Goal: Information Seeking & Learning: Find specific fact

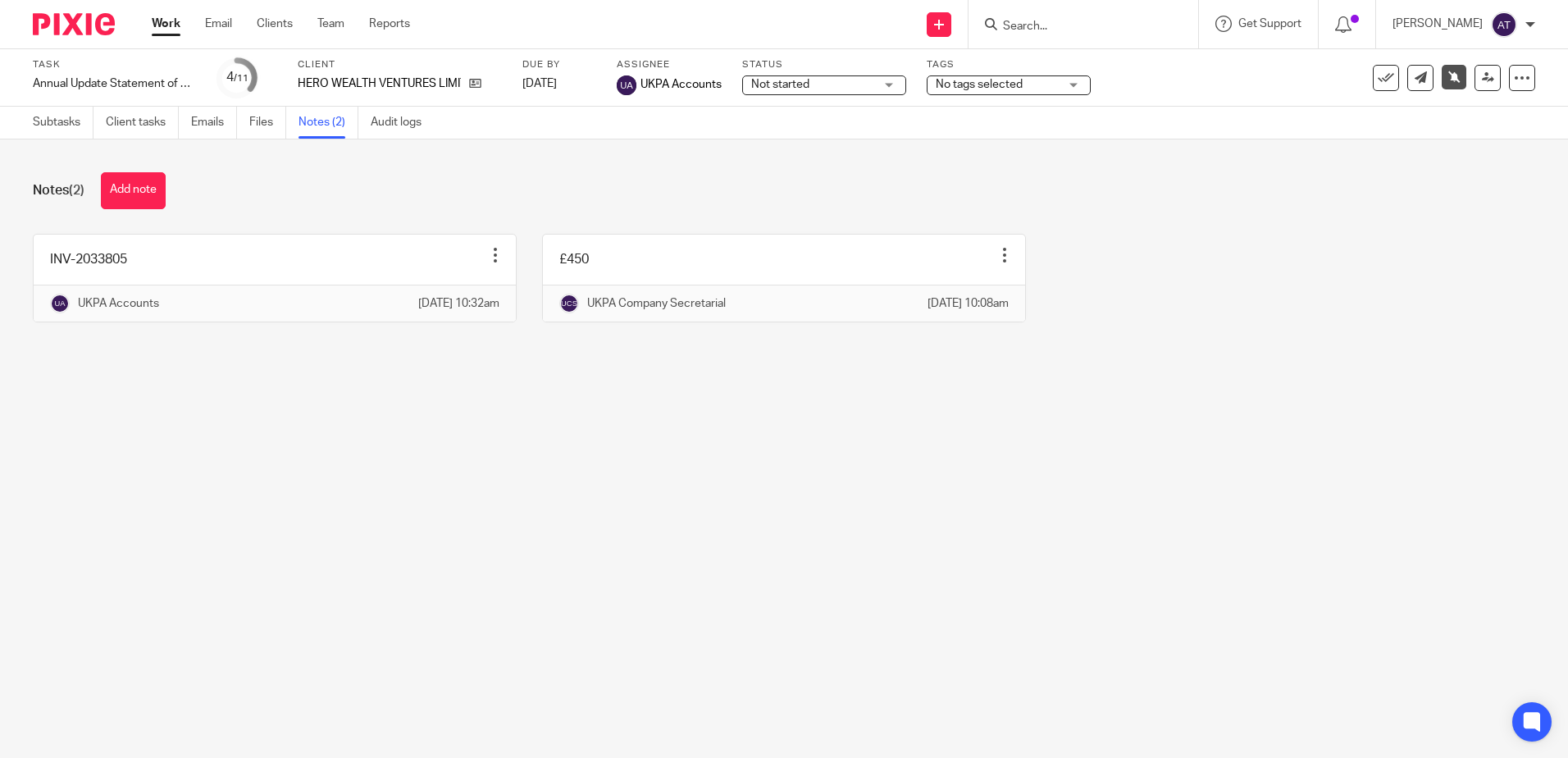
click at [1095, 18] on form at bounding box center [1088, 24] width 174 height 21
click at [1049, 30] on input "Search" at bounding box center [1075, 27] width 148 height 15
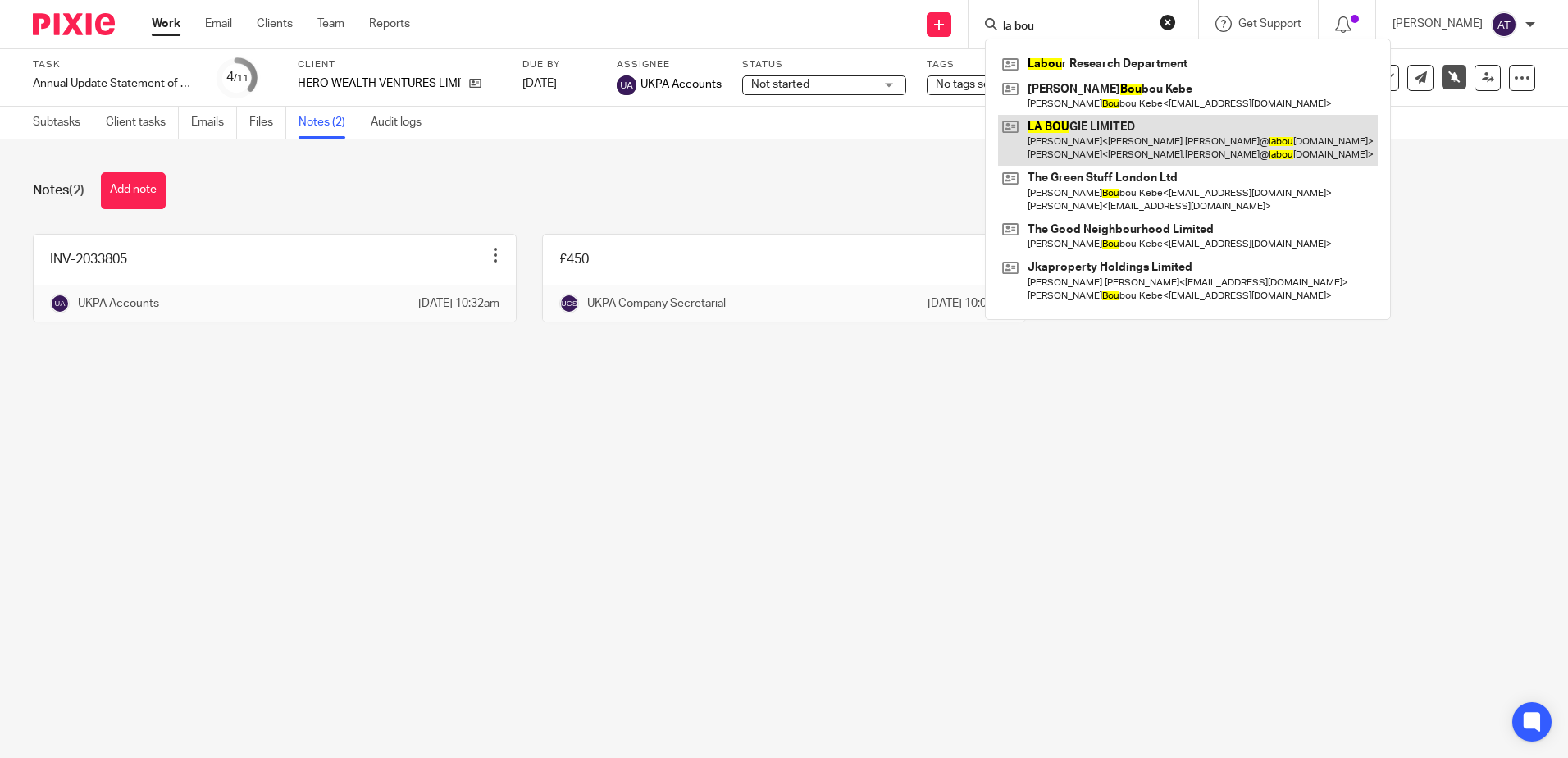
type input "la bou"
click at [1100, 141] on link at bounding box center [1188, 140] width 380 height 51
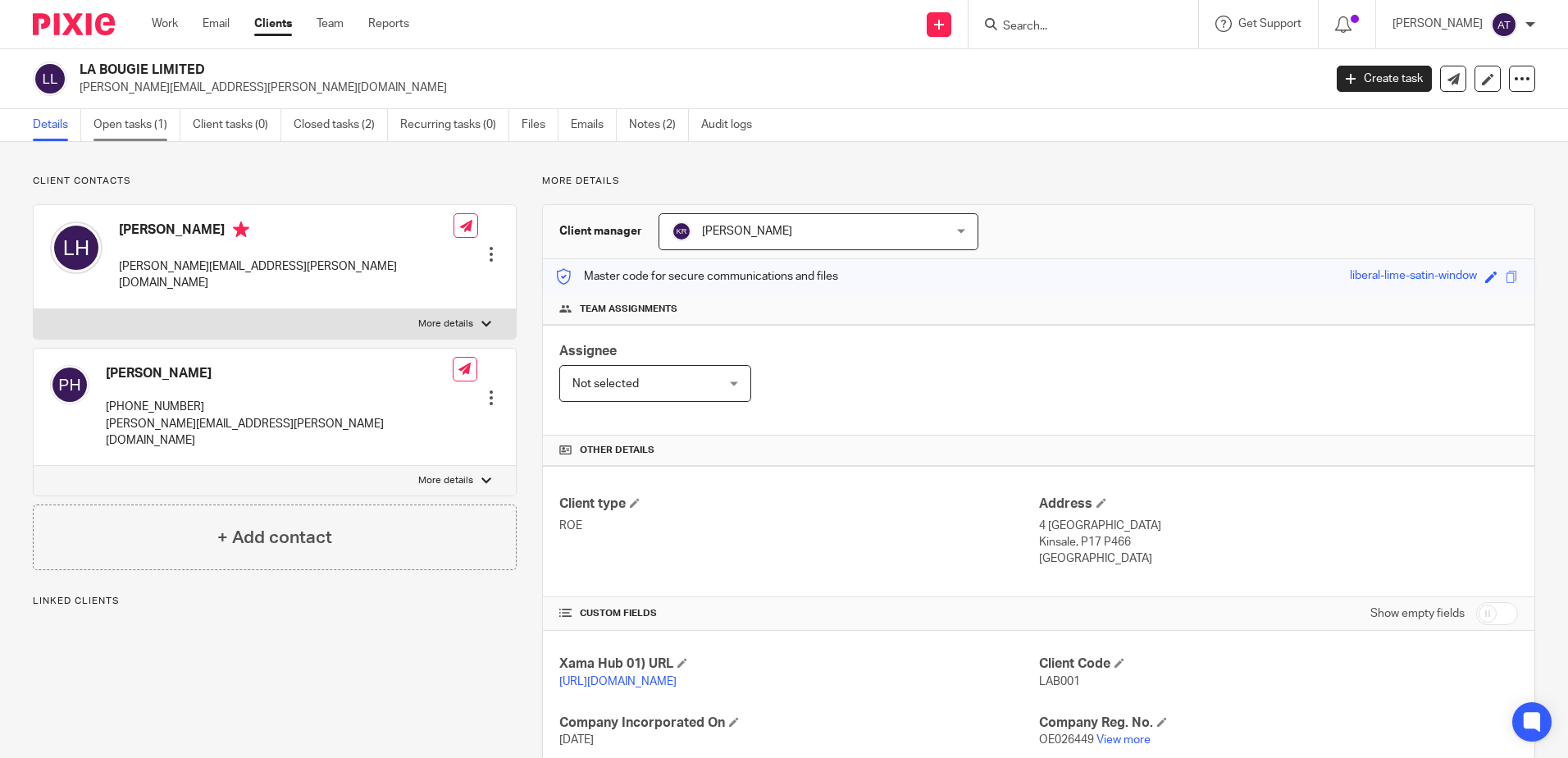
click at [114, 130] on link "Open tasks (1)" at bounding box center [137, 125] width 87 height 32
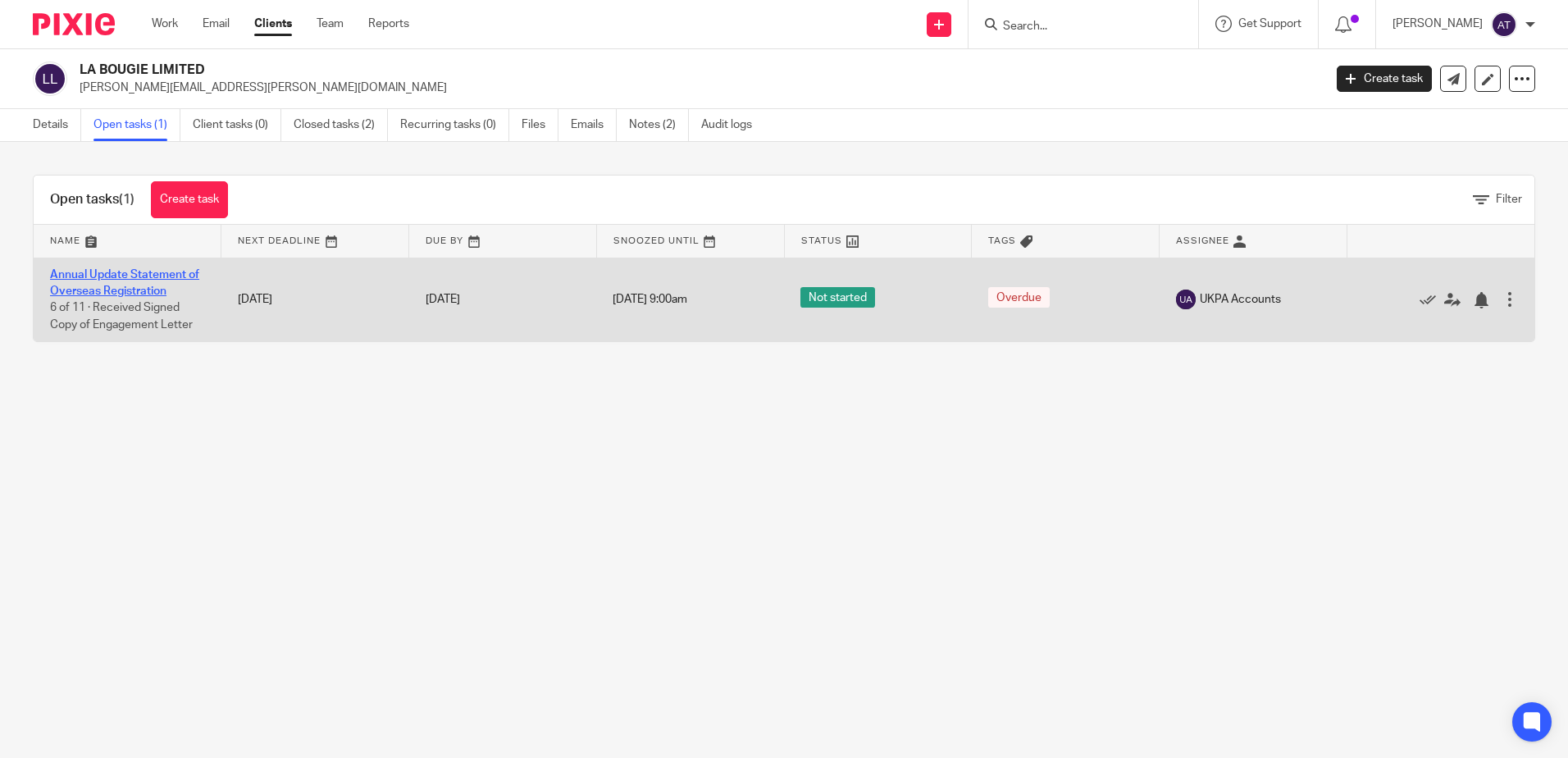
click at [111, 291] on link "Annual Update Statement of Overseas Registration" at bounding box center [125, 283] width 149 height 28
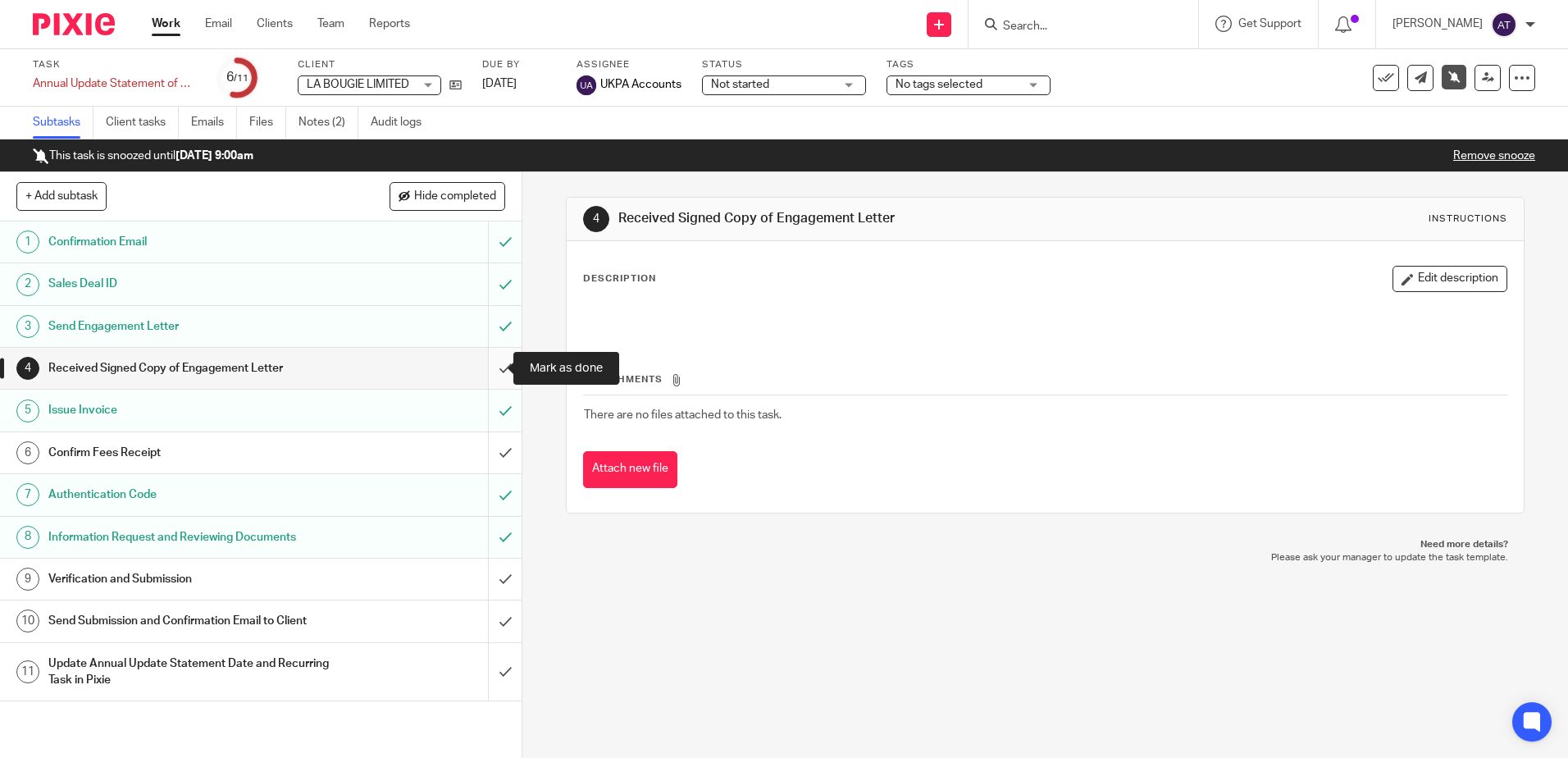
click at [489, 366] on input "submit" at bounding box center [260, 368] width 522 height 41
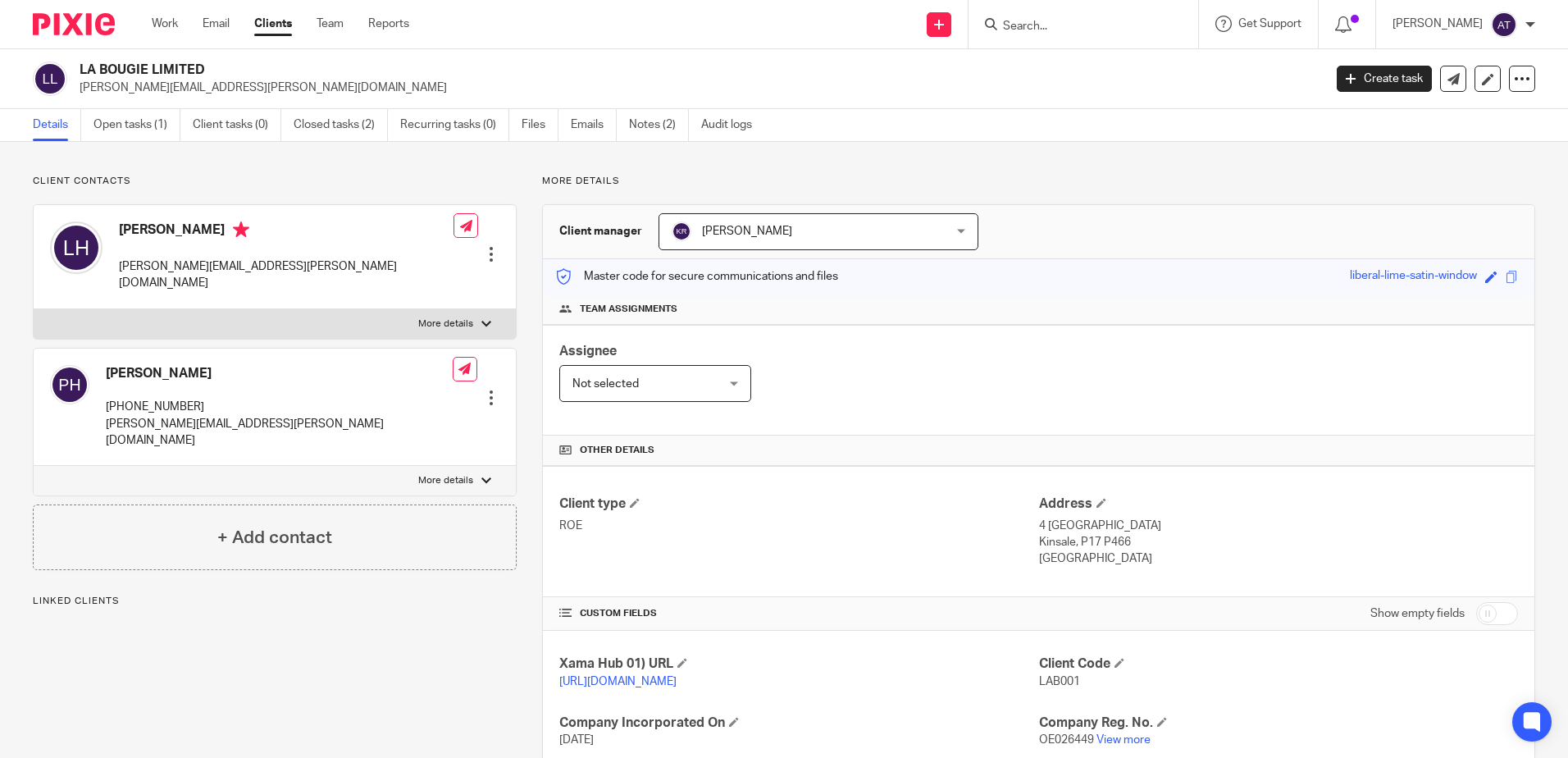
drag, startPoint x: 0, startPoint y: 0, endPoint x: 233, endPoint y: 71, distance: 243.6
click at [233, 71] on h2 "LA BOUGIE LIMITED" at bounding box center [573, 70] width 986 height 17
copy h2 "LA BOUGIE LIMITED"
click at [276, 204] on div "Lucy Hagerty lucy.hagerty@labougie.com Edit contact Create client from contact …" at bounding box center [275, 272] width 484 height 135
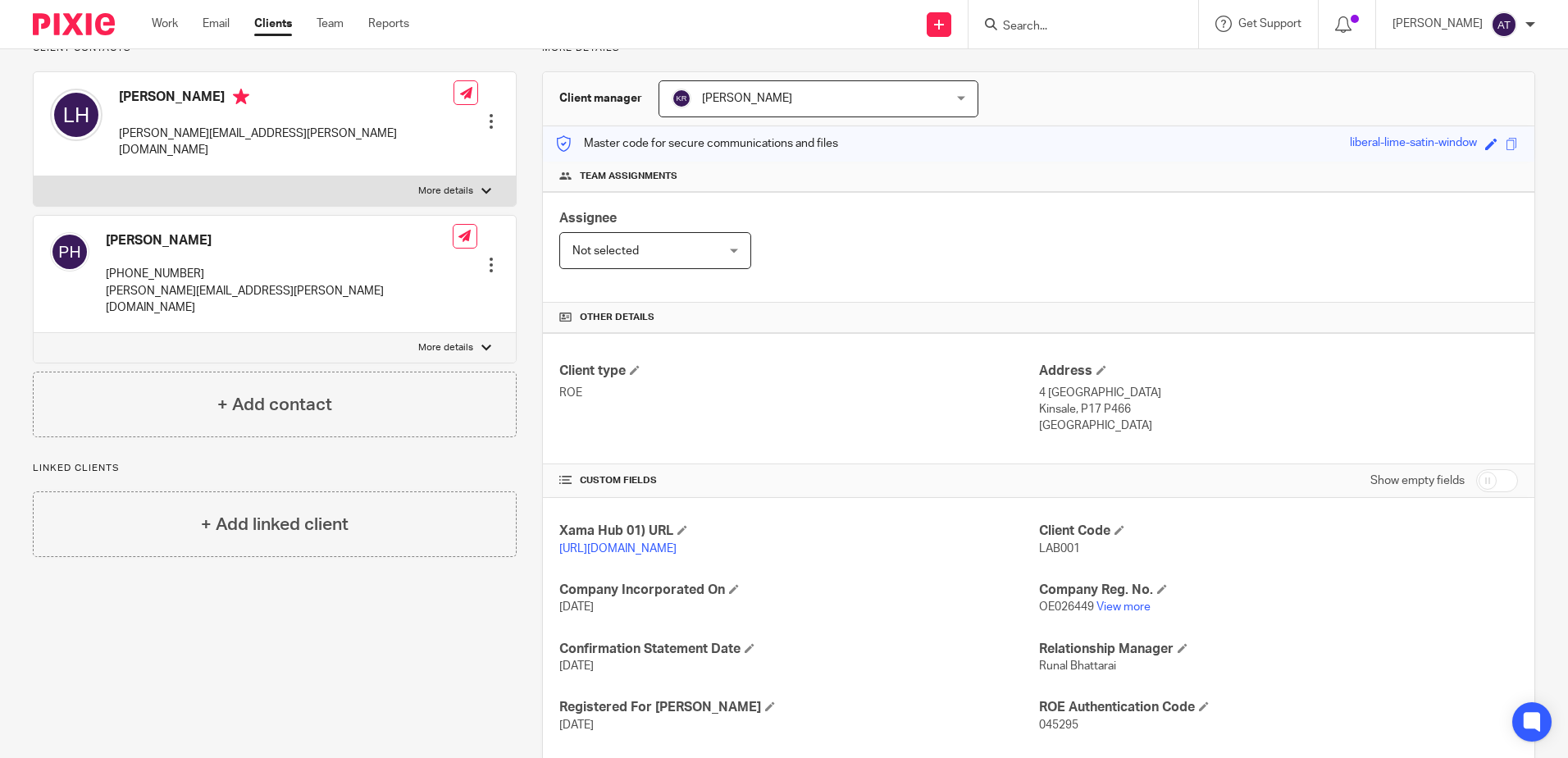
scroll to position [301, 0]
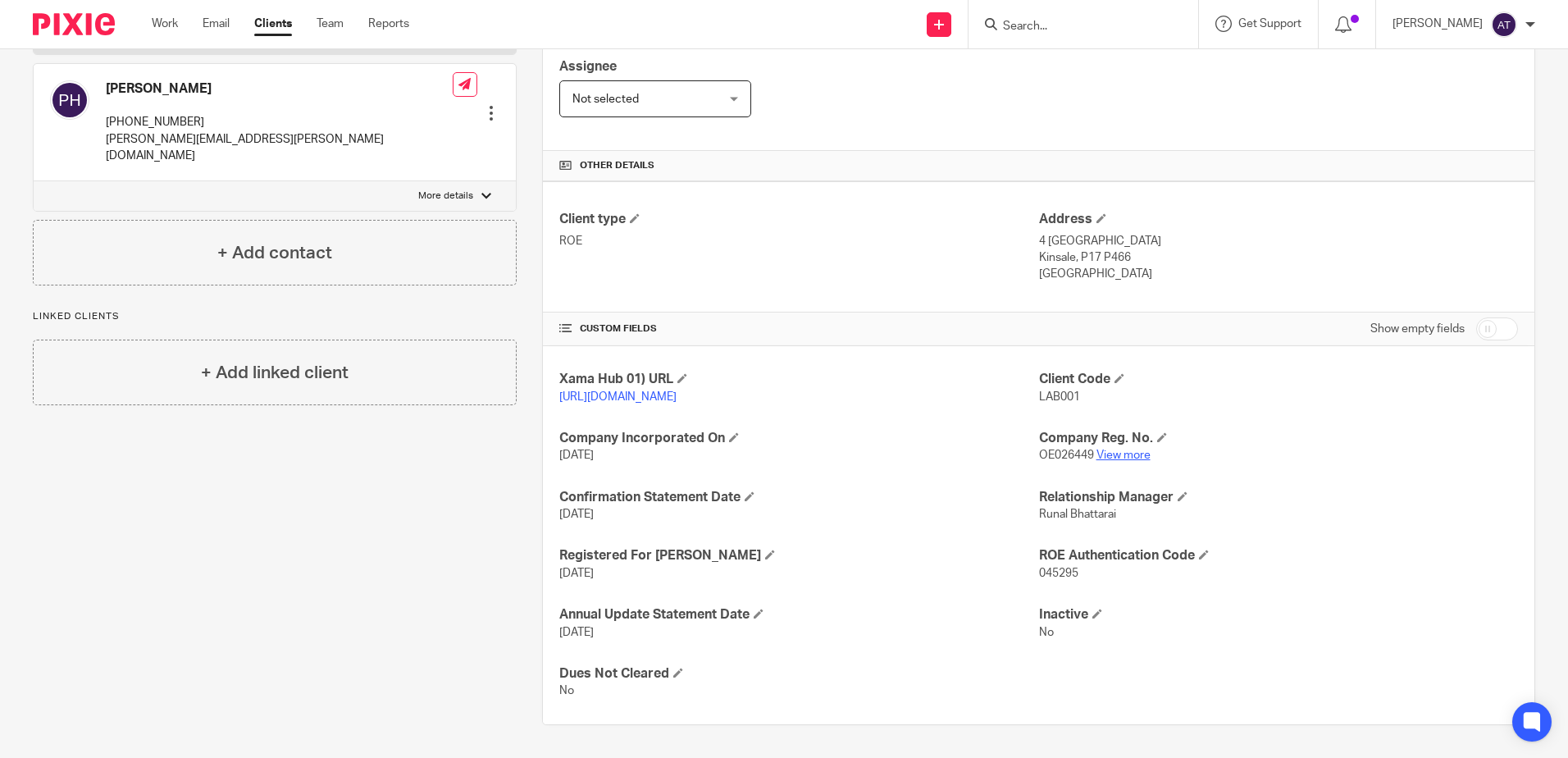
click at [1114, 458] on link "View more" at bounding box center [1124, 455] width 54 height 11
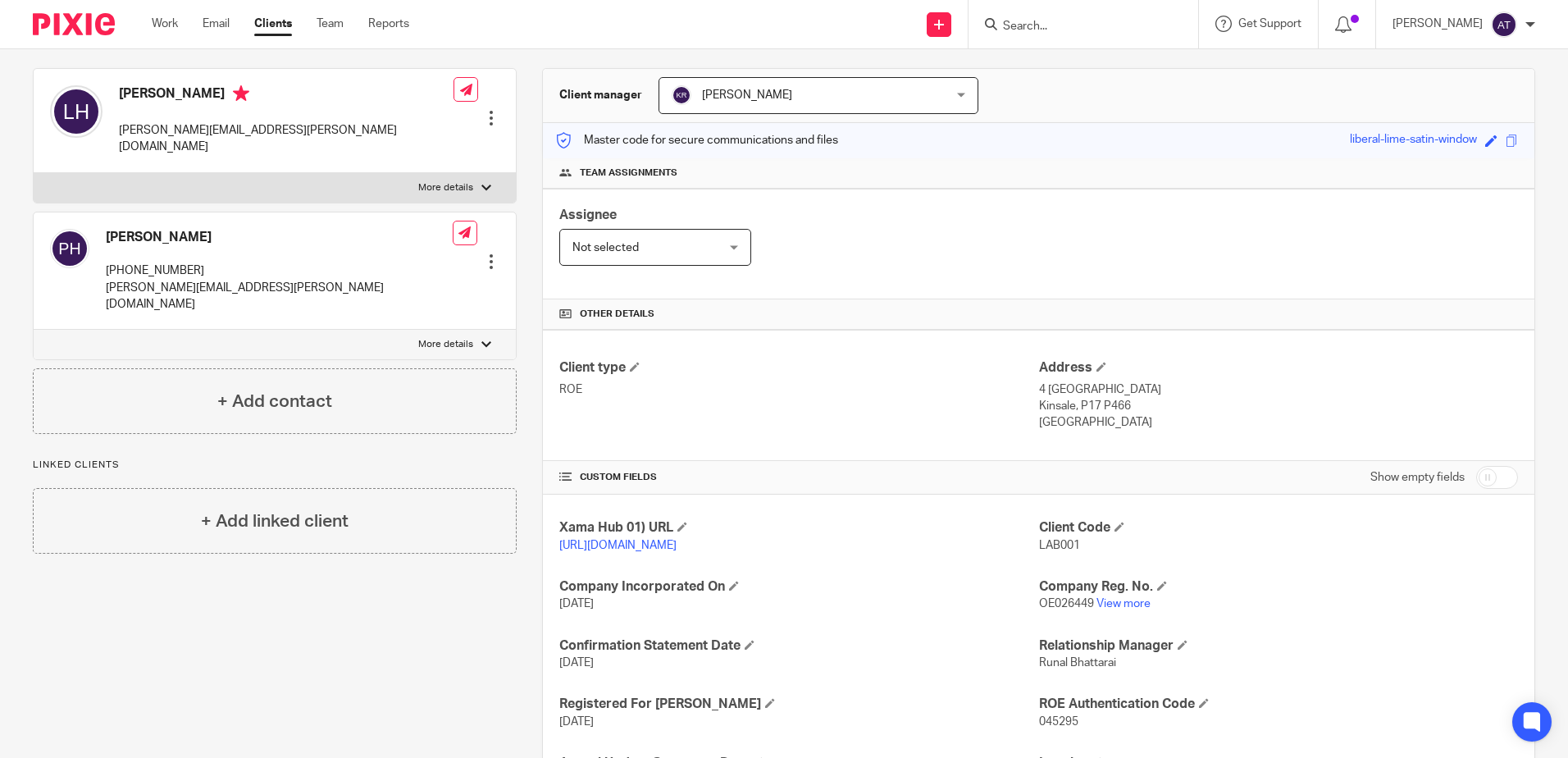
scroll to position [0, 0]
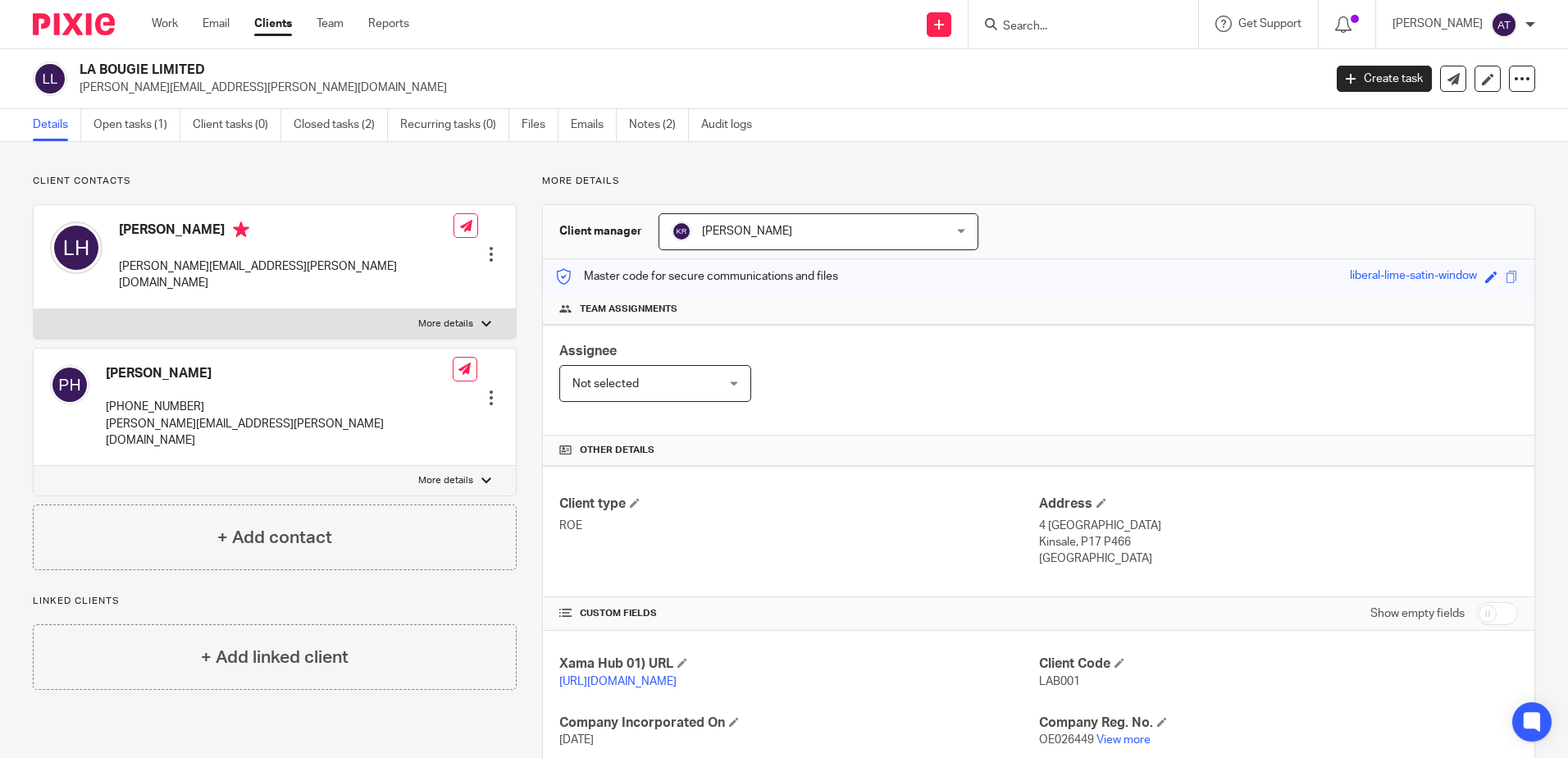
click at [1104, 25] on input "Search" at bounding box center [1075, 27] width 148 height 15
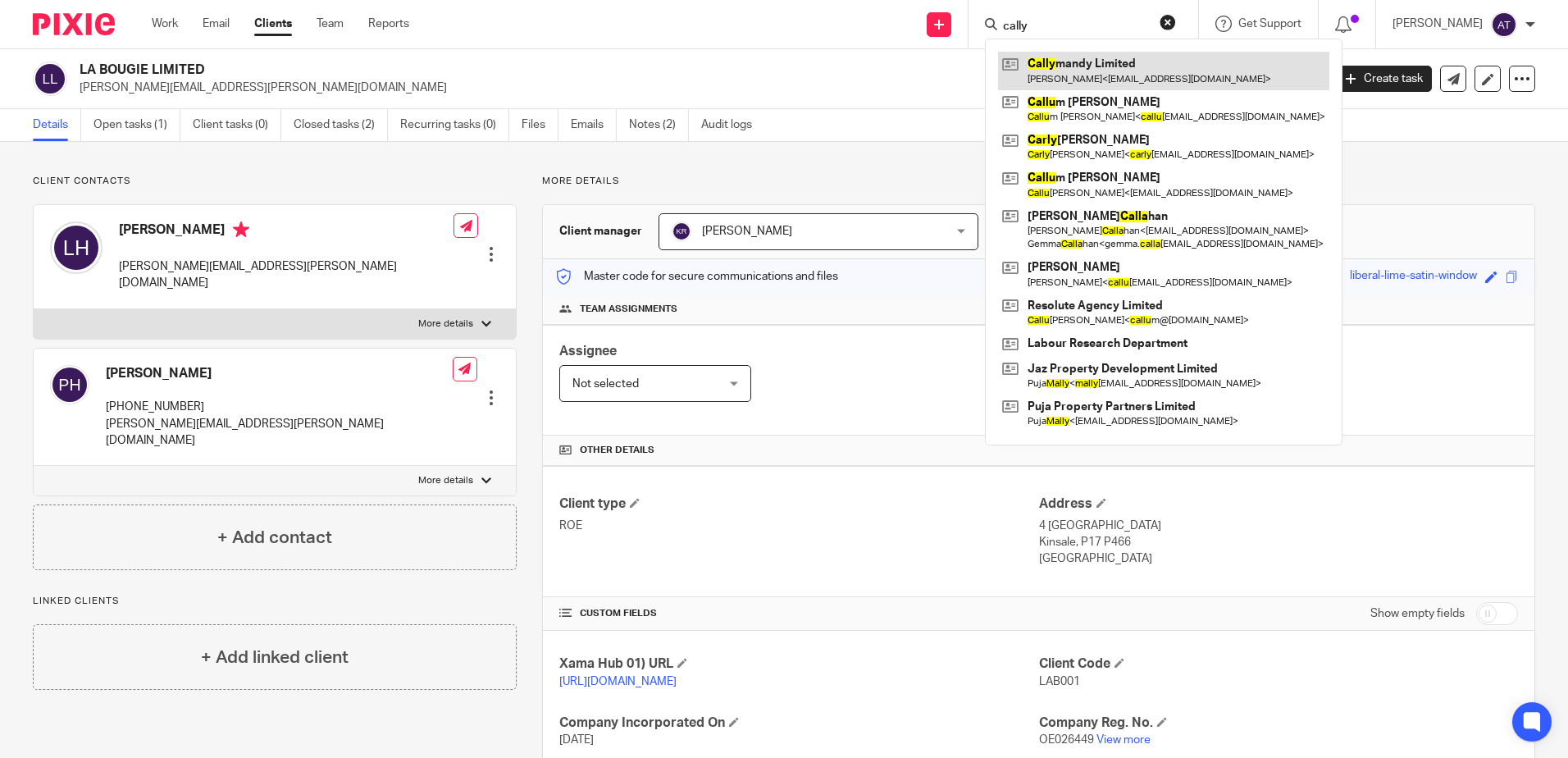
type input "cally"
click at [1099, 57] on link at bounding box center [1164, 70] width 331 height 37
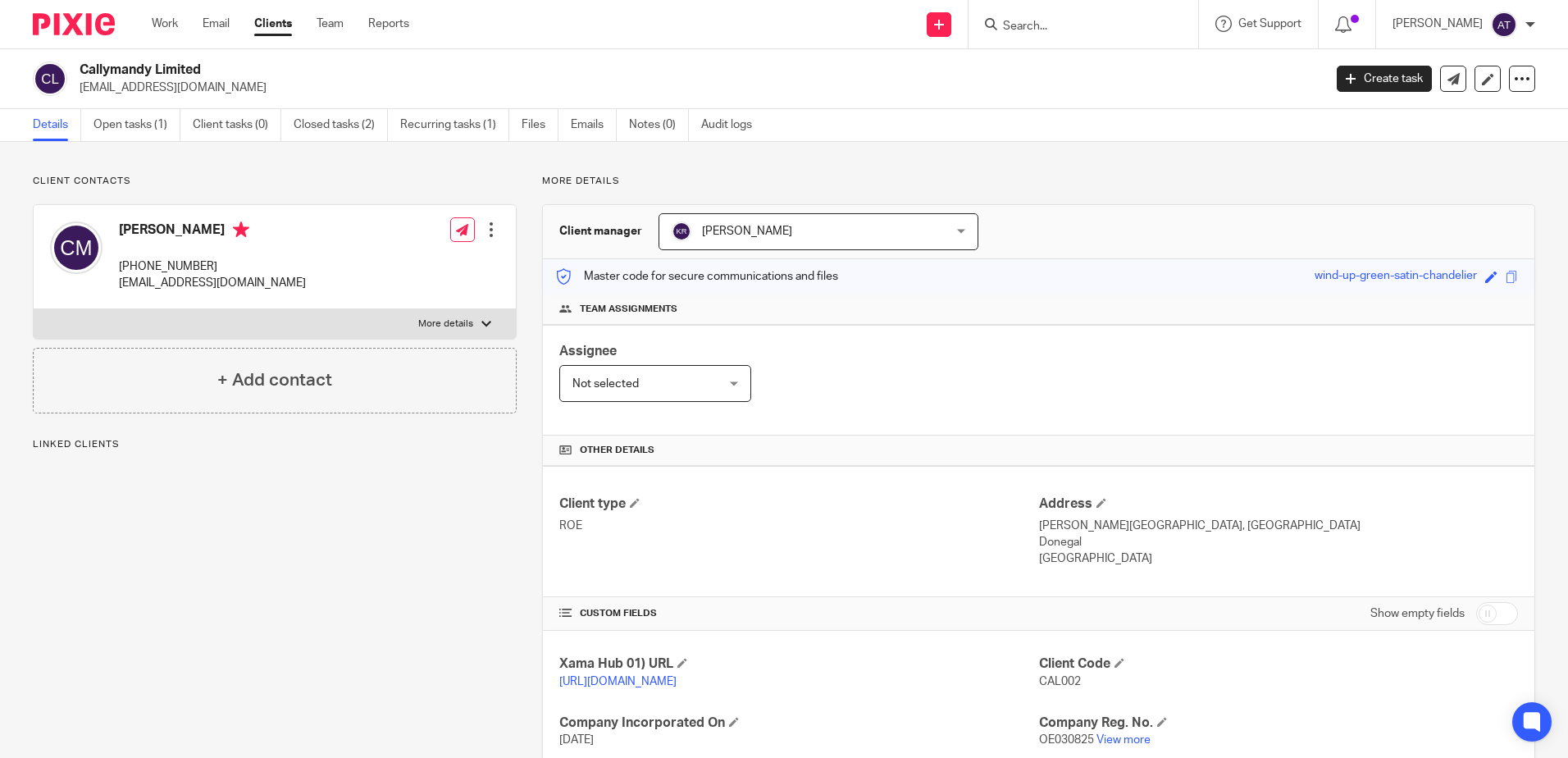
scroll to position [242, 0]
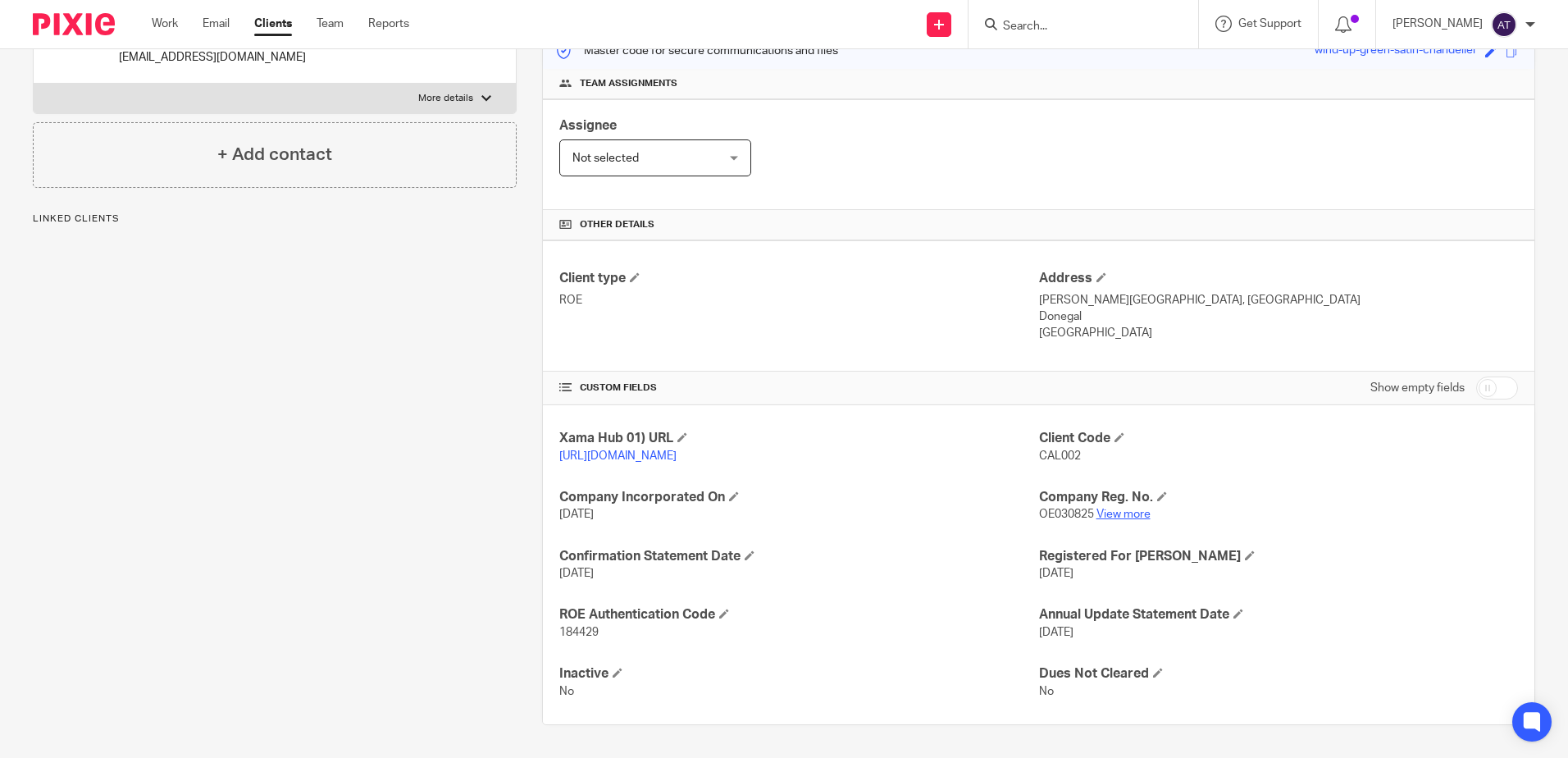
click at [1097, 518] on link "View more" at bounding box center [1124, 514] width 54 height 11
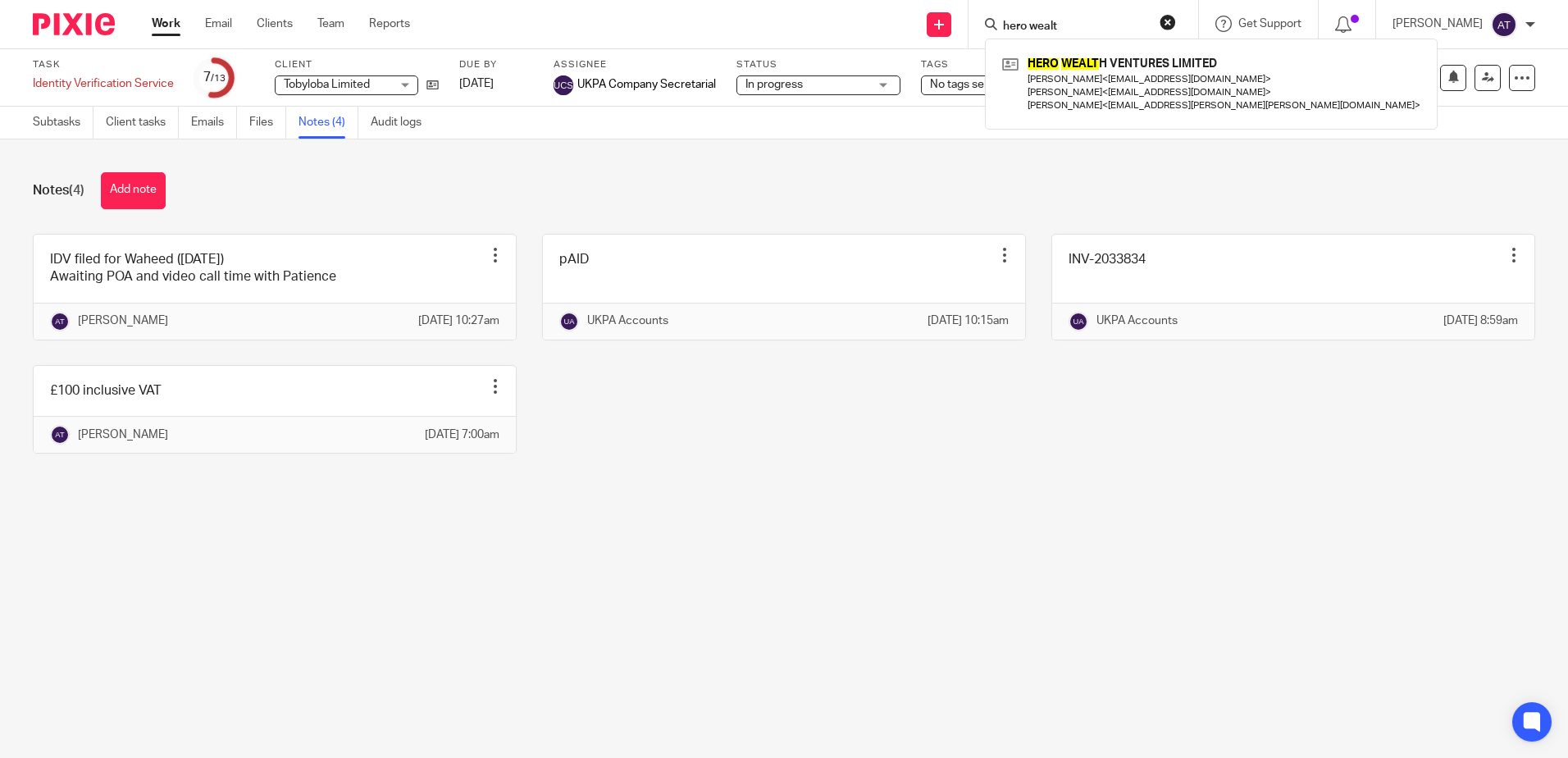
drag, startPoint x: 1095, startPoint y: 23, endPoint x: 948, endPoint y: 37, distance: 147.7
click at [948, 37] on div "Send new email Create task Add client hero wealt HERO WEALT H VENTURES LIMITED …" at bounding box center [1001, 24] width 1133 height 49
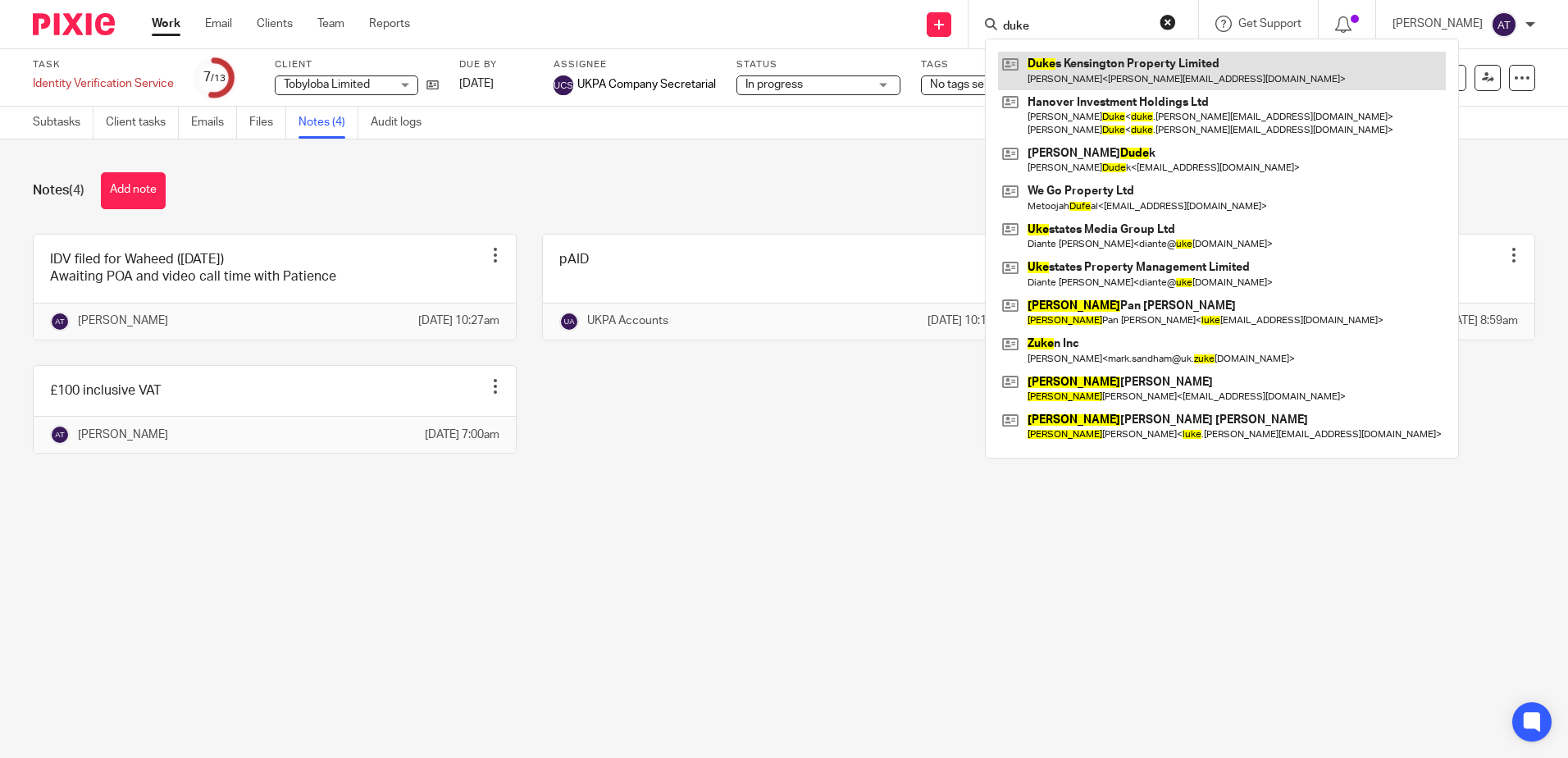
type input "duke"
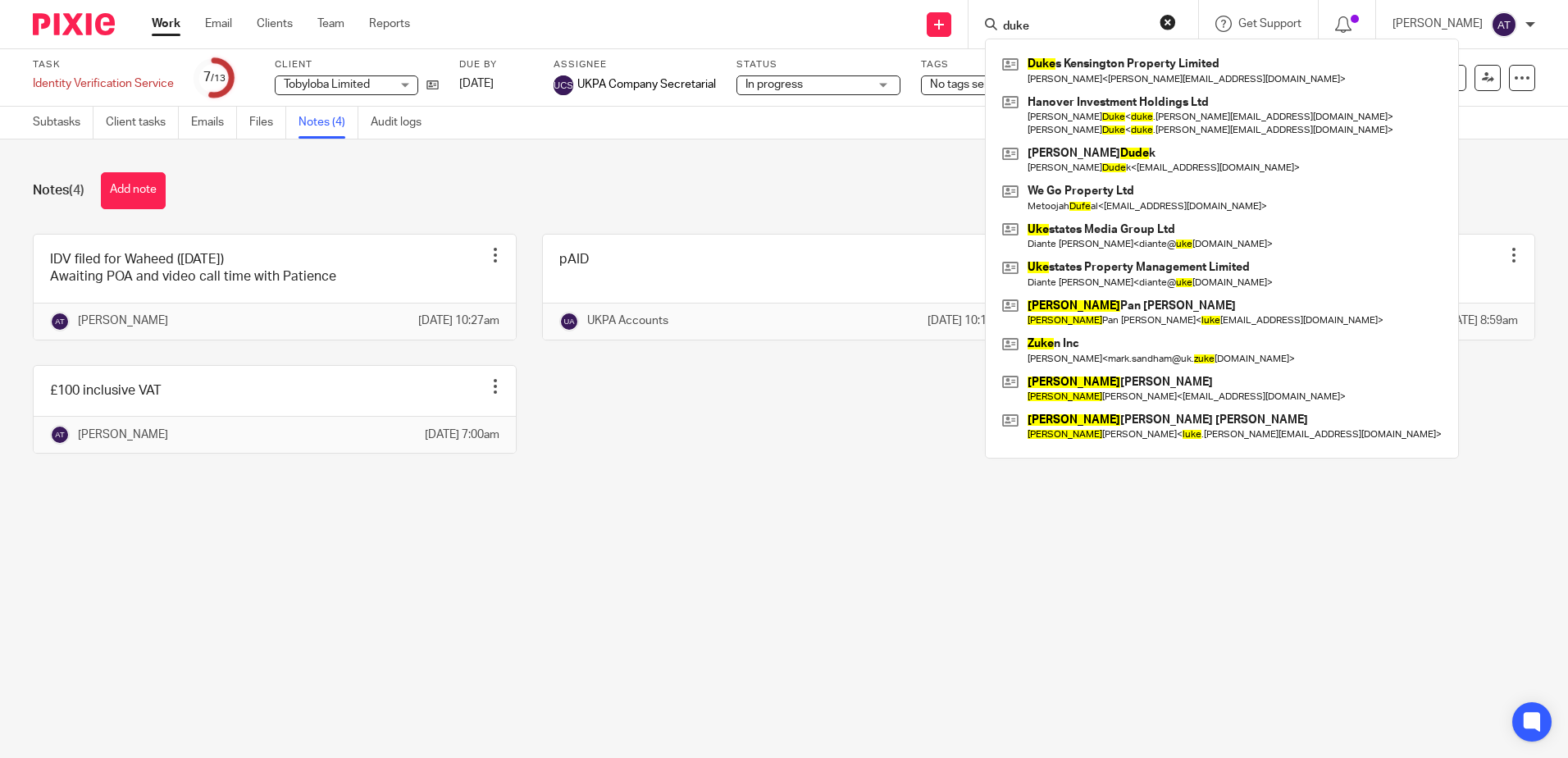
drag, startPoint x: 837, startPoint y: 613, endPoint x: 567, endPoint y: 390, distance: 350.2
click at [837, 613] on main "Task Identity Verification Service Save Identity Verification Service 7 /13 Cli…" at bounding box center [784, 379] width 1568 height 758
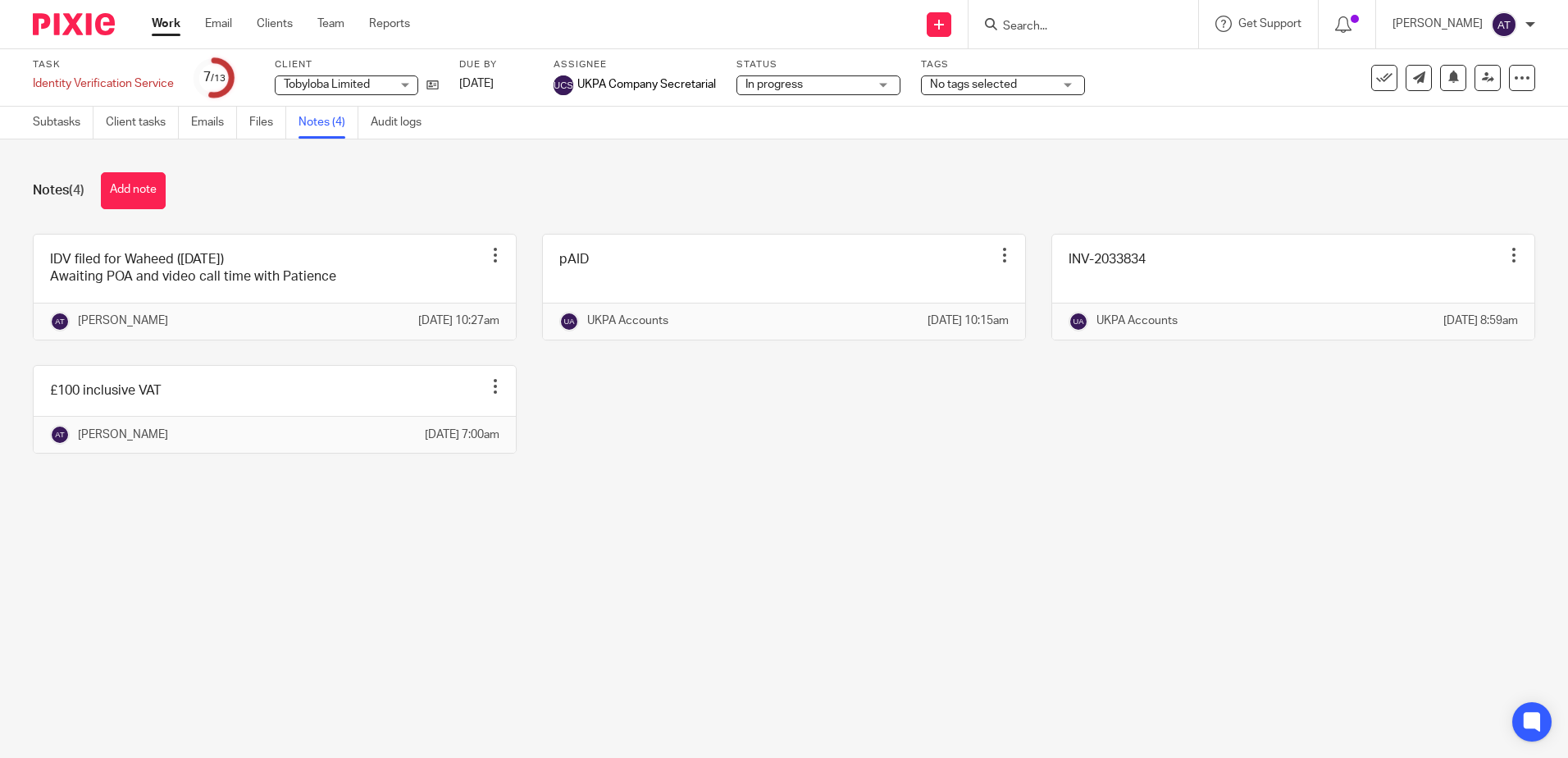
click at [1068, 28] on input "Search" at bounding box center [1075, 27] width 148 height 15
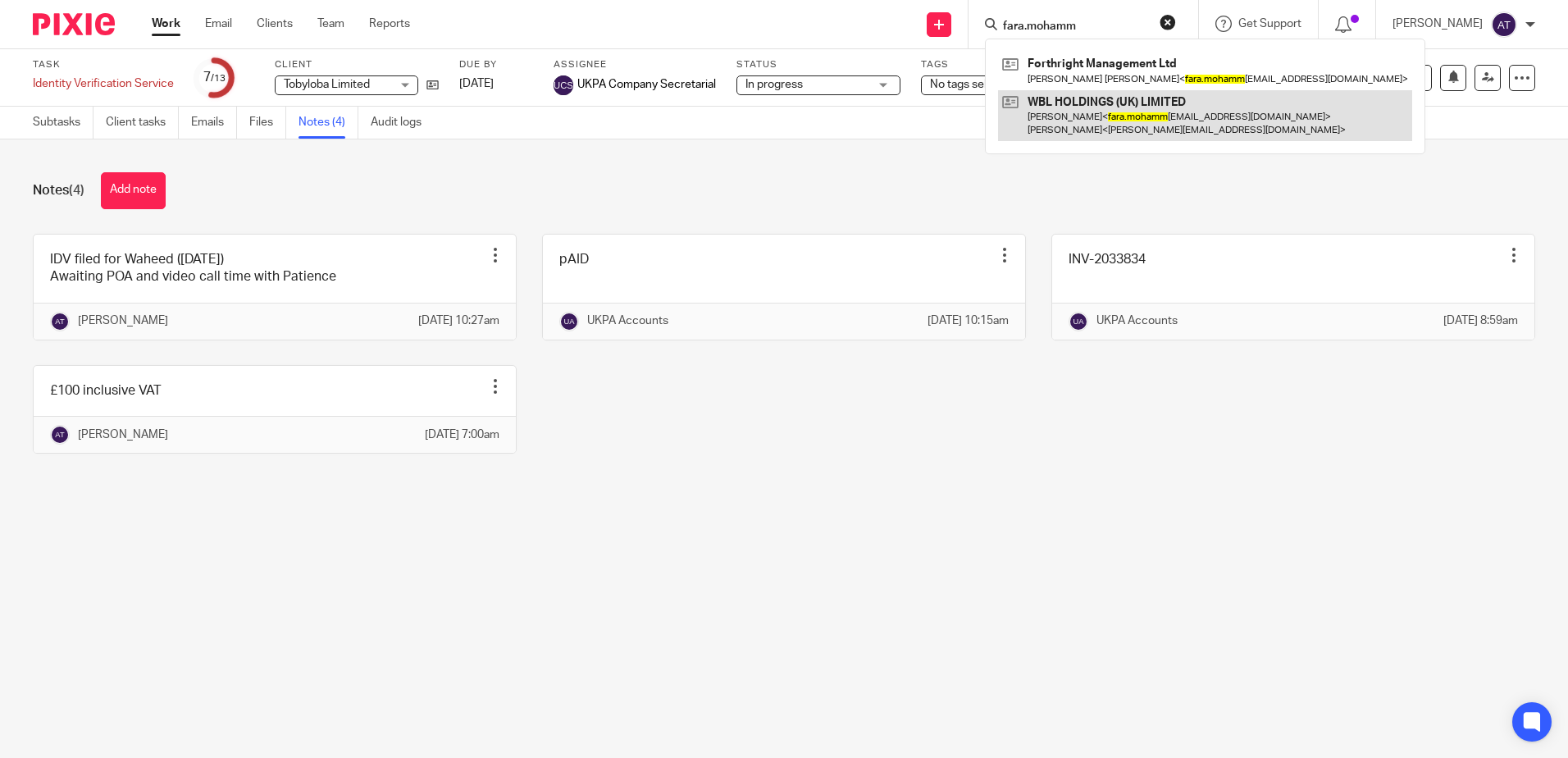
type input "fara.mohamm"
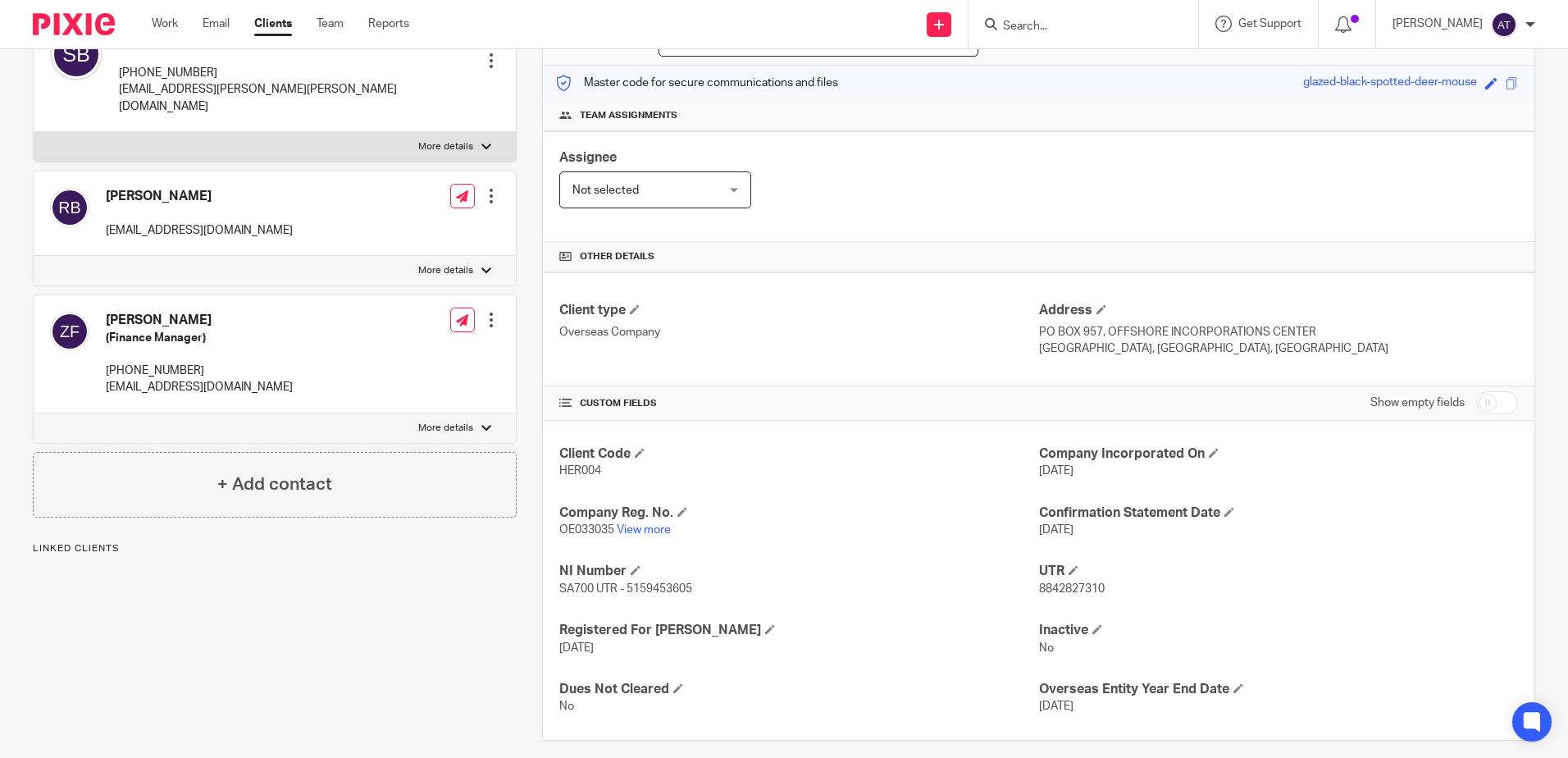
scroll to position [209, 0]
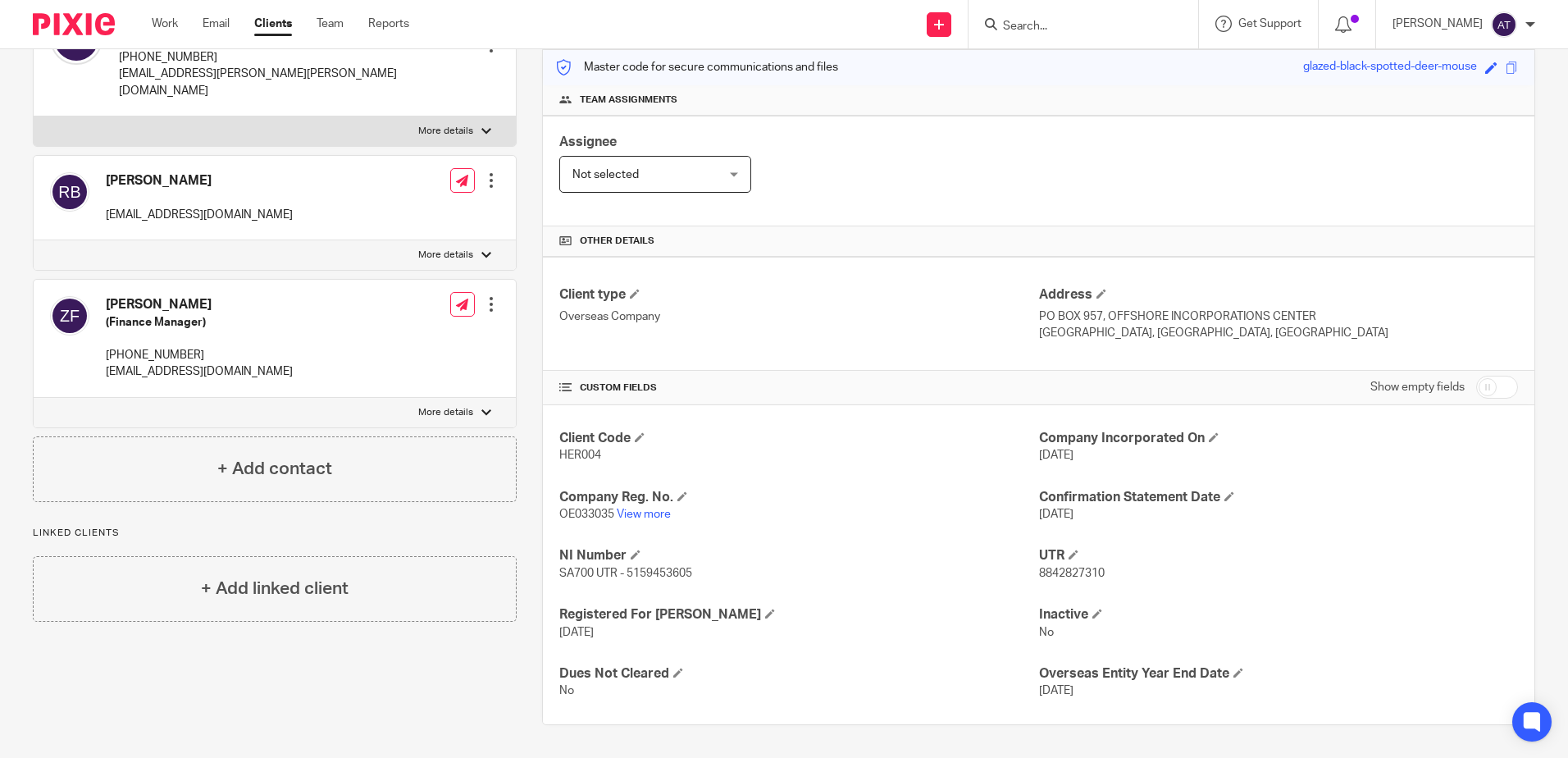
click at [1476, 388] on input "checkbox" at bounding box center [1497, 387] width 42 height 23
checkbox input "true"
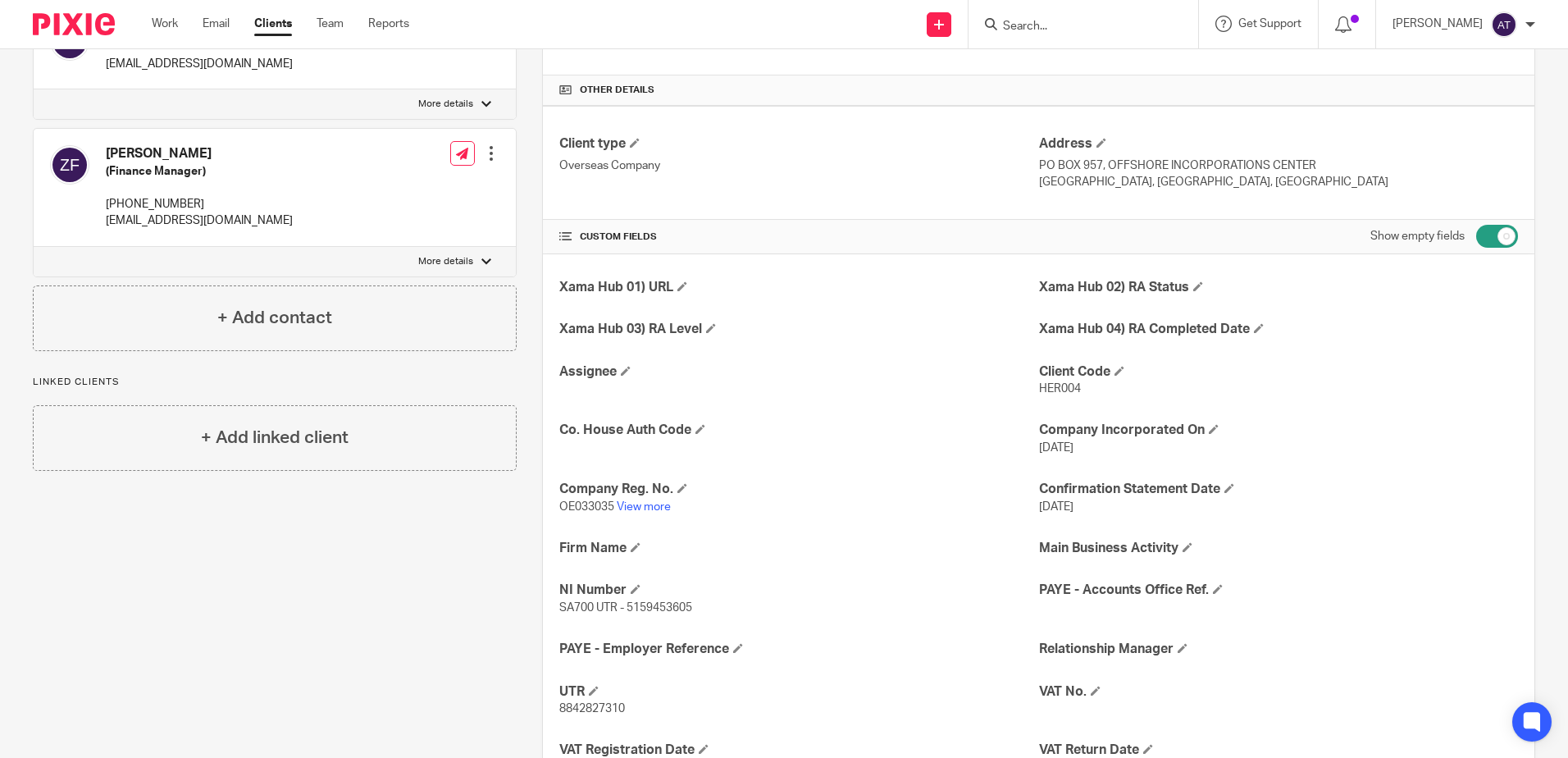
scroll to position [620, 0]
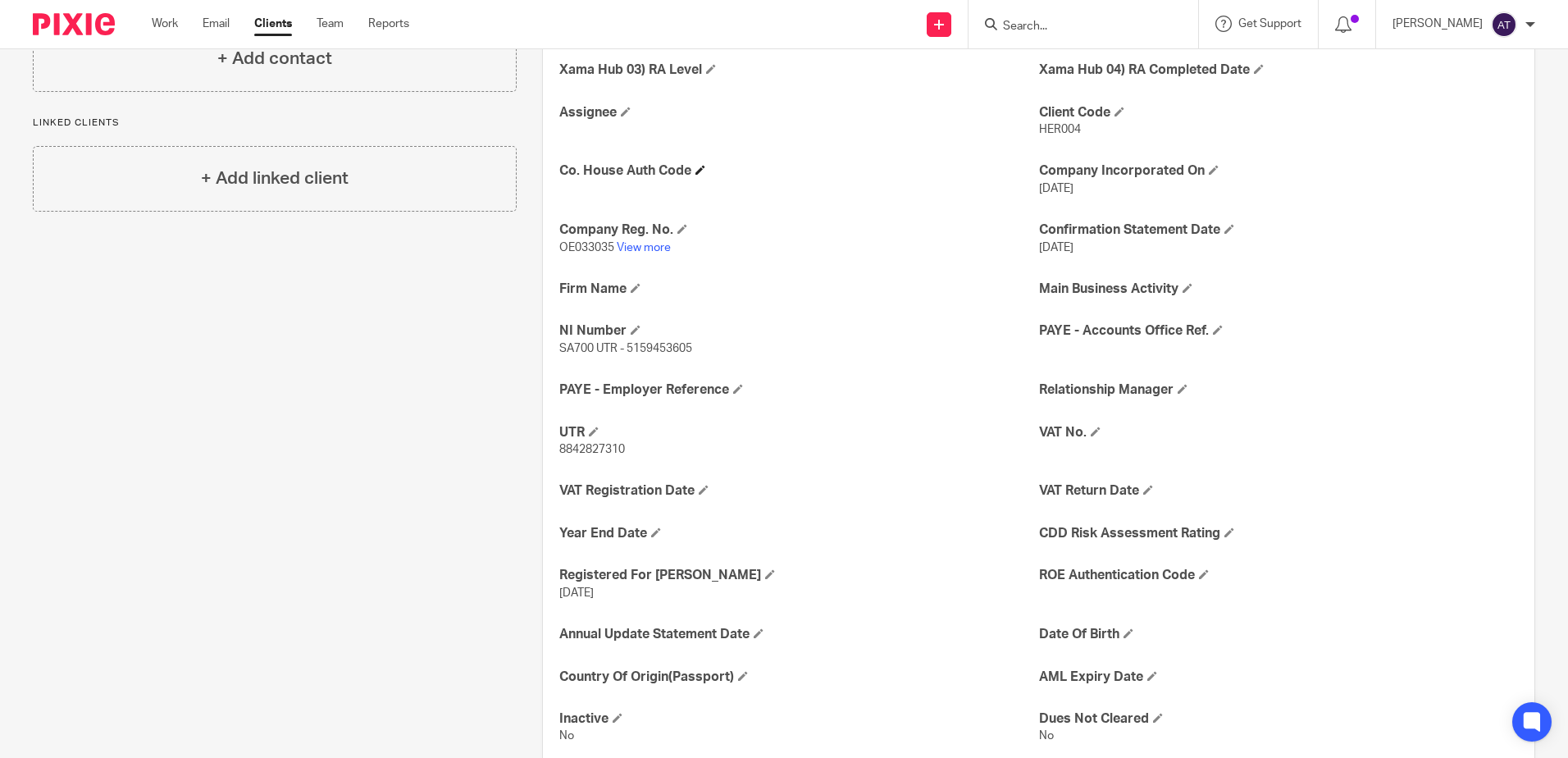
click at [698, 171] on span at bounding box center [700, 169] width 10 height 10
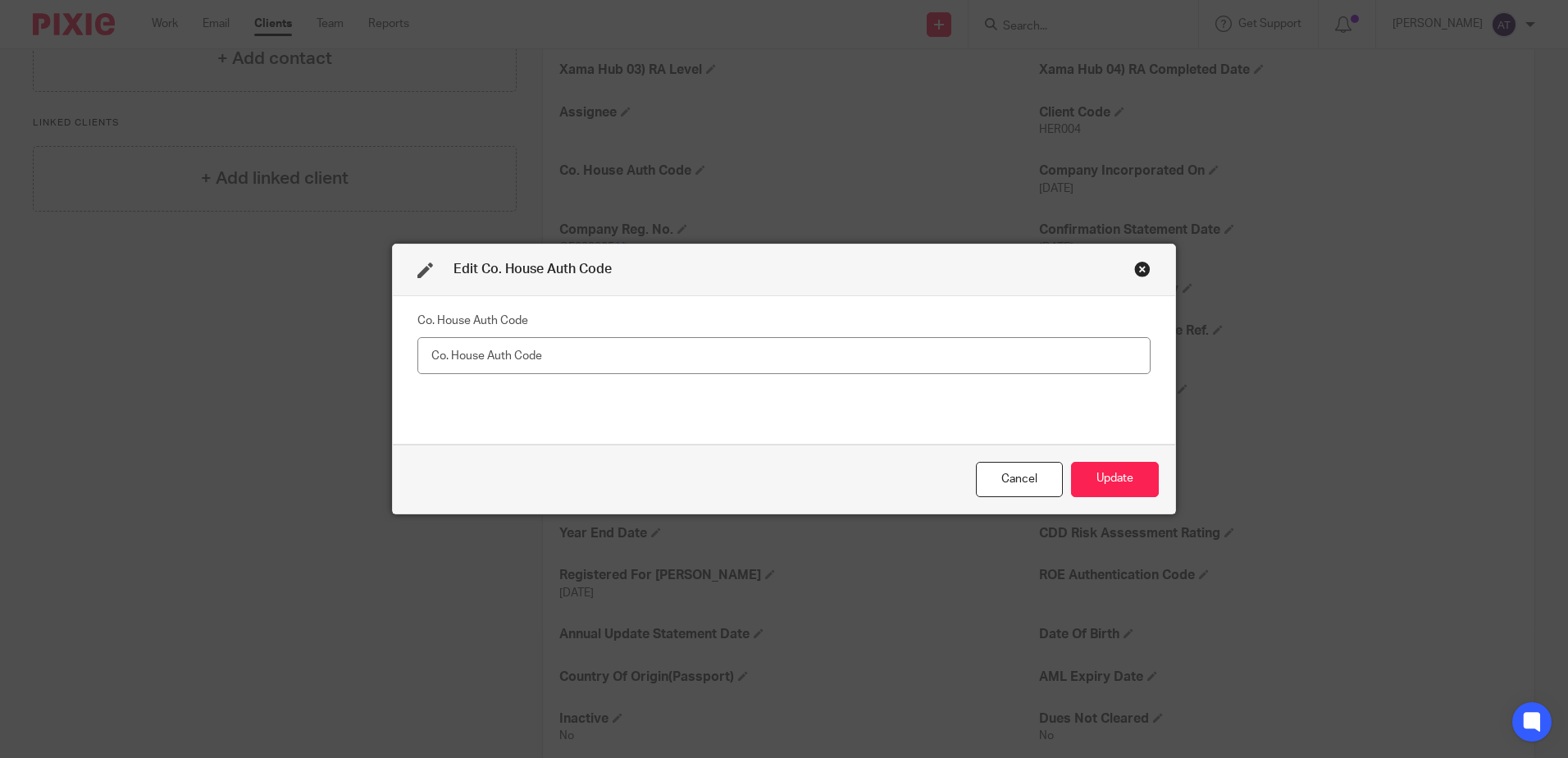
click at [536, 353] on input "text" at bounding box center [784, 356] width 733 height 37
click at [1134, 261] on div "Close this dialog window" at bounding box center [1142, 269] width 16 height 16
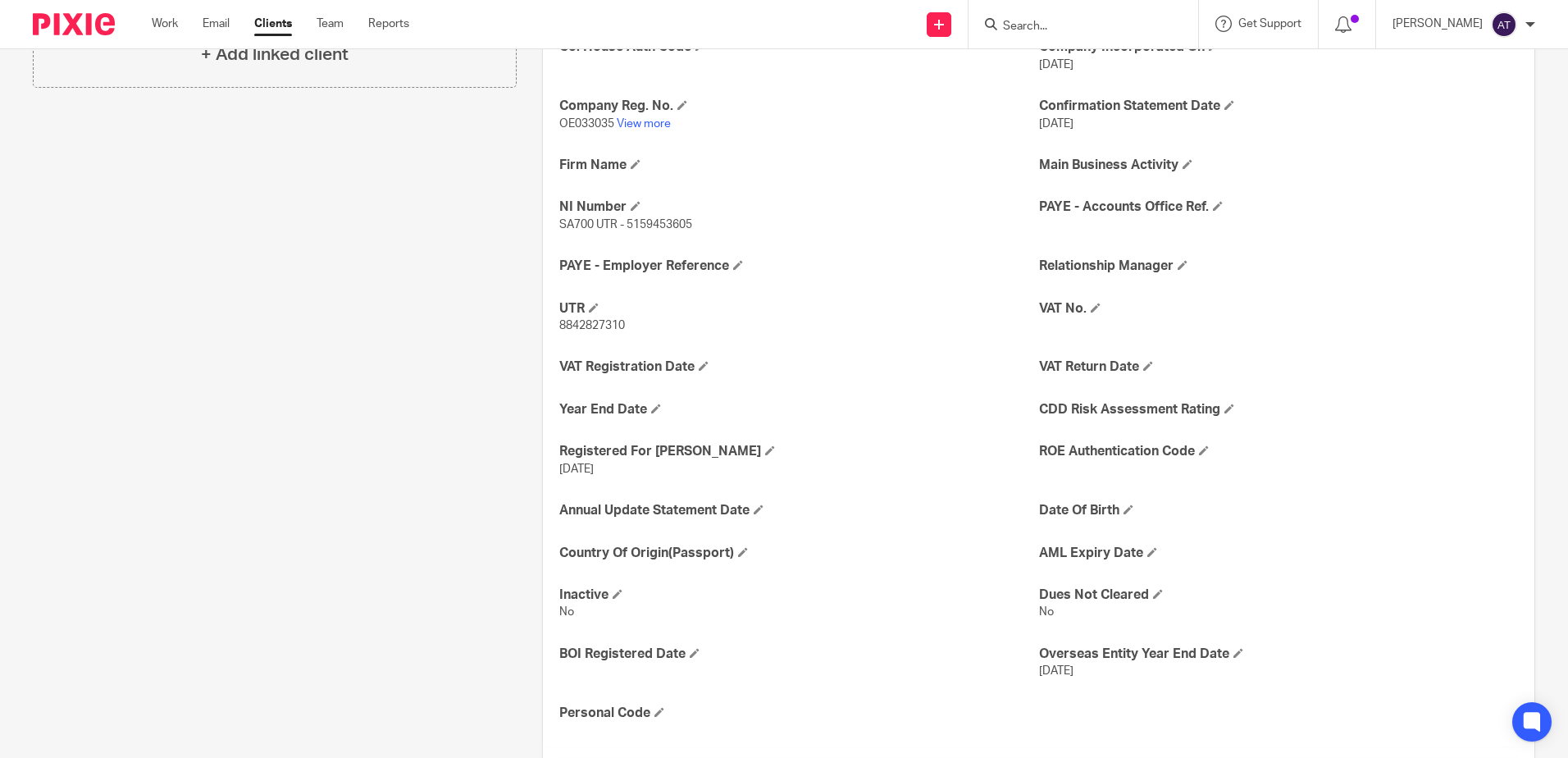
scroll to position [784, 0]
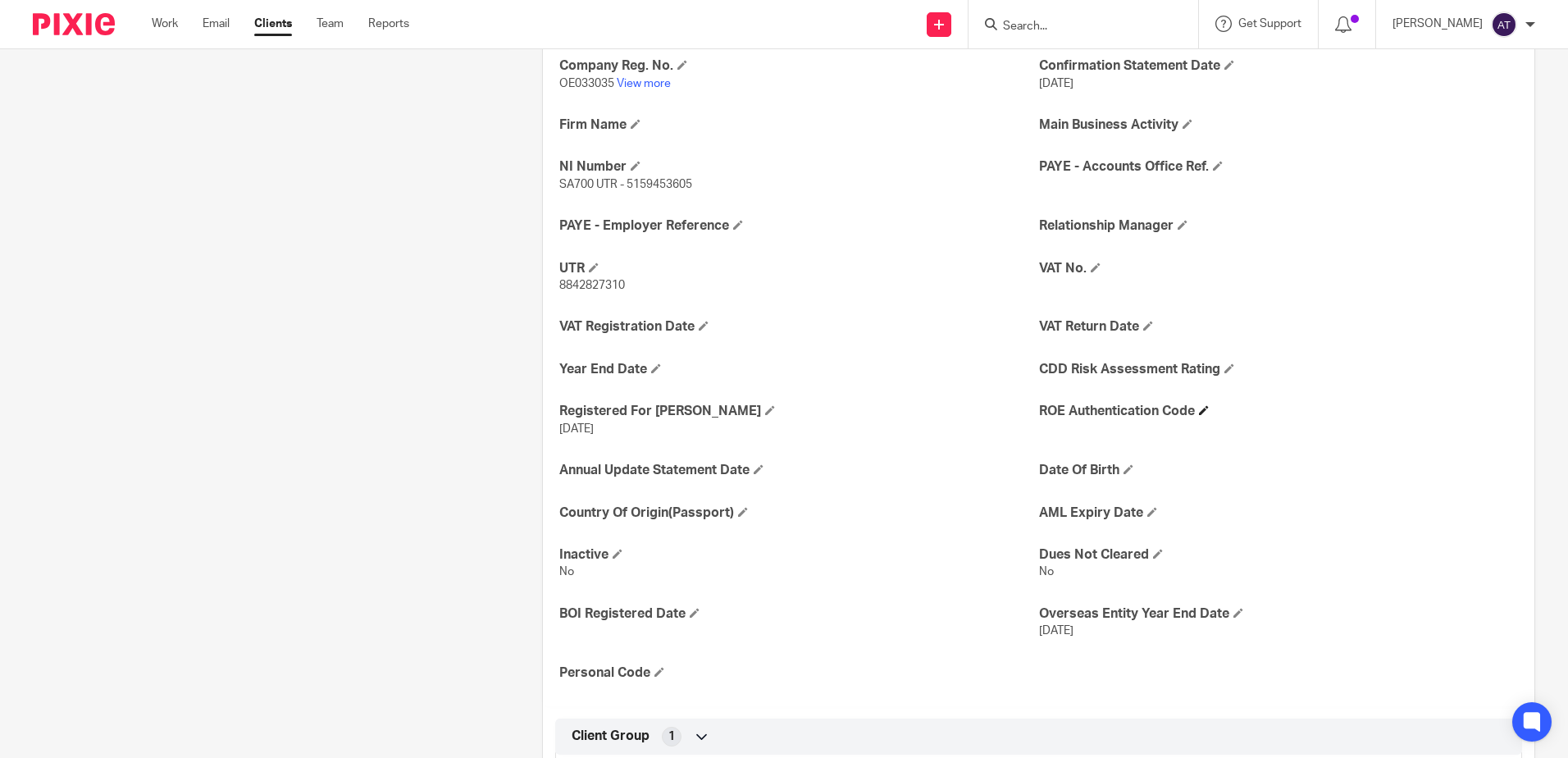
click at [1194, 413] on h4 "ROE Authentication Code" at bounding box center [1279, 412] width 479 height 17
click at [1199, 408] on span at bounding box center [1204, 410] width 10 height 10
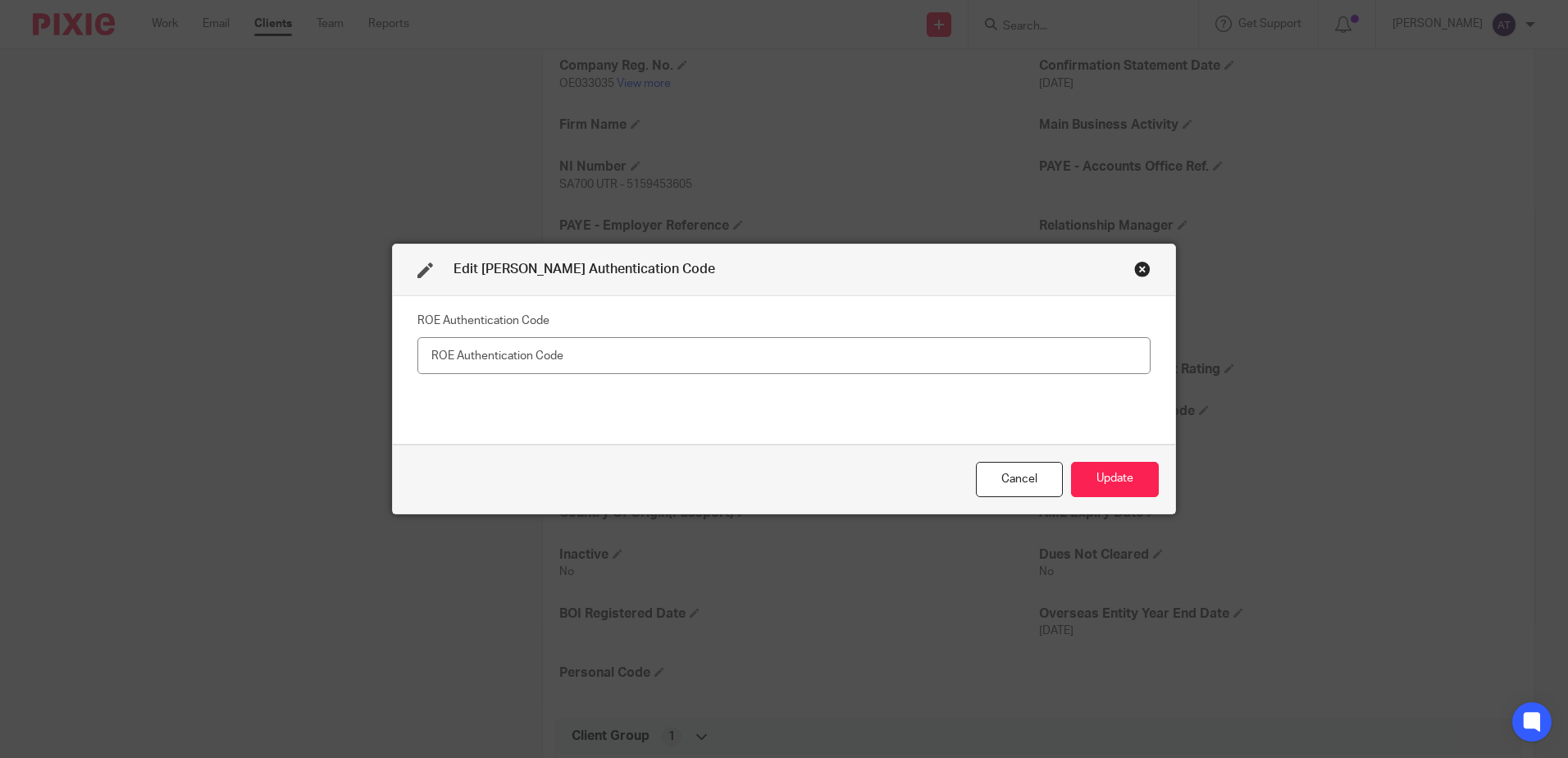
click at [710, 353] on input "text" at bounding box center [784, 356] width 733 height 37
type input "2"
type input "501906"
click at [1091, 480] on button "Update" at bounding box center [1115, 479] width 88 height 36
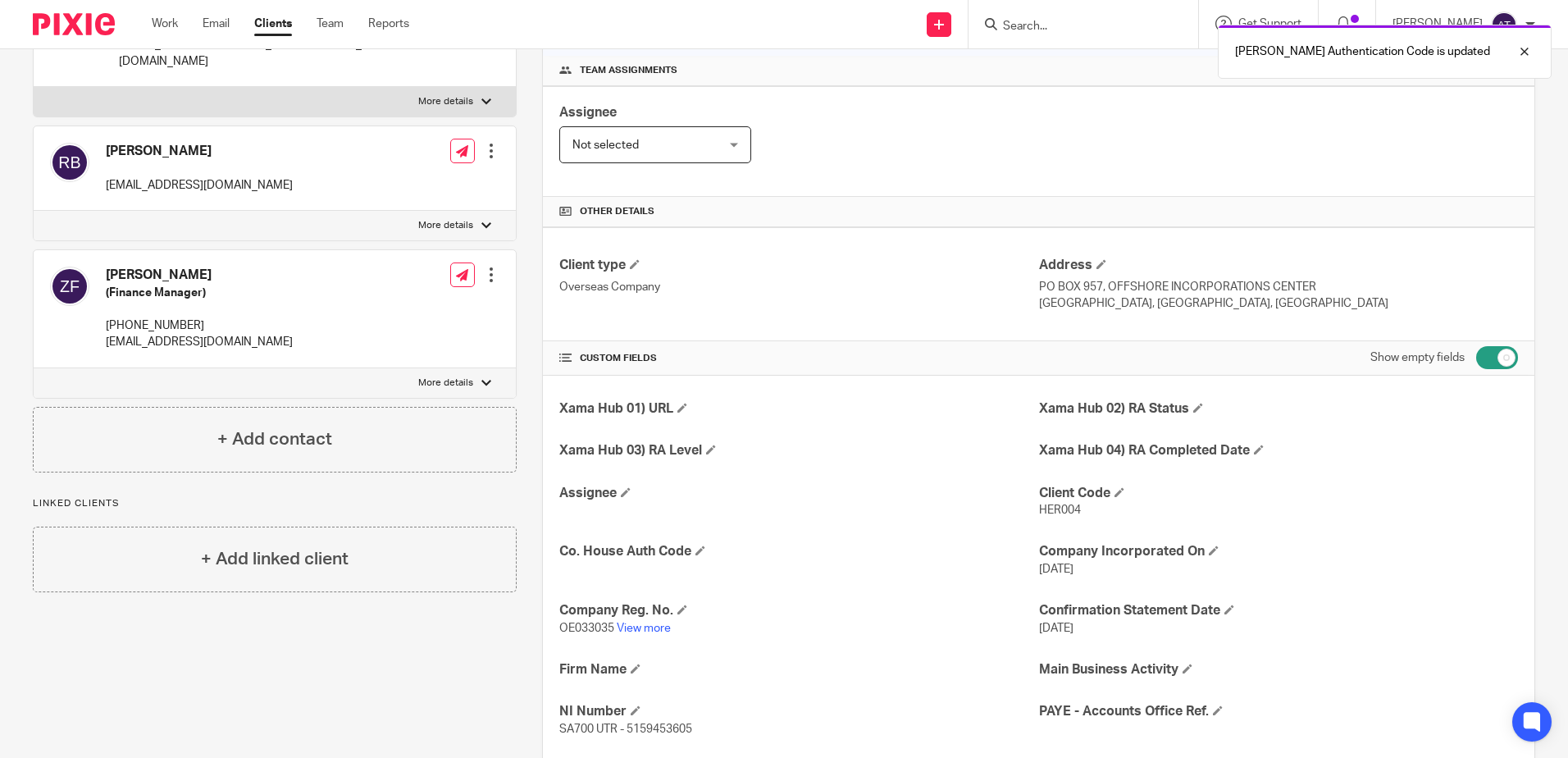
scroll to position [247, 0]
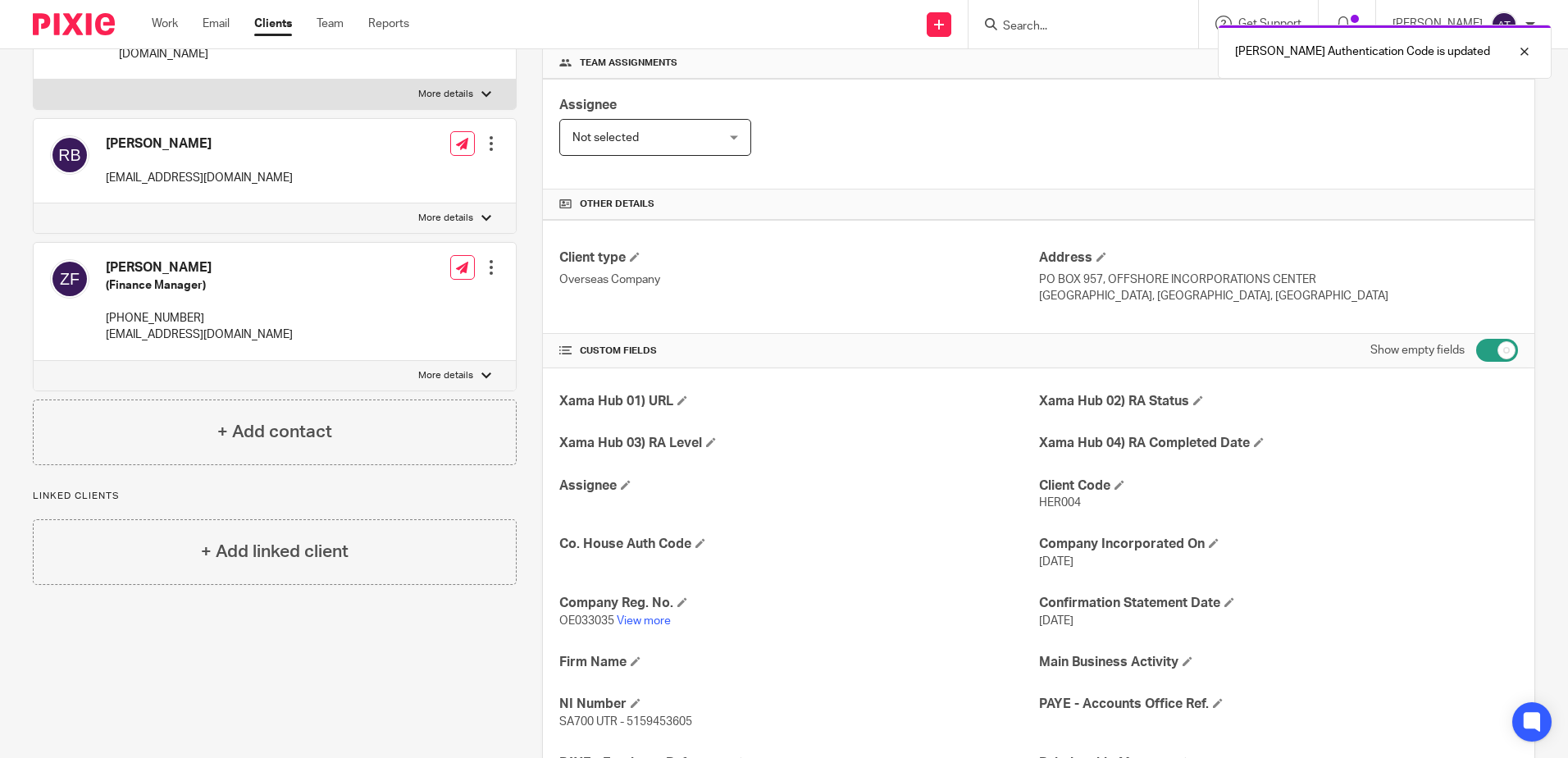
click at [1508, 358] on div "CUSTOM FIELDS Show empty fields" at bounding box center [1039, 351] width 992 height 34
click at [1492, 357] on input "checkbox" at bounding box center [1497, 350] width 42 height 23
checkbox input "false"
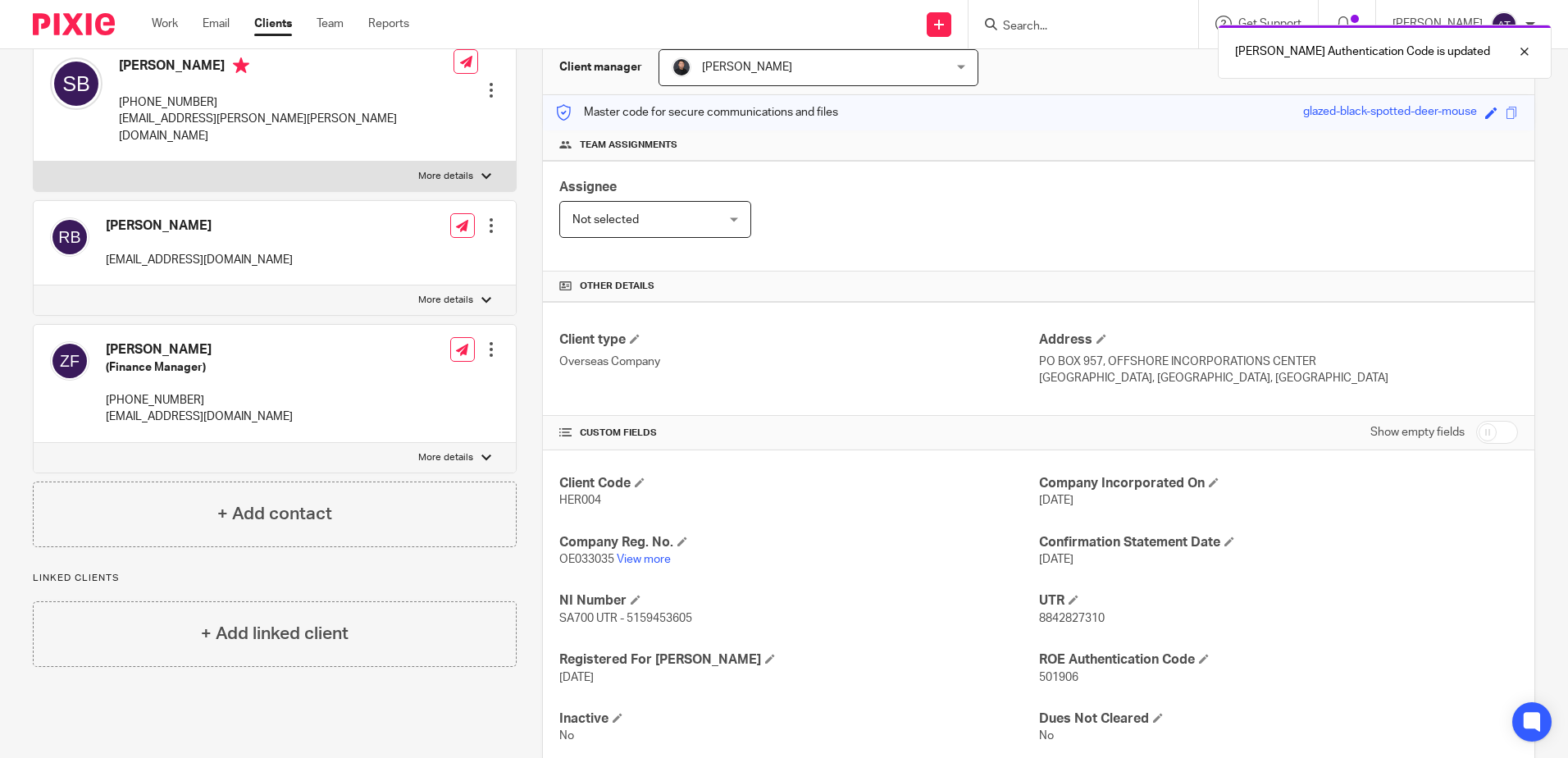
scroll to position [0, 0]
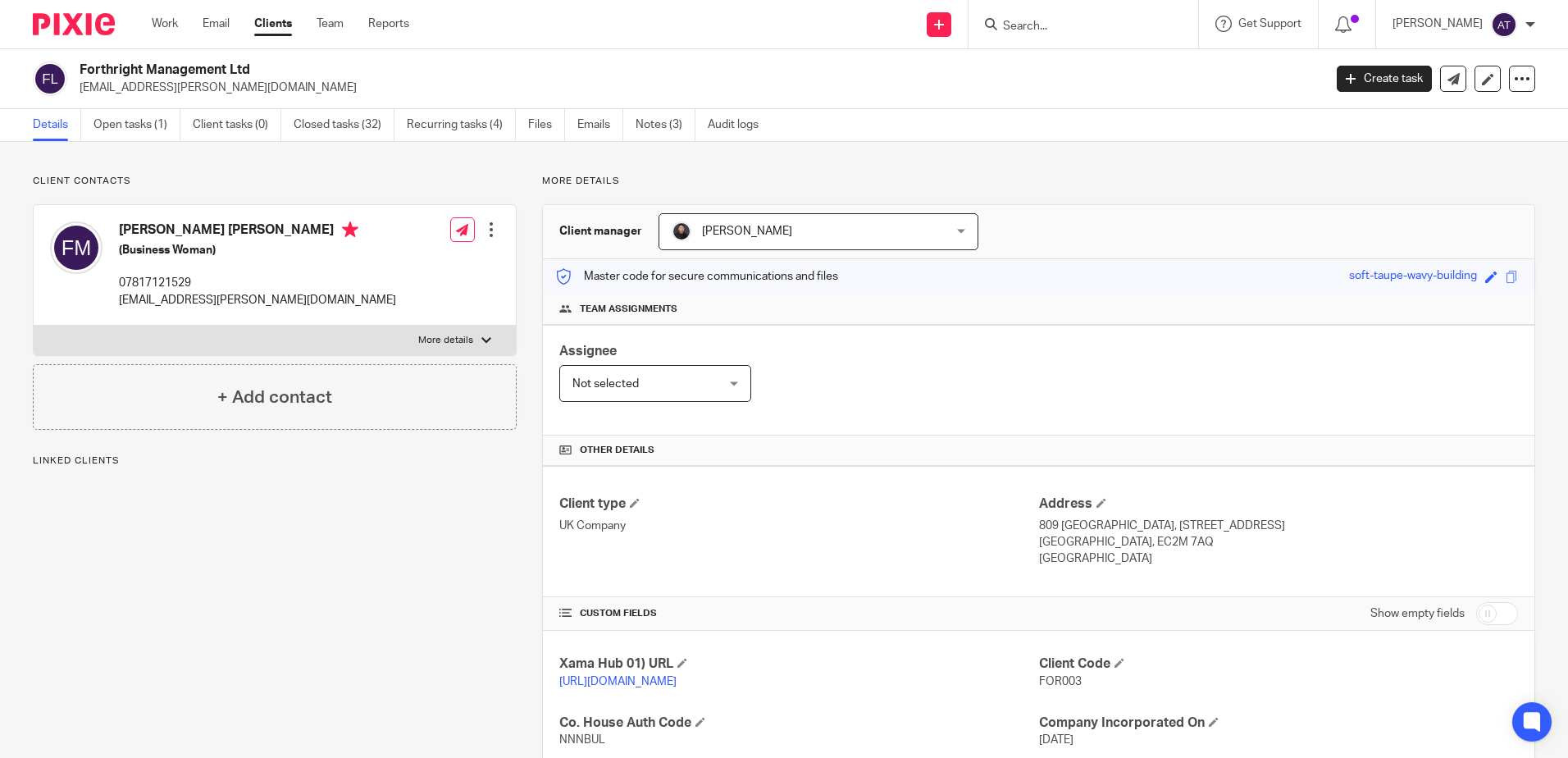
scroll to position [328, 0]
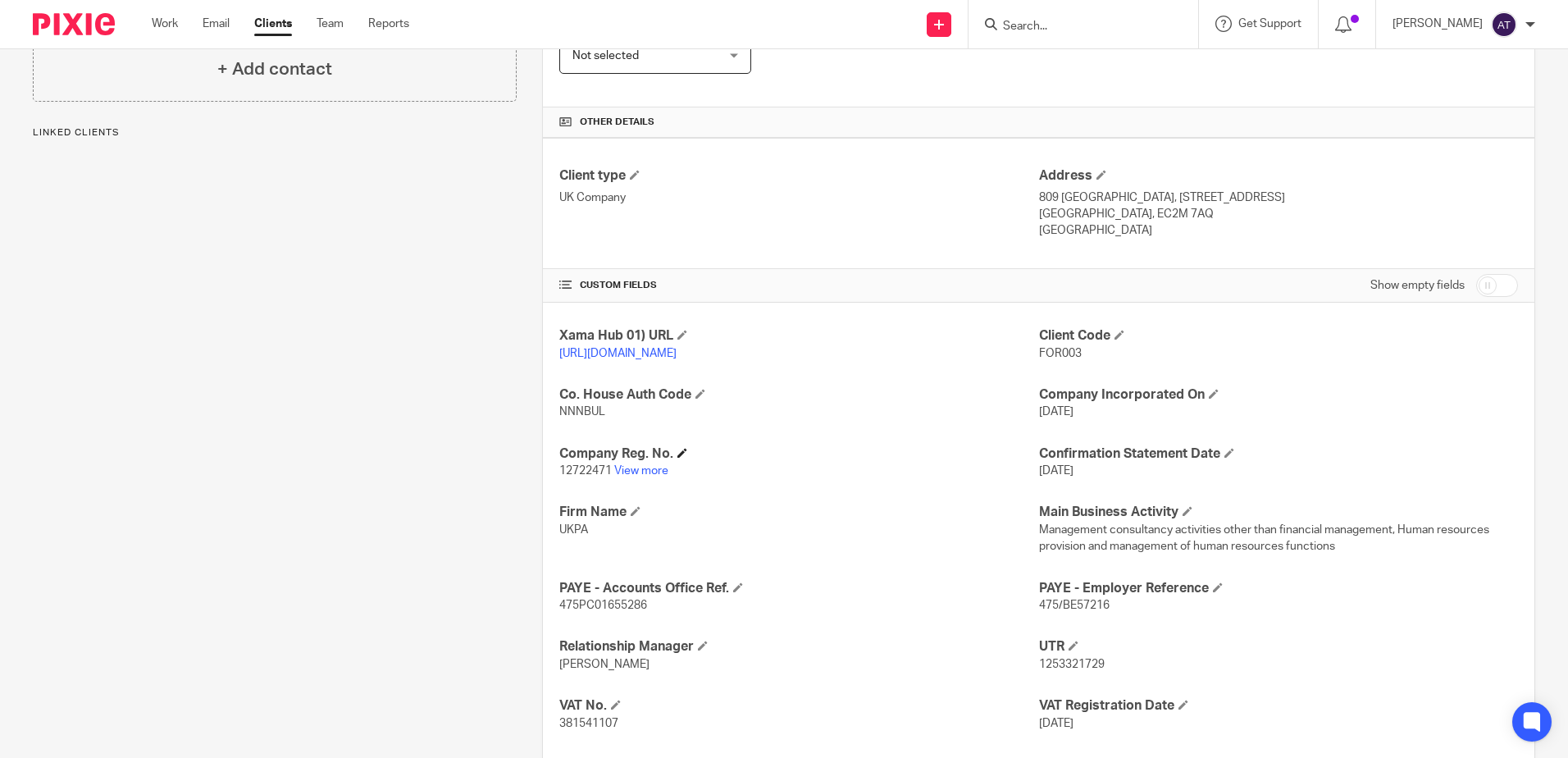
click at [622, 463] on h4 "Company Reg. No." at bounding box center [799, 454] width 479 height 17
click at [655, 477] on link "View more" at bounding box center [641, 471] width 54 height 11
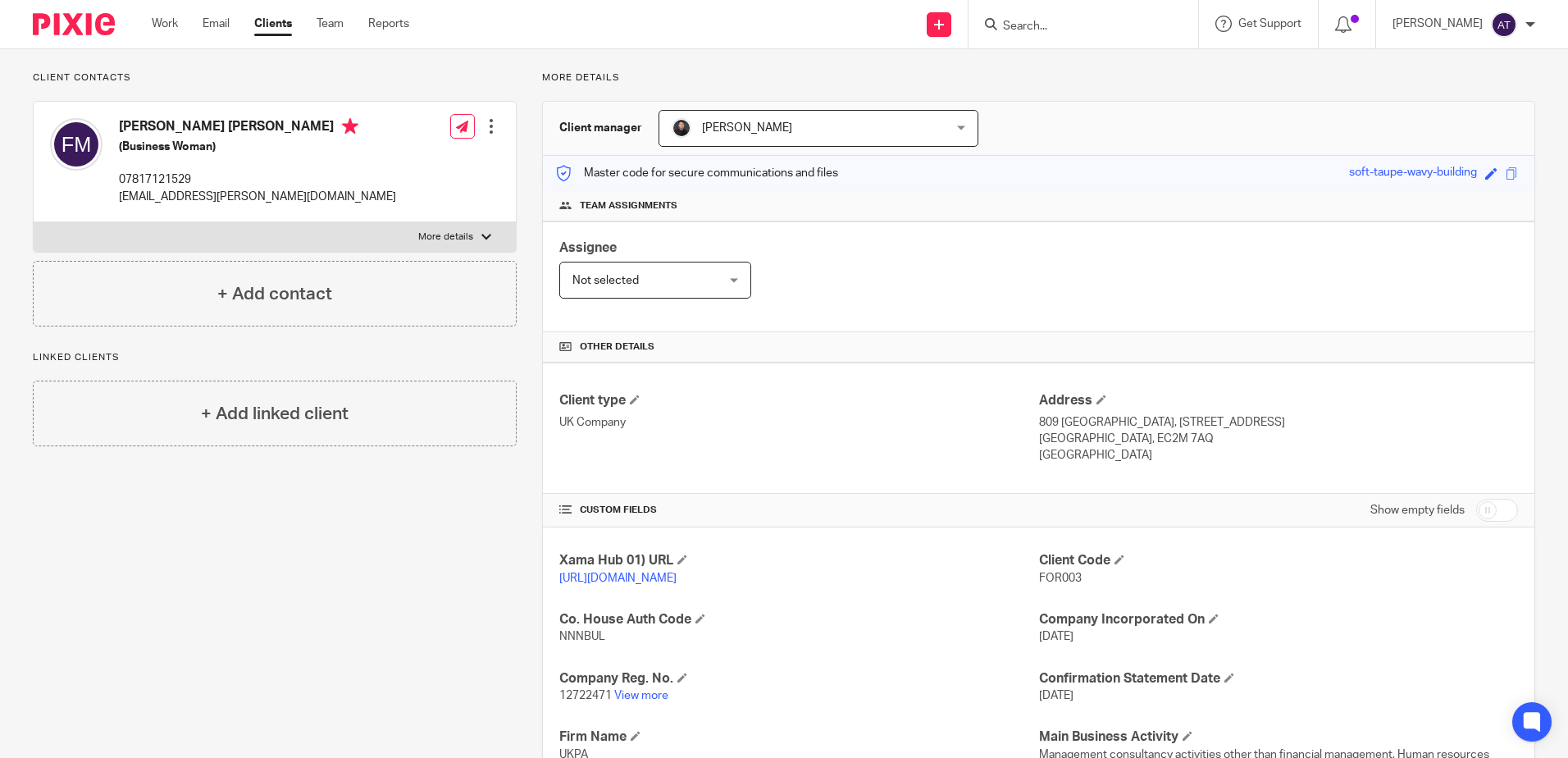
scroll to position [0, 0]
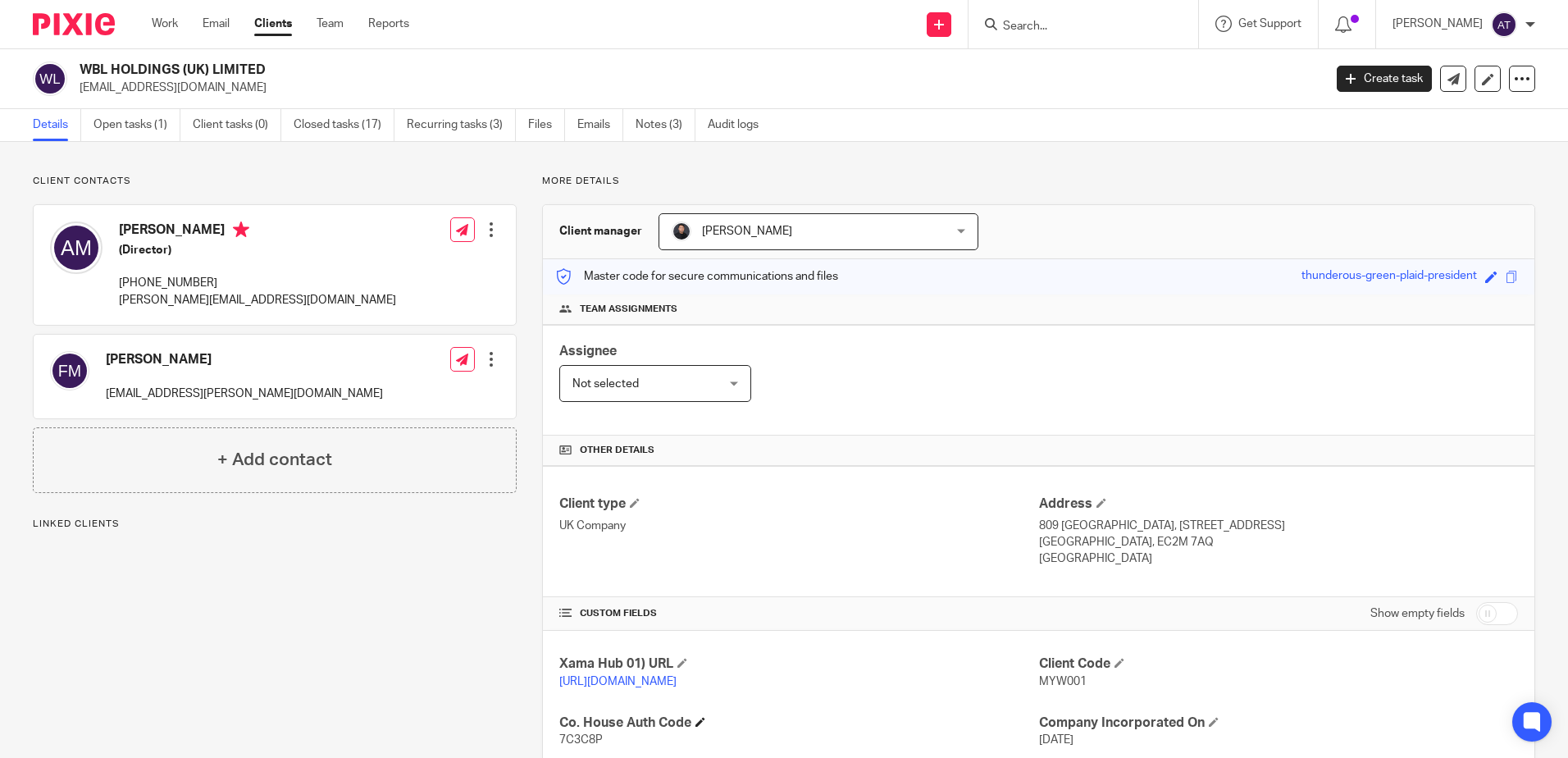
scroll to position [247, 0]
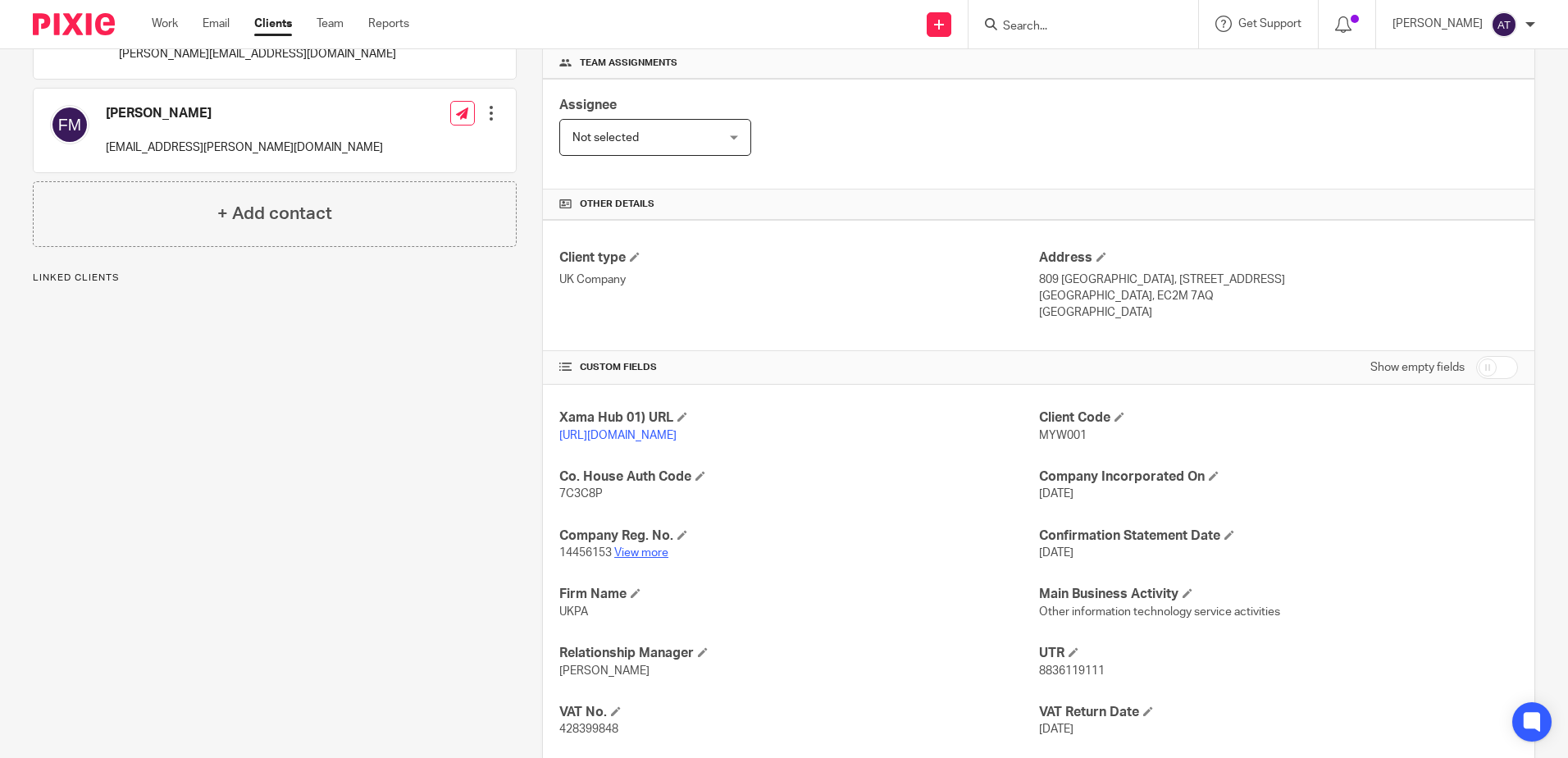
click at [659, 559] on link "View more" at bounding box center [641, 552] width 54 height 11
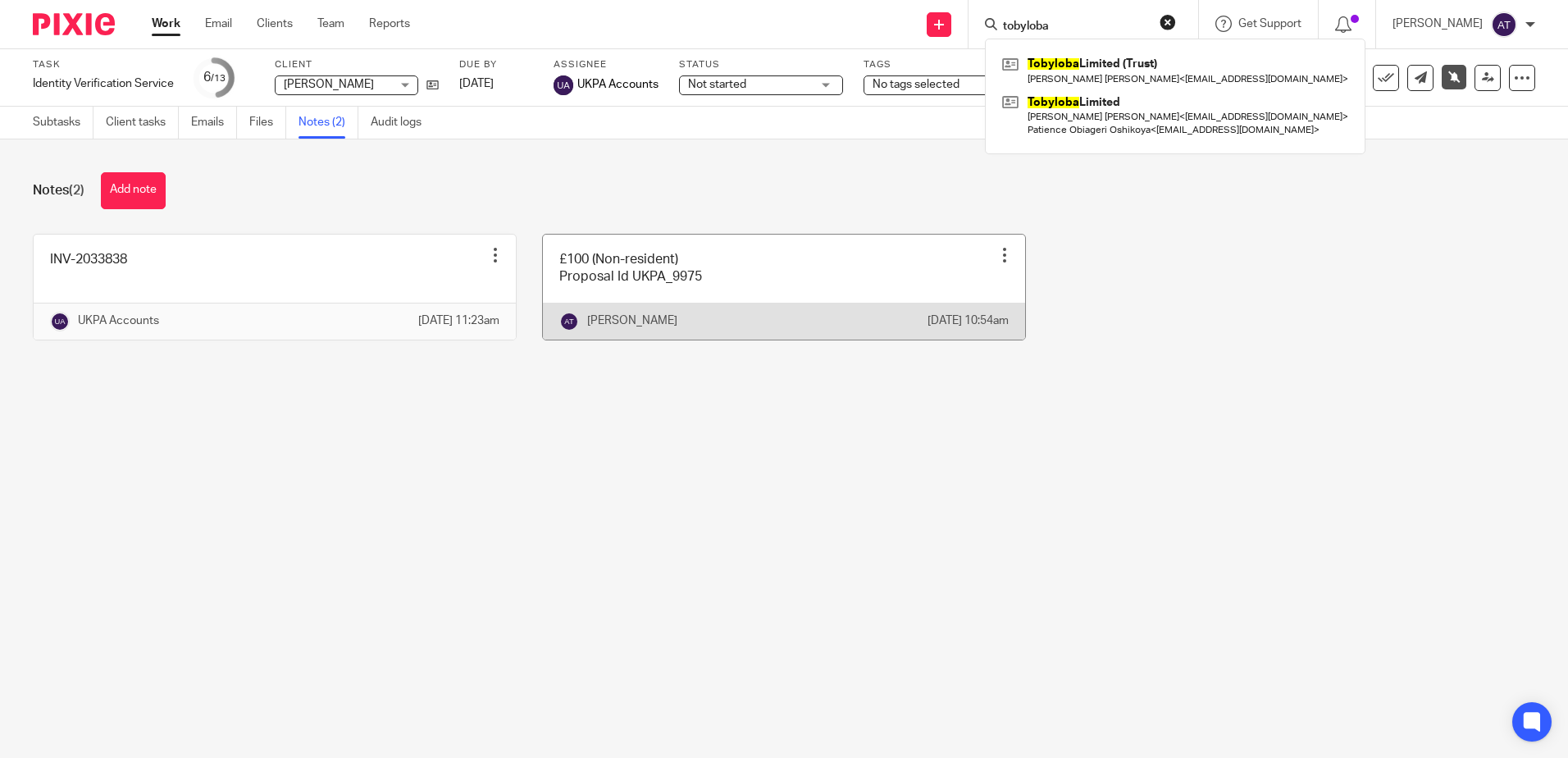
click at [937, 237] on link at bounding box center [784, 287] width 482 height 105
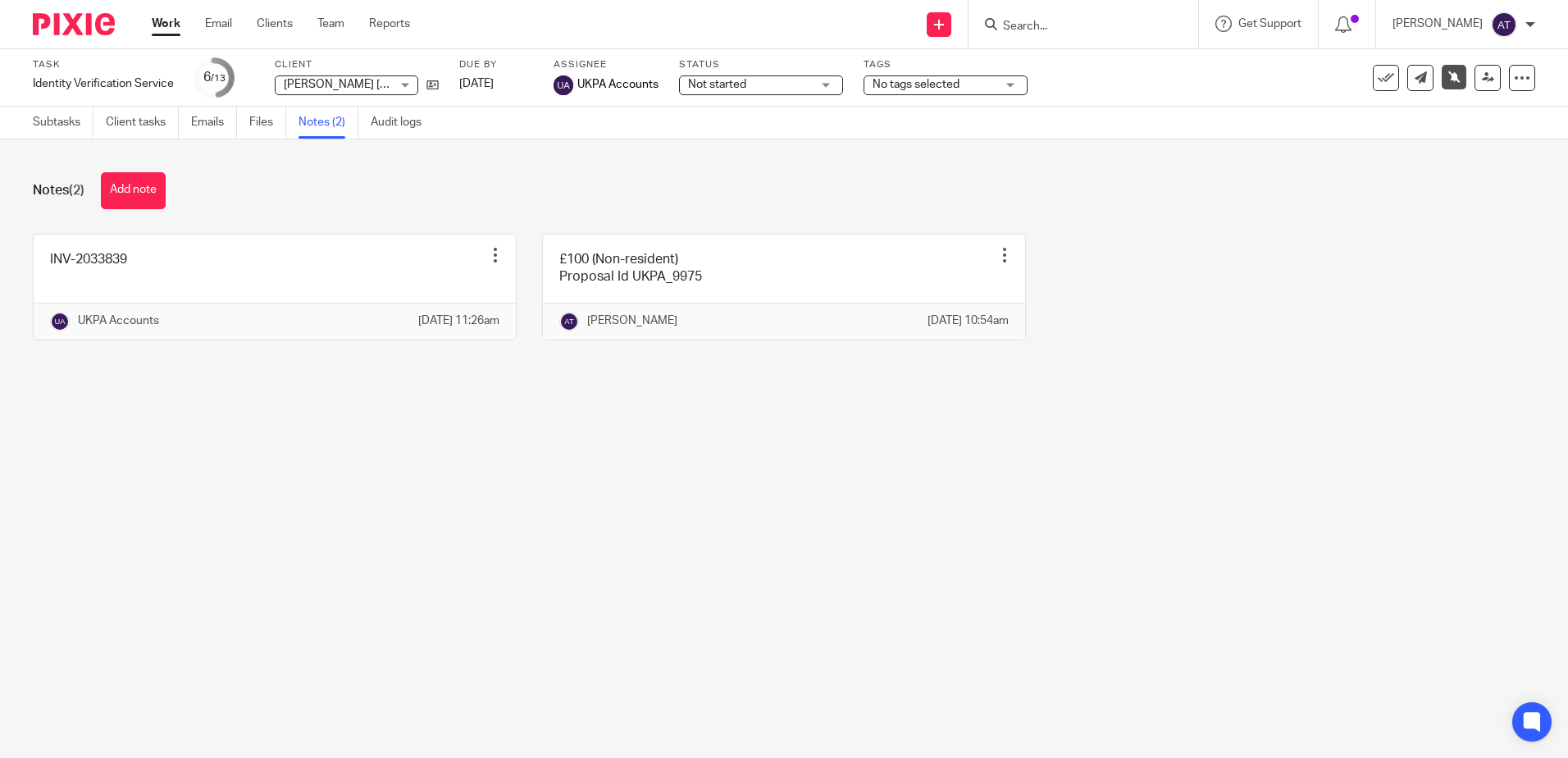
drag, startPoint x: 645, startPoint y: 552, endPoint x: 716, endPoint y: 470, distance: 108.5
click at [645, 552] on main "Task Identity Verification Service Save Identity Verification Service 6 /13 Cli…" at bounding box center [784, 379] width 1568 height 758
click at [686, 190] on div "Notes (2) Add note" at bounding box center [784, 191] width 1503 height 37
click at [1046, 26] on input "Search" at bounding box center [1075, 27] width 148 height 15
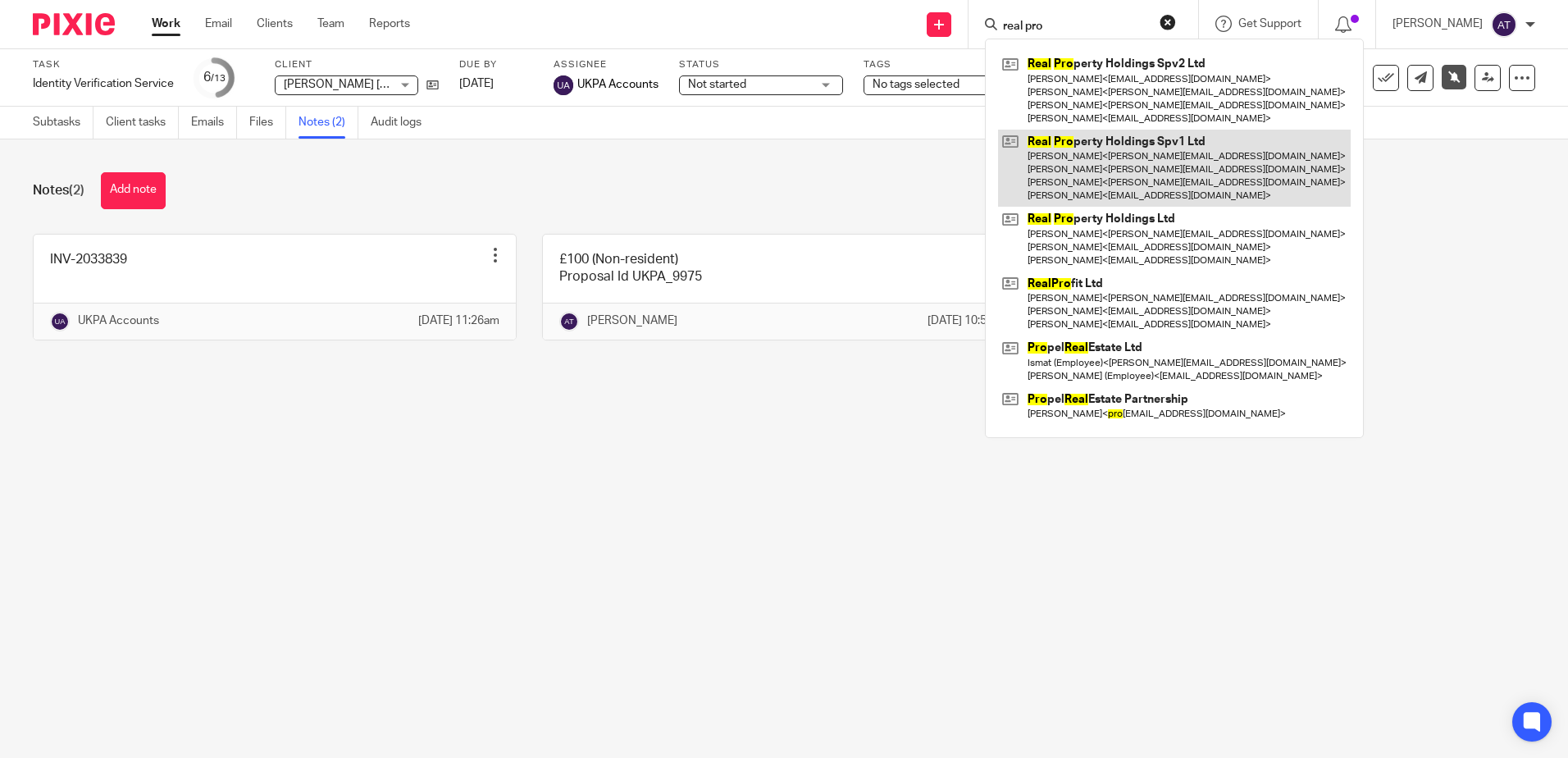
type input "real pro"
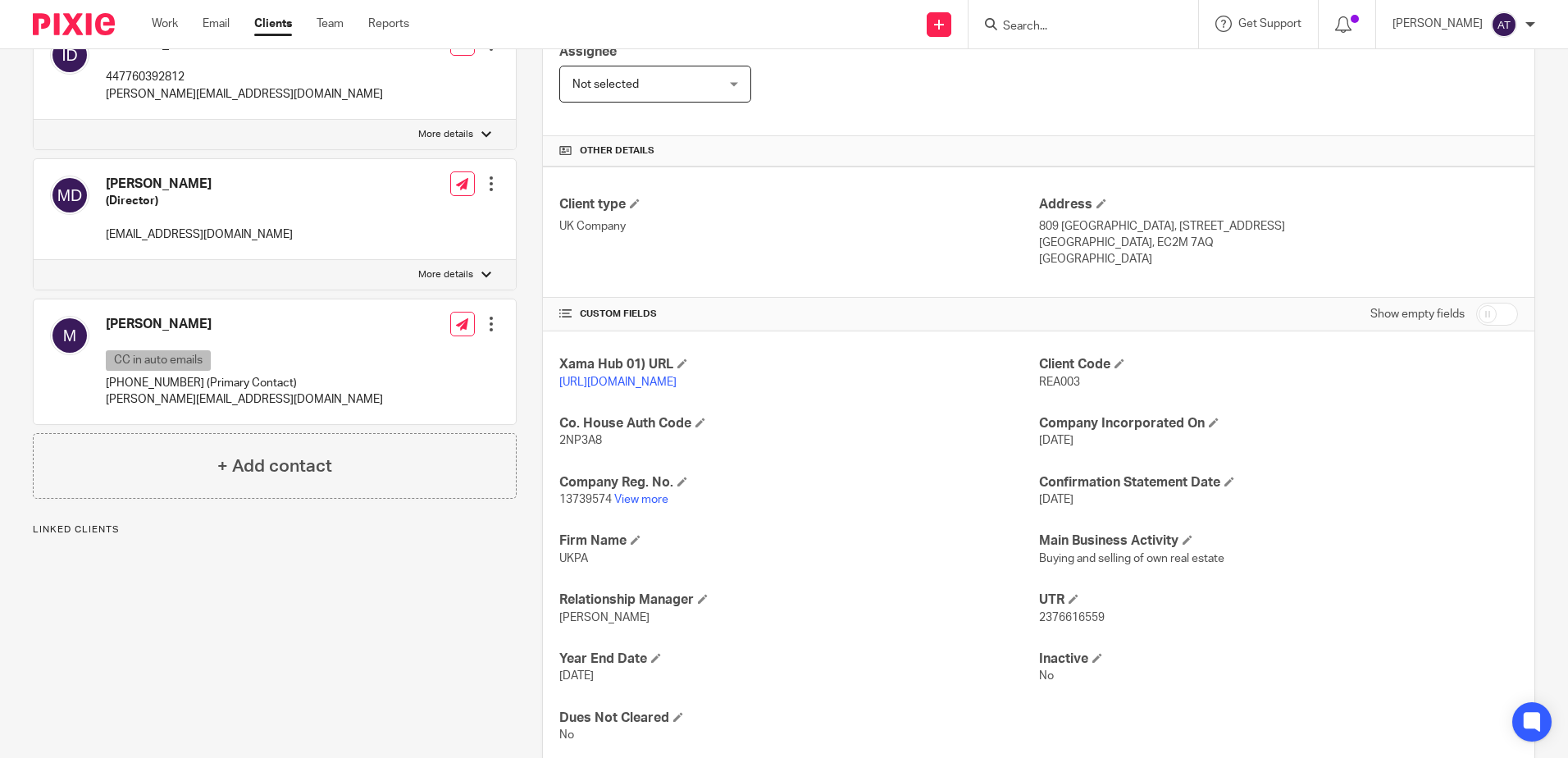
scroll to position [328, 0]
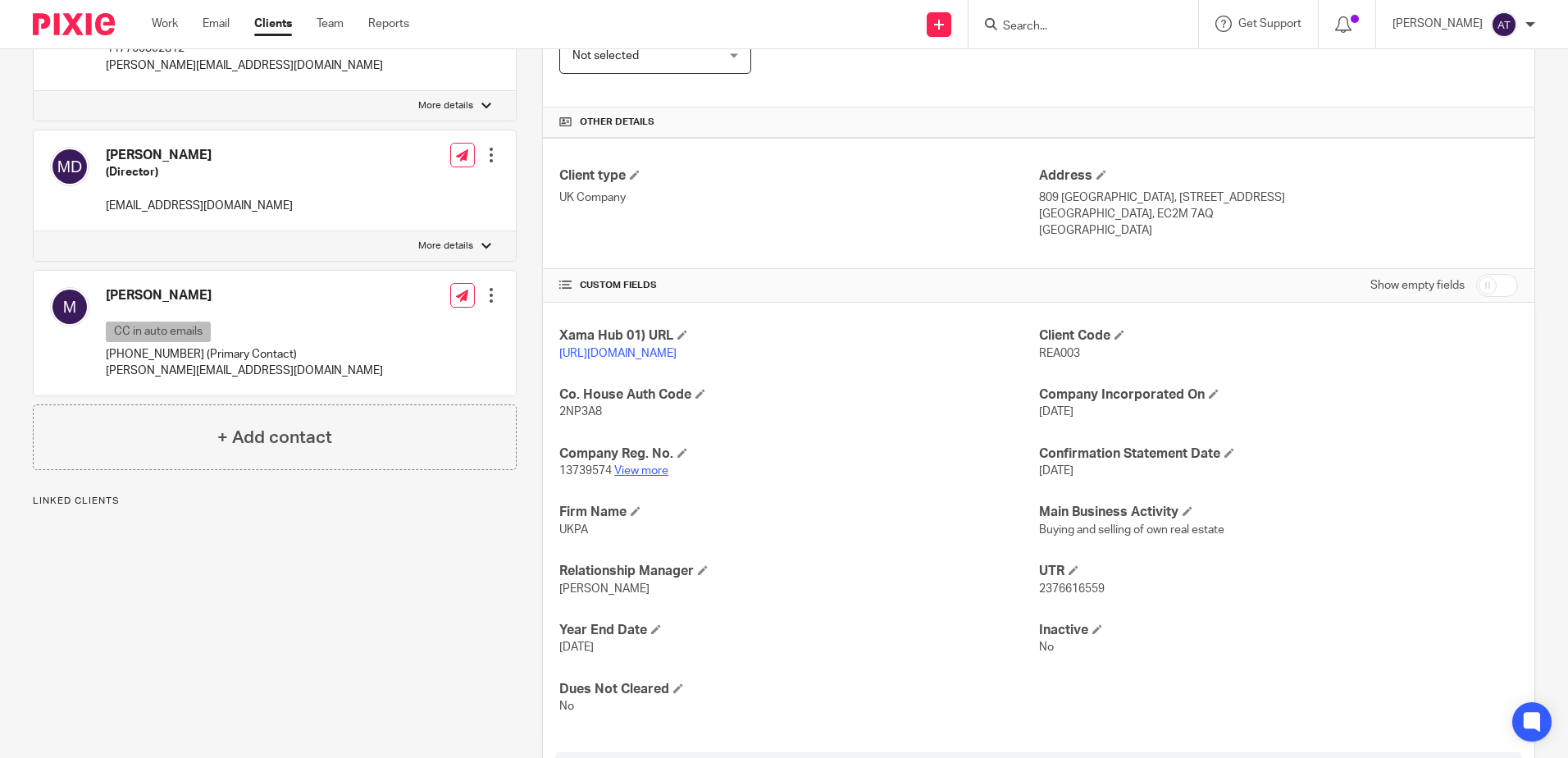
click at [634, 477] on link "View more" at bounding box center [641, 471] width 54 height 11
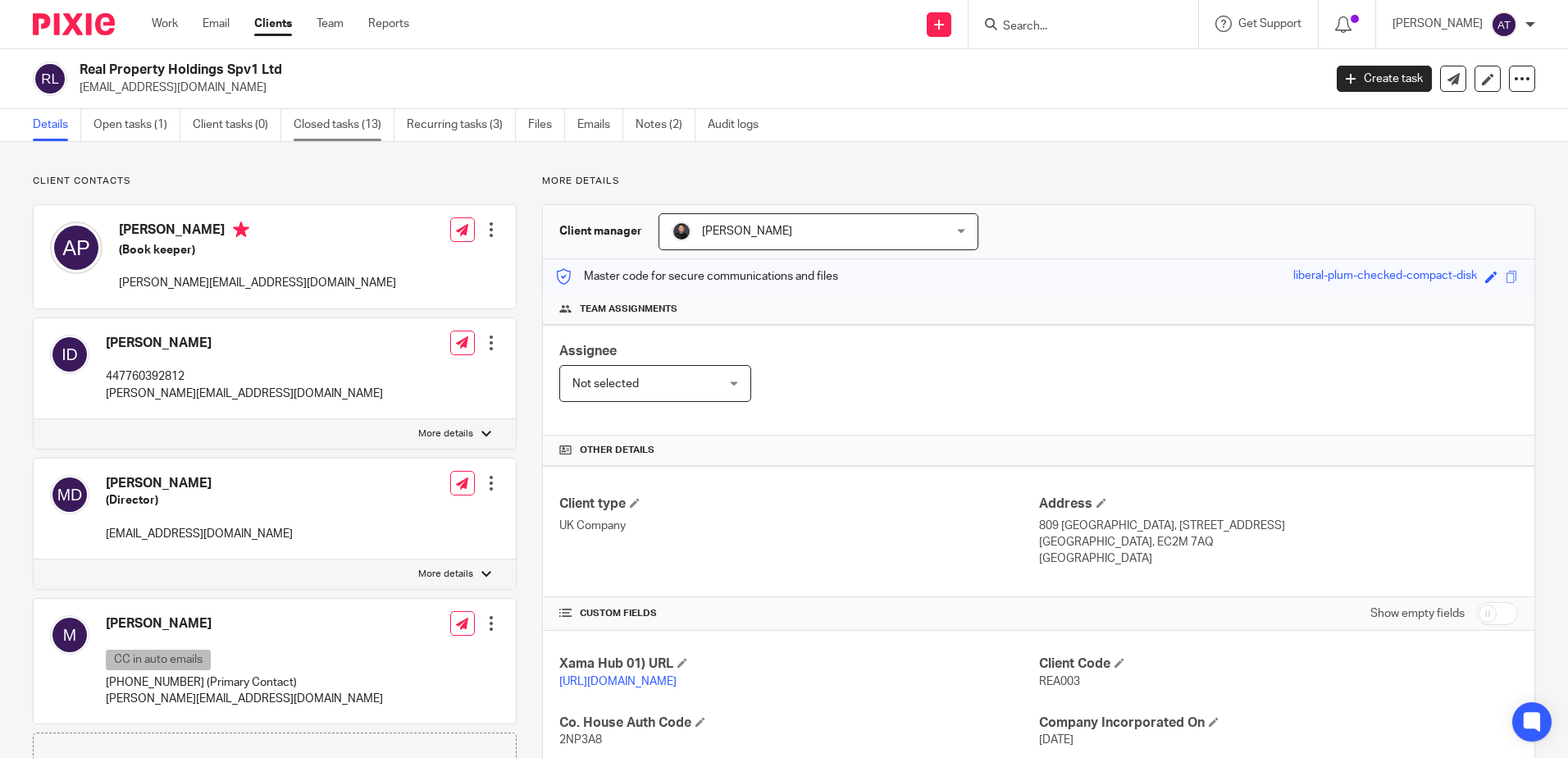
click at [352, 125] on link "Closed tasks (13)" at bounding box center [344, 125] width 101 height 32
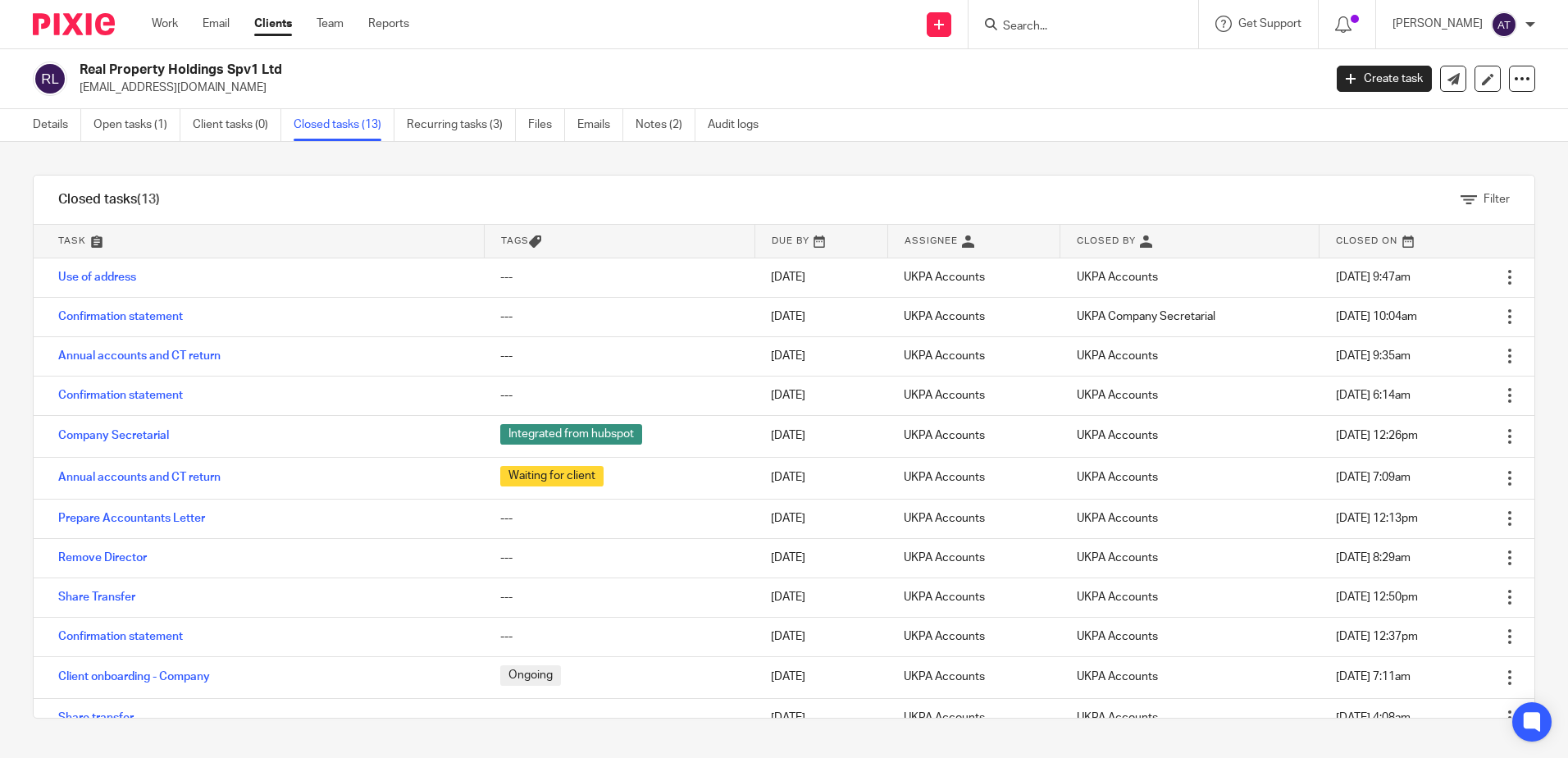
click at [1051, 38] on div at bounding box center [1083, 24] width 230 height 49
click at [1068, 26] on input "Search" at bounding box center [1075, 27] width 148 height 15
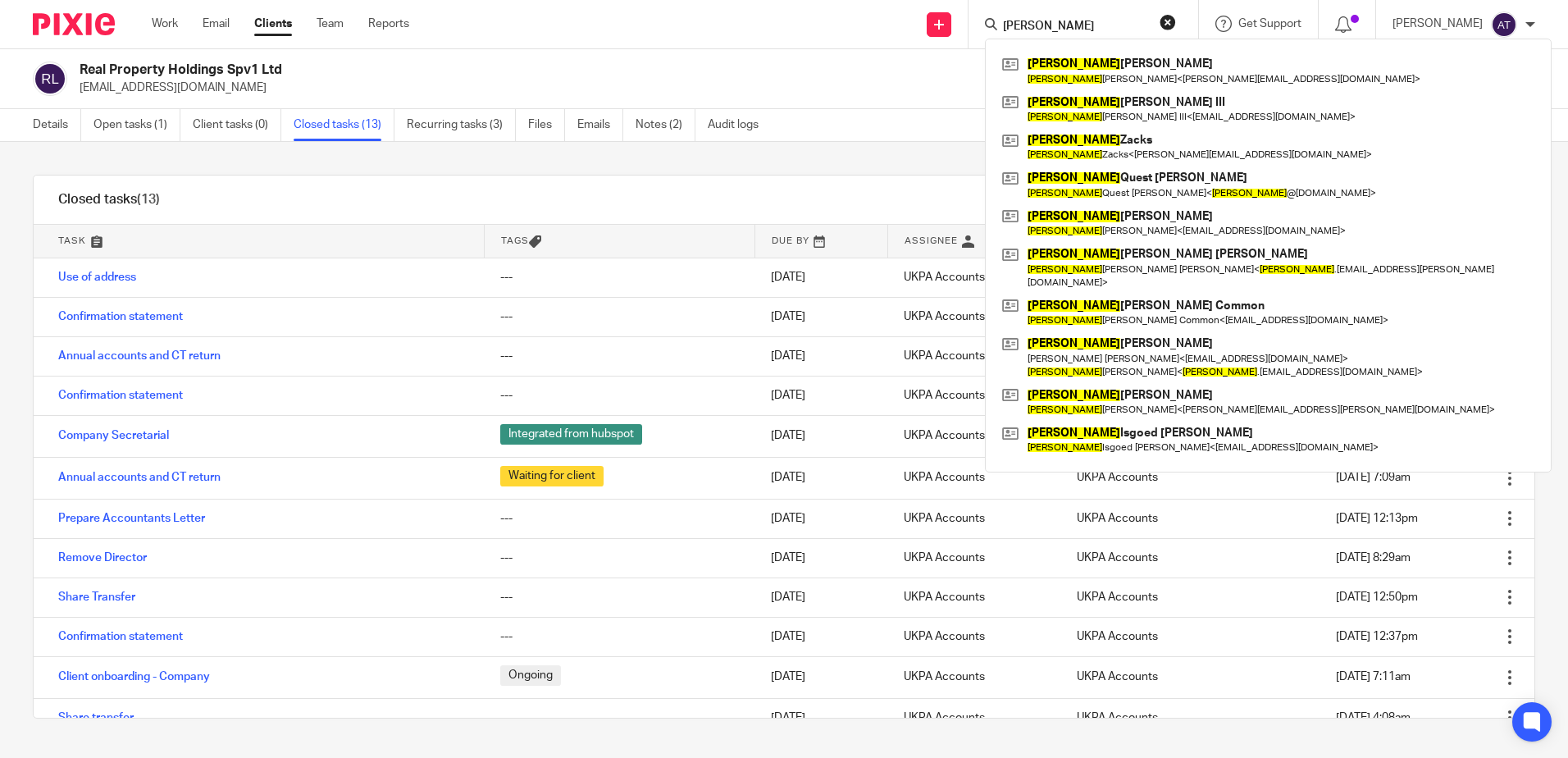
drag, startPoint x: 1043, startPoint y: 27, endPoint x: 1001, endPoint y: 34, distance: 42.6
click at [1001, 34] on div "james" at bounding box center [1080, 24] width 191 height 21
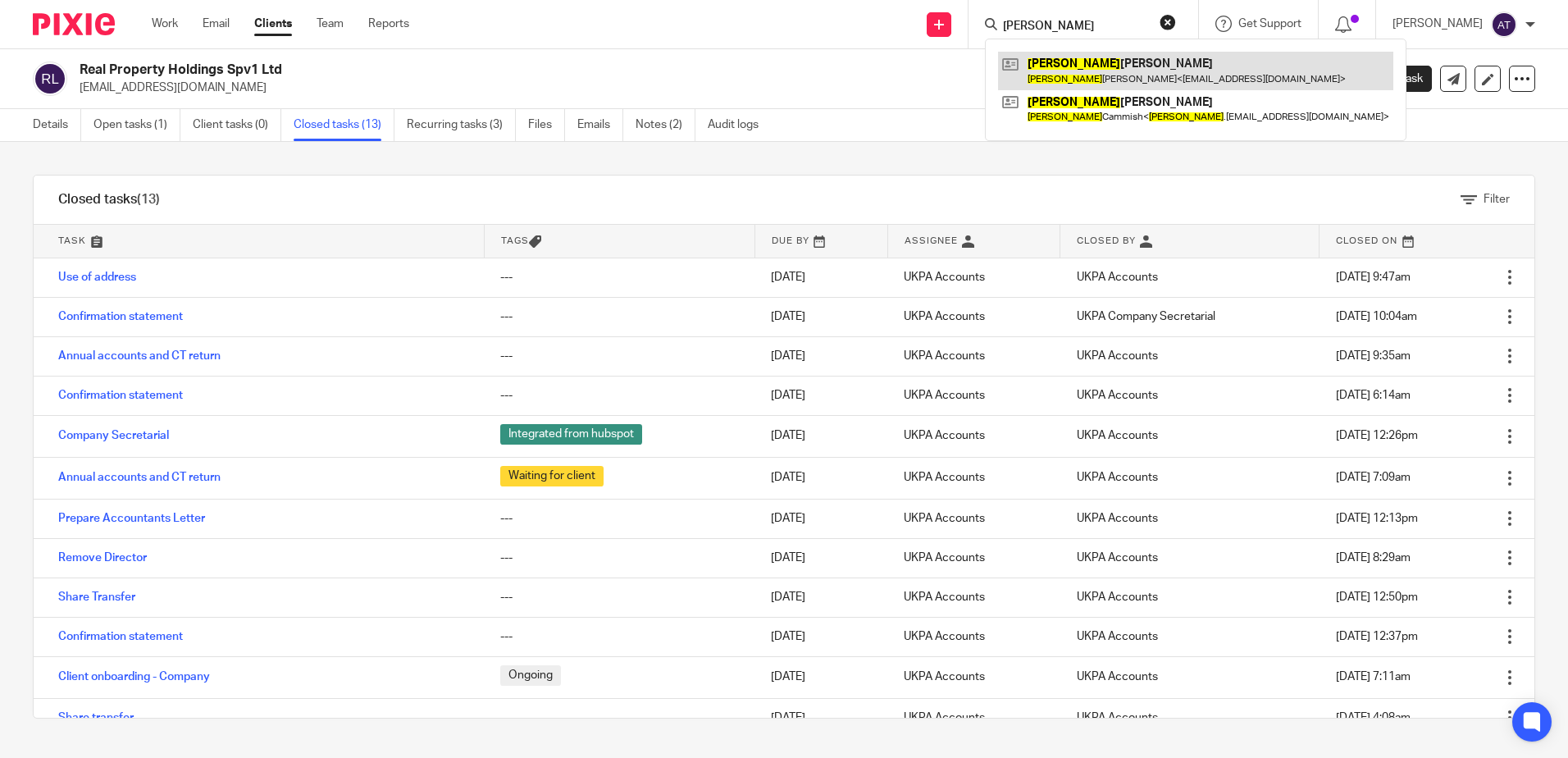
type input "sharon"
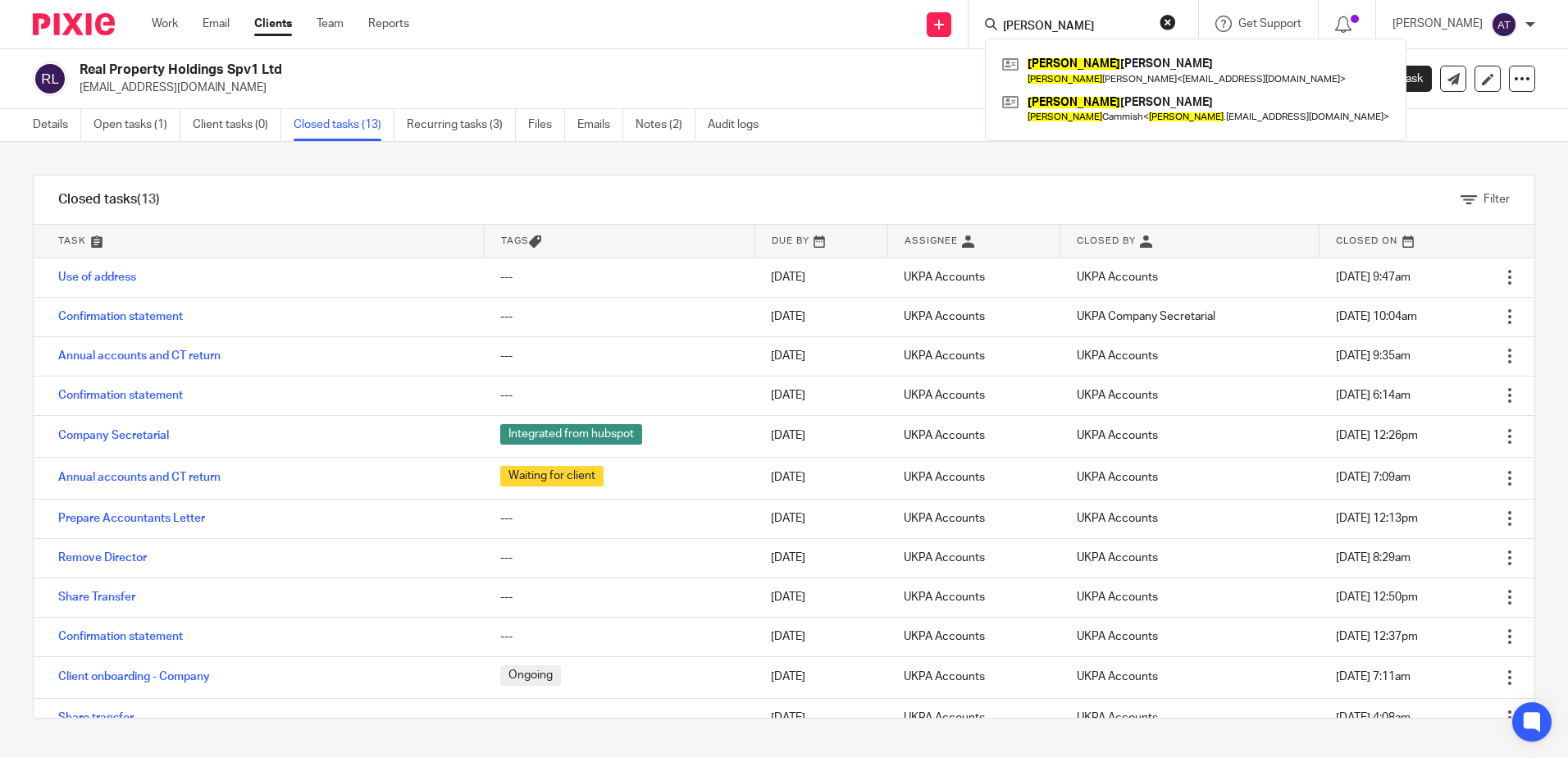
click at [897, 109] on div "Details Open tasks (1) Client tasks (0) Closed tasks (13) Recurring tasks (3) F…" at bounding box center [784, 126] width 1568 height 33
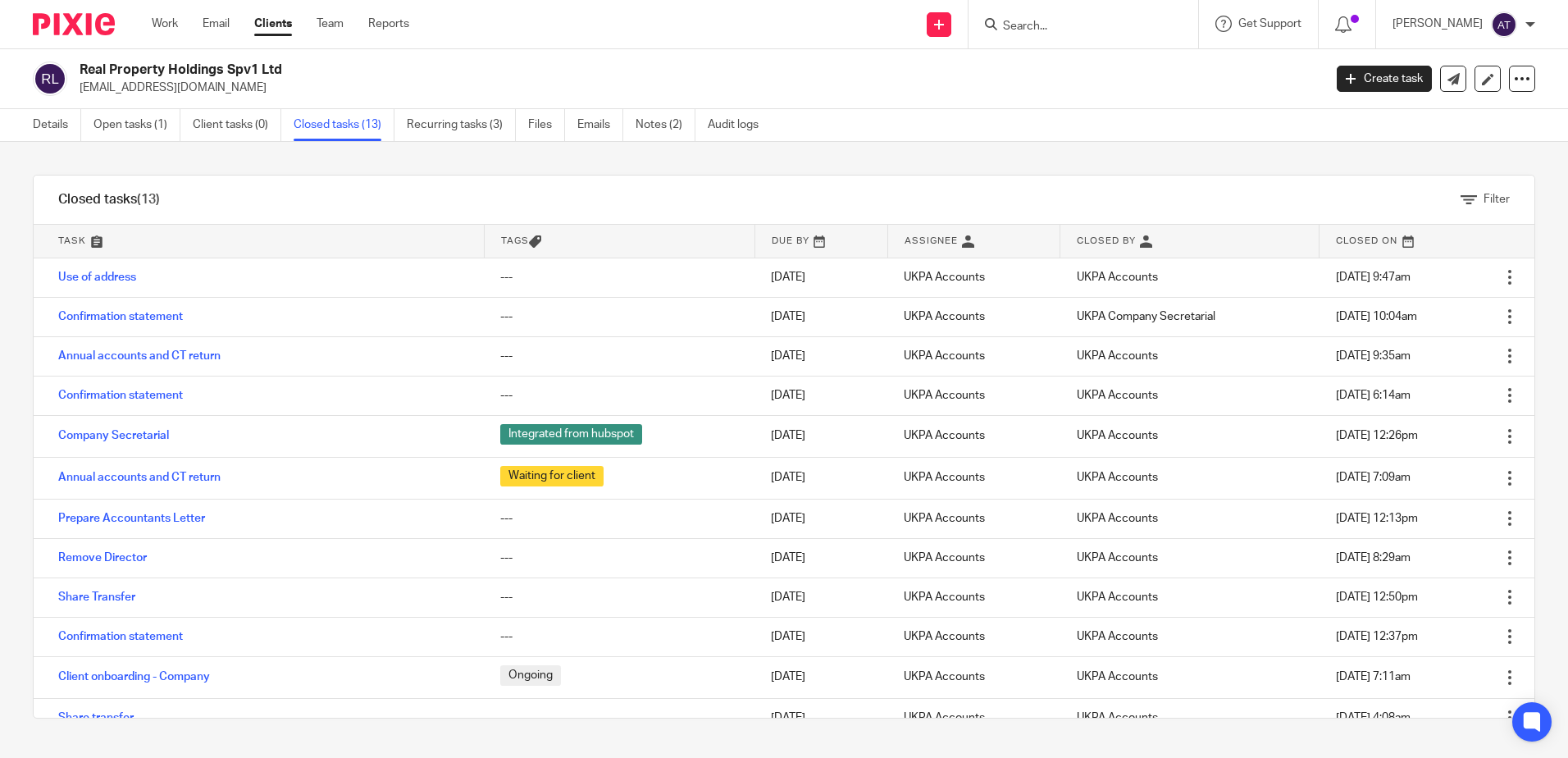
click at [1071, 106] on div "Real Property Holdings Spv1 Ltd issamdabboussi@gmail.com Create task Update fro…" at bounding box center [784, 79] width 1568 height 60
click at [56, 136] on link "Details" at bounding box center [57, 125] width 49 height 32
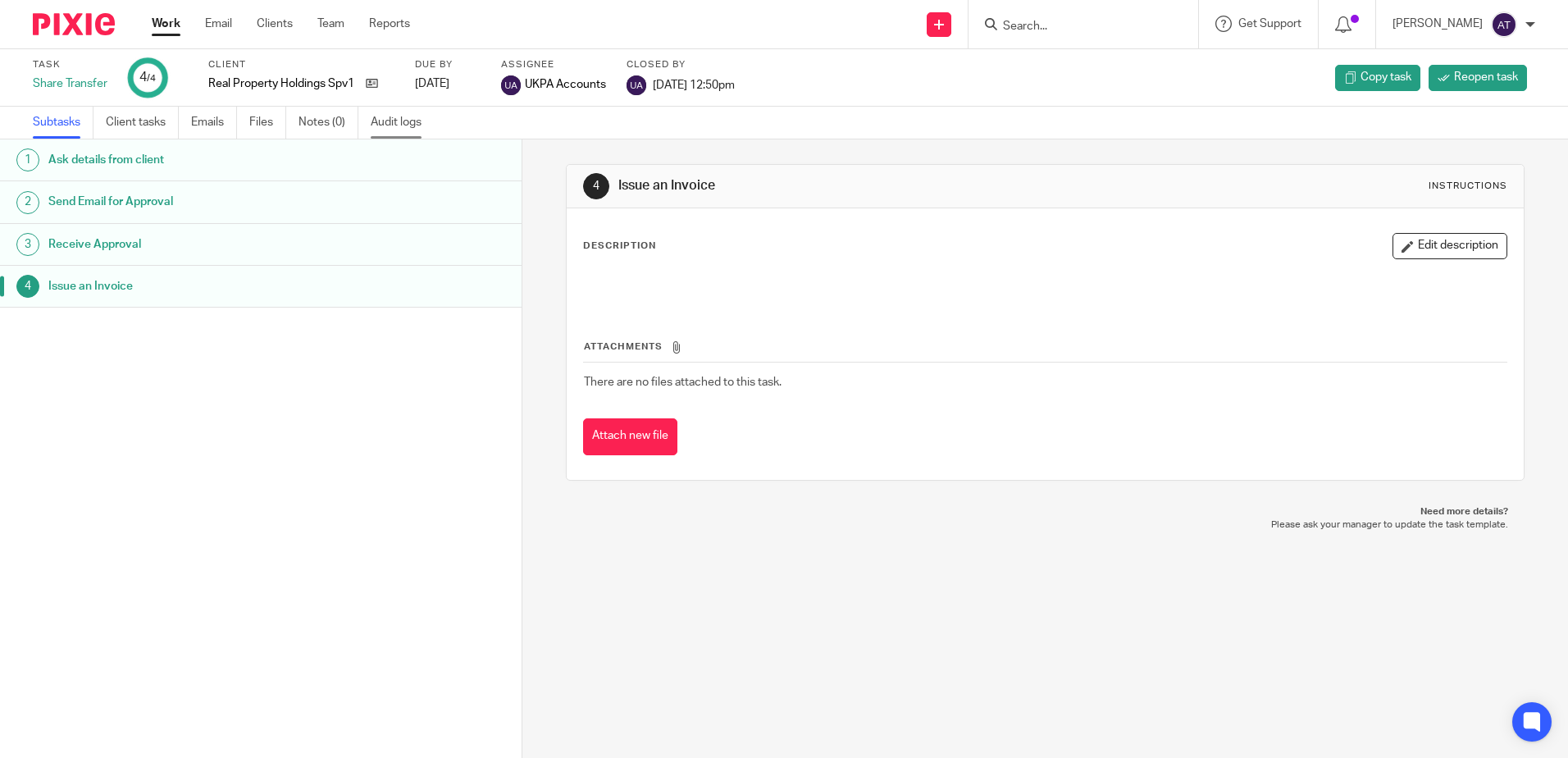
click at [396, 125] on link "Audit logs" at bounding box center [402, 122] width 63 height 32
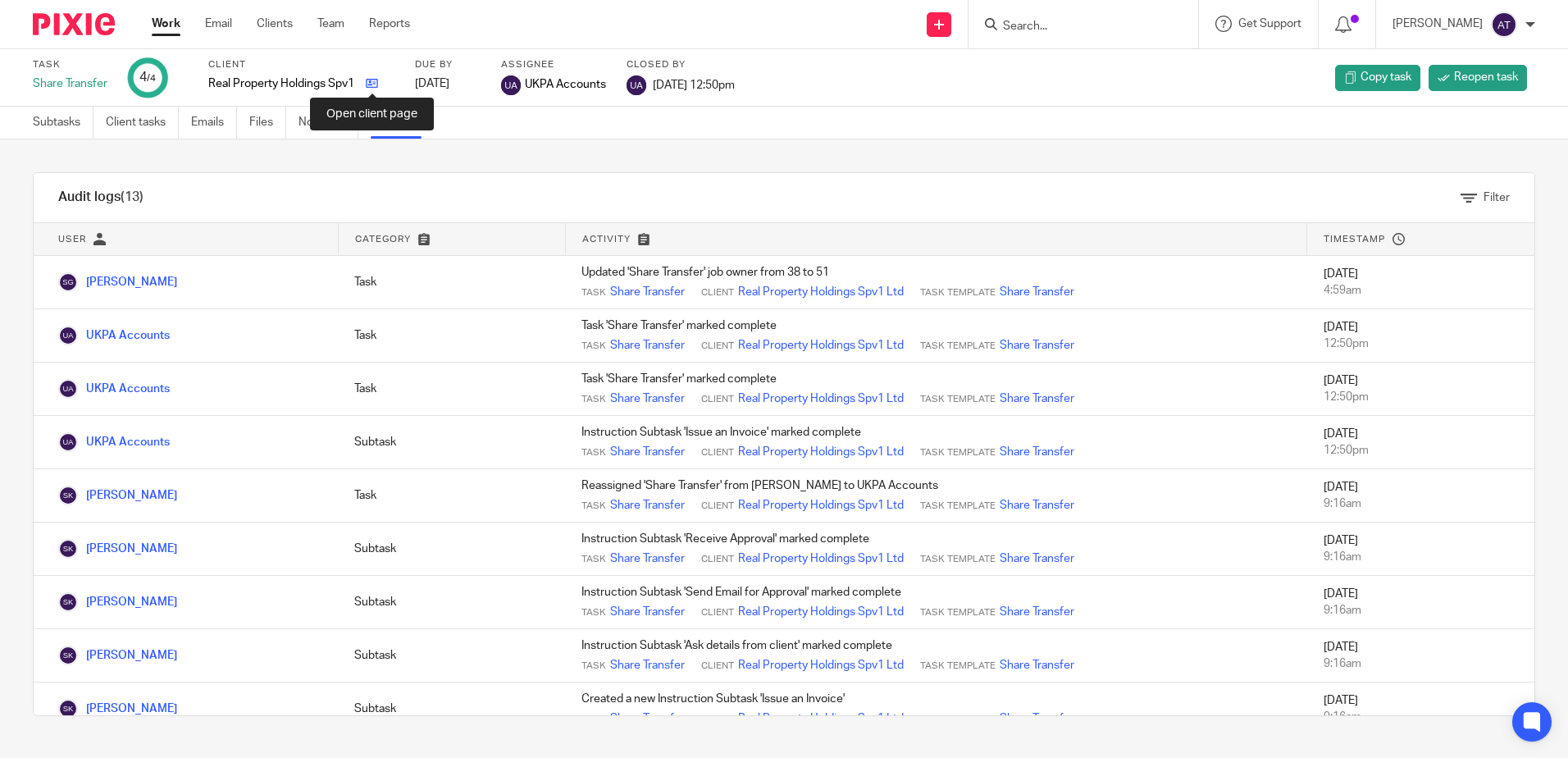
click at [369, 87] on icon at bounding box center [372, 83] width 12 height 12
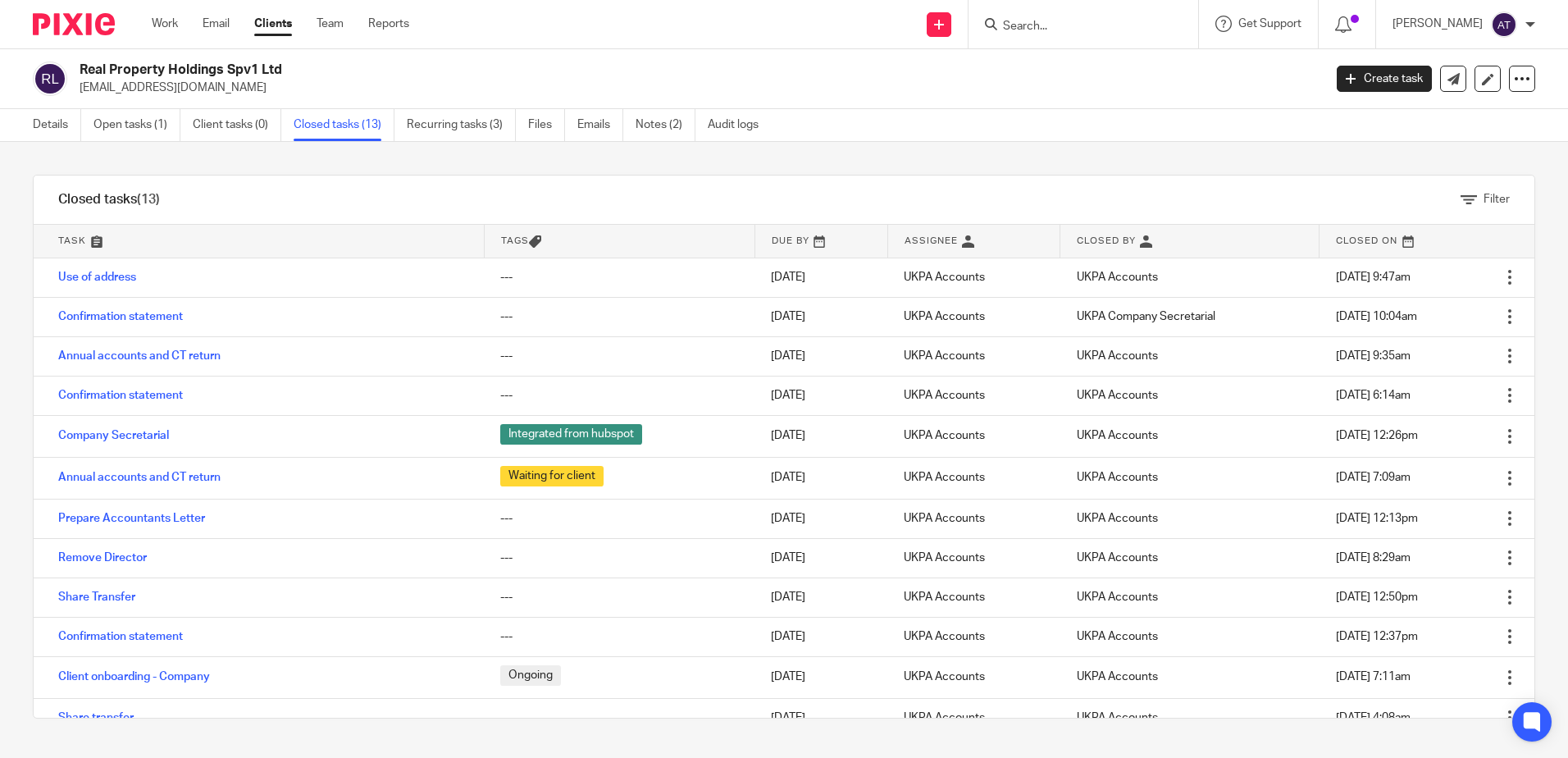
drag, startPoint x: 254, startPoint y: 82, endPoint x: 80, endPoint y: 89, distance: 174.1
click at [80, 89] on p "issamdabboussi@gmail.com" at bounding box center [696, 88] width 1233 height 16
copy p "issamdabboussi@gmail.com"
click at [457, 82] on p "issamdabboussi@gmail.com" at bounding box center [696, 88] width 1233 height 16
drag, startPoint x: 75, startPoint y: 68, endPoint x: 281, endPoint y: 95, distance: 207.8
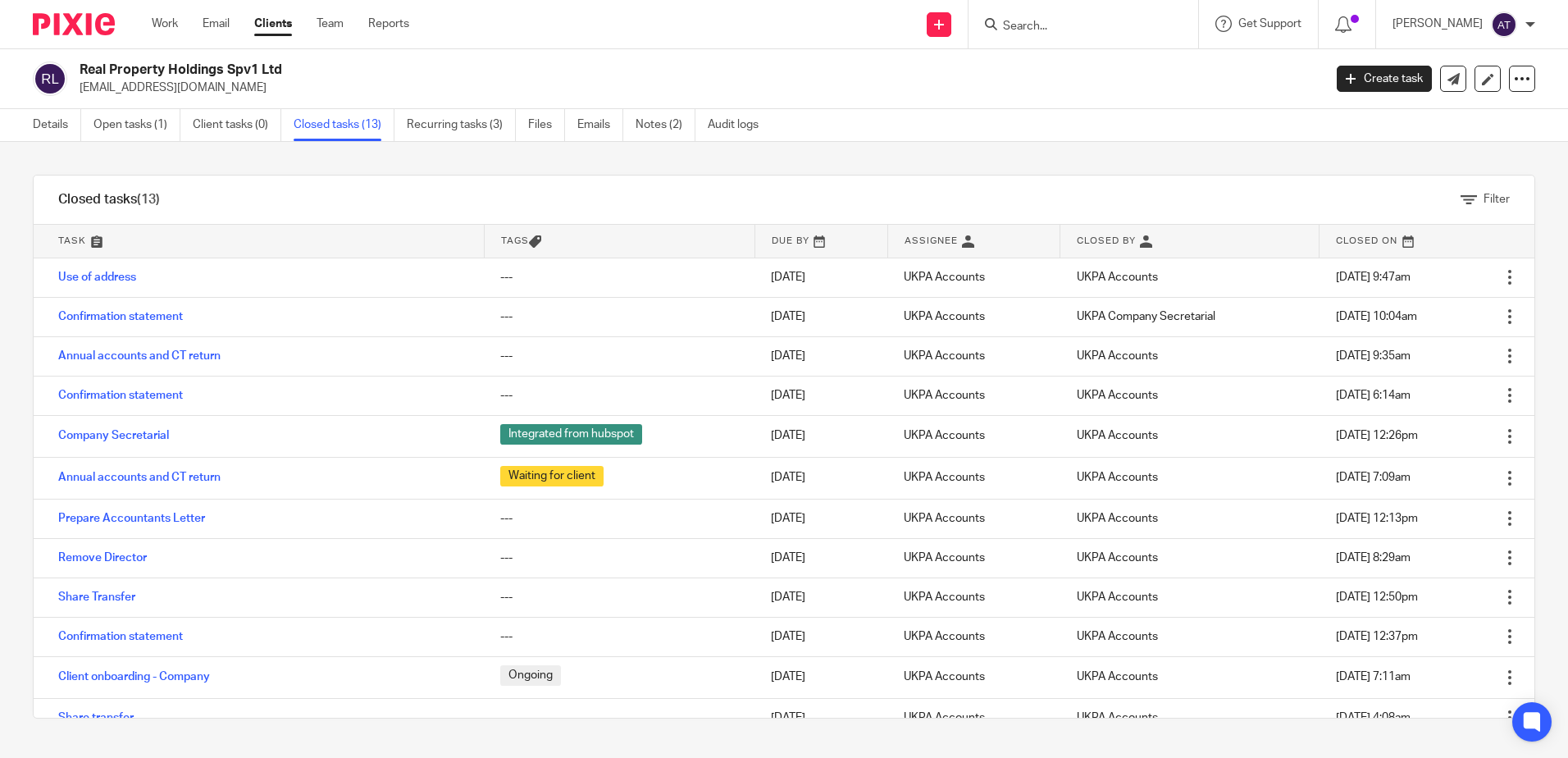
click at [281, 95] on div "Real Property Holdings Spv1 Ltd issamdabboussi@gmail.com" at bounding box center [672, 79] width 1280 height 35
copy div "Real Property Holdings Spv1 Ltd issamdabboussi@gmail.com"
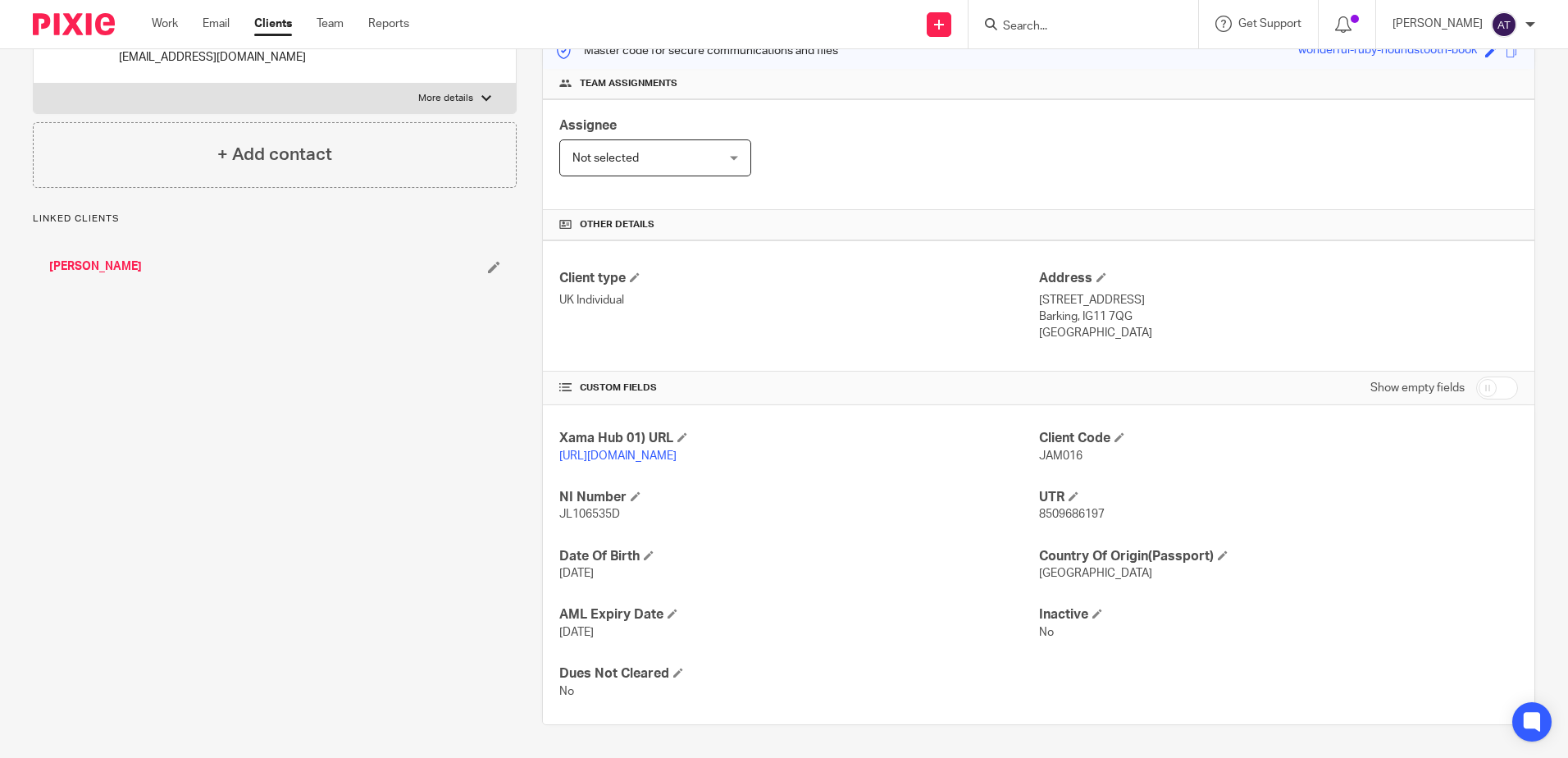
scroll to position [242, 0]
click at [1075, 517] on span "8509686197" at bounding box center [1073, 514] width 66 height 11
click at [1074, 517] on span "8509686197" at bounding box center [1073, 514] width 66 height 11
copy span "8509686197"
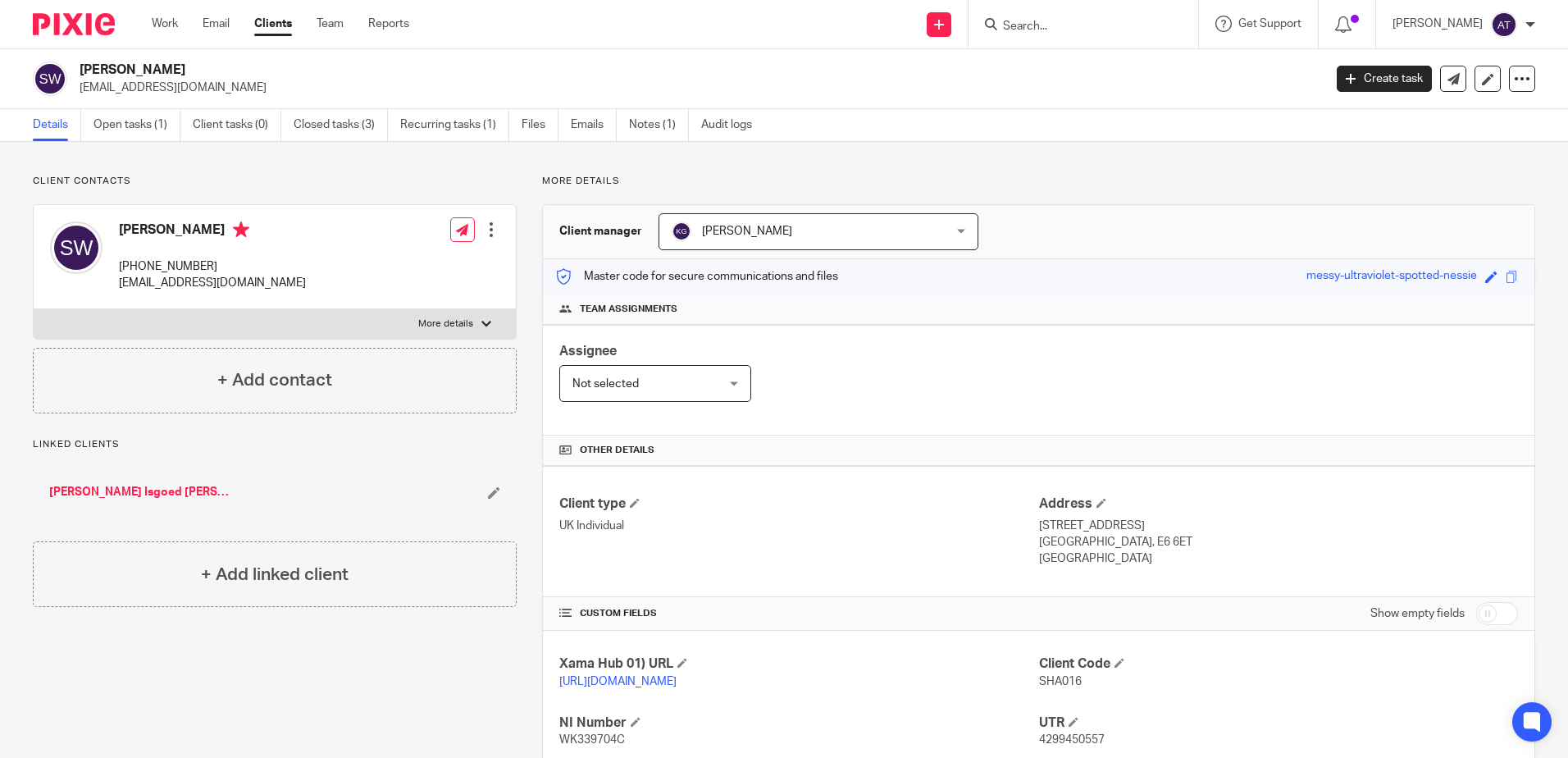
scroll to position [242, 0]
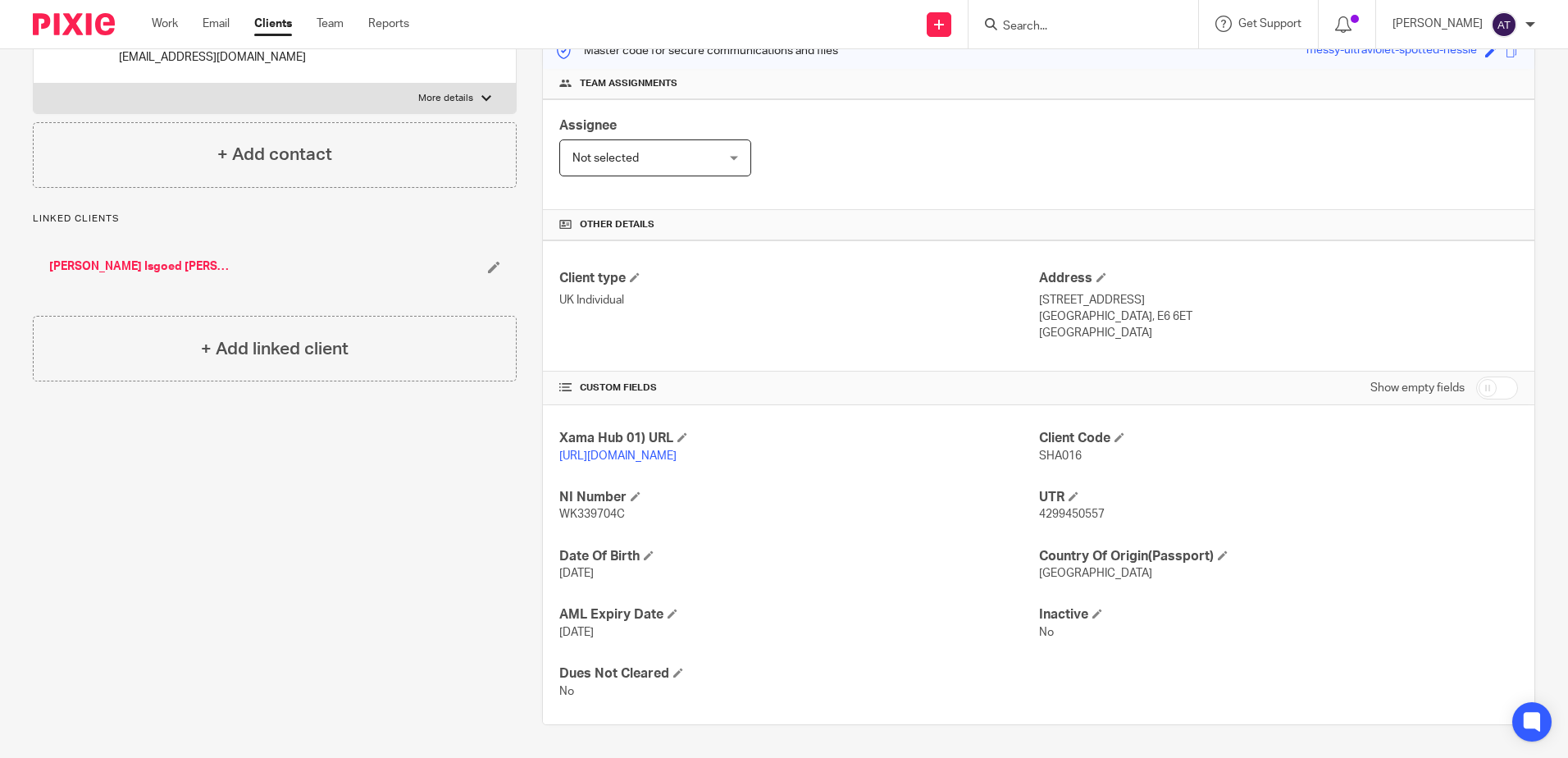
click at [1063, 517] on span "4299450557" at bounding box center [1073, 514] width 66 height 11
click at [1063, 522] on p "4299450557" at bounding box center [1279, 514] width 479 height 16
copy span "4299450557"
click at [1060, 23] on input "Search" at bounding box center [1075, 27] width 148 height 15
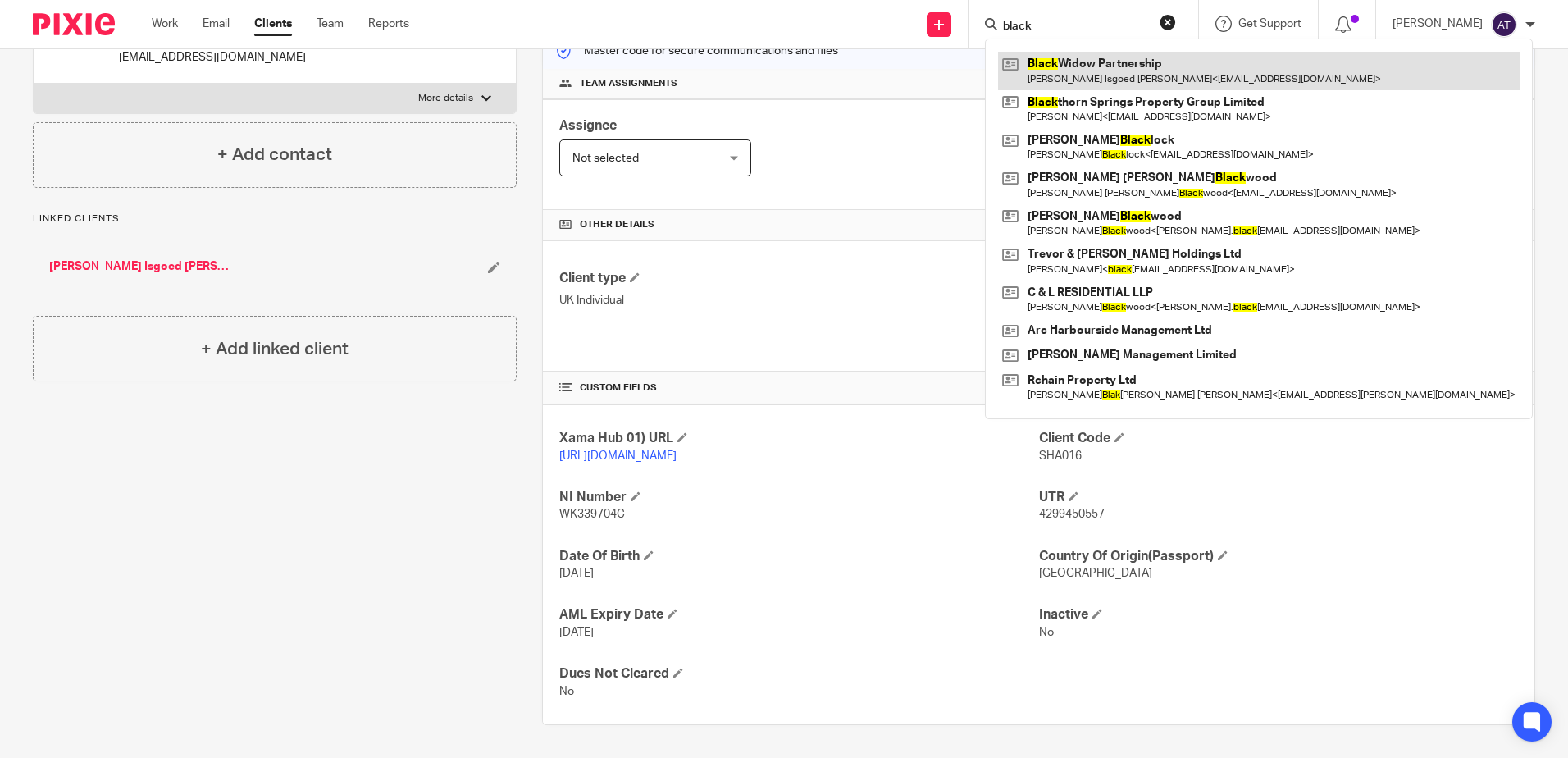
type input "black"
click at [1073, 63] on link at bounding box center [1258, 70] width 522 height 37
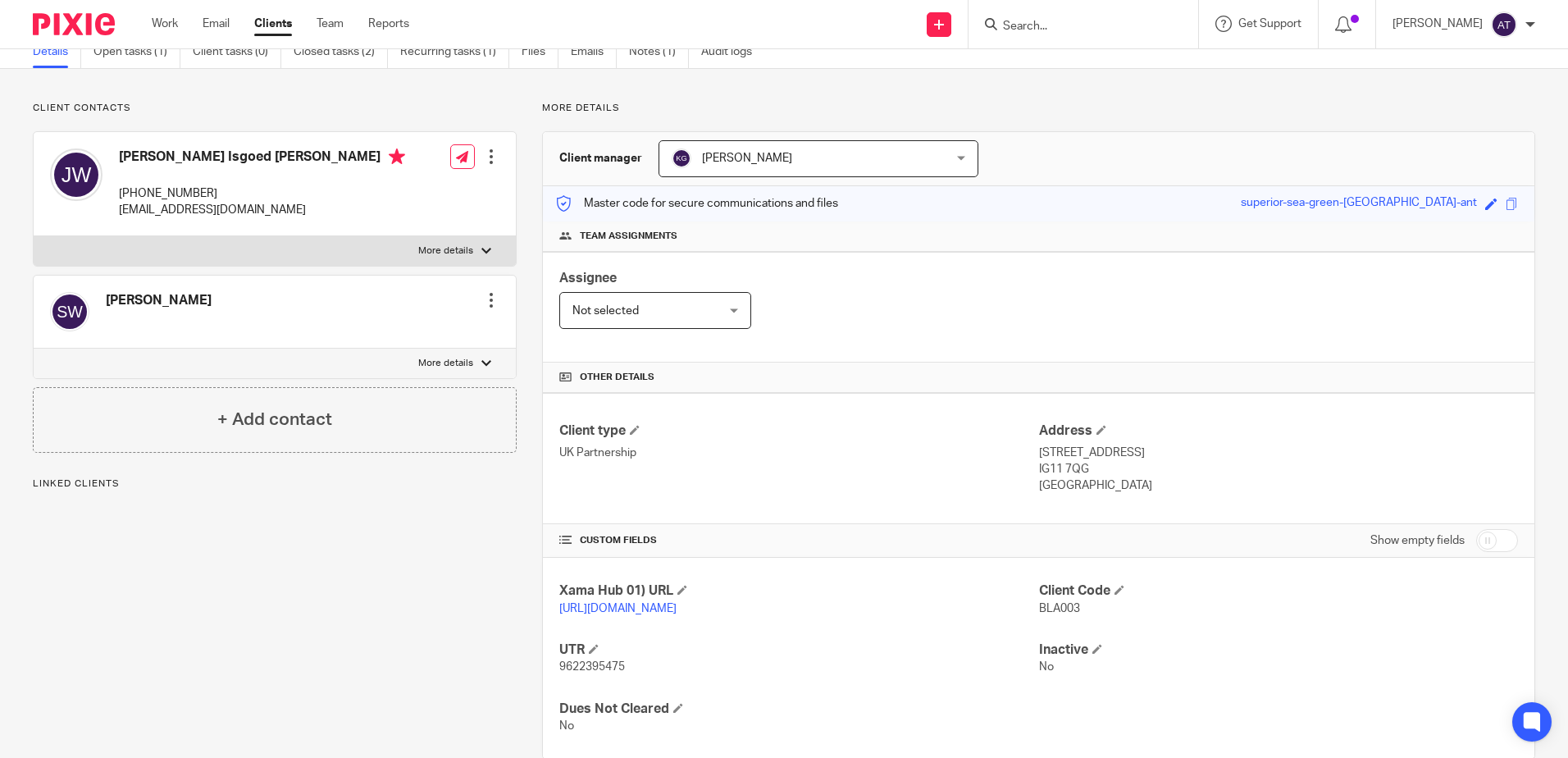
scroll to position [125, 0]
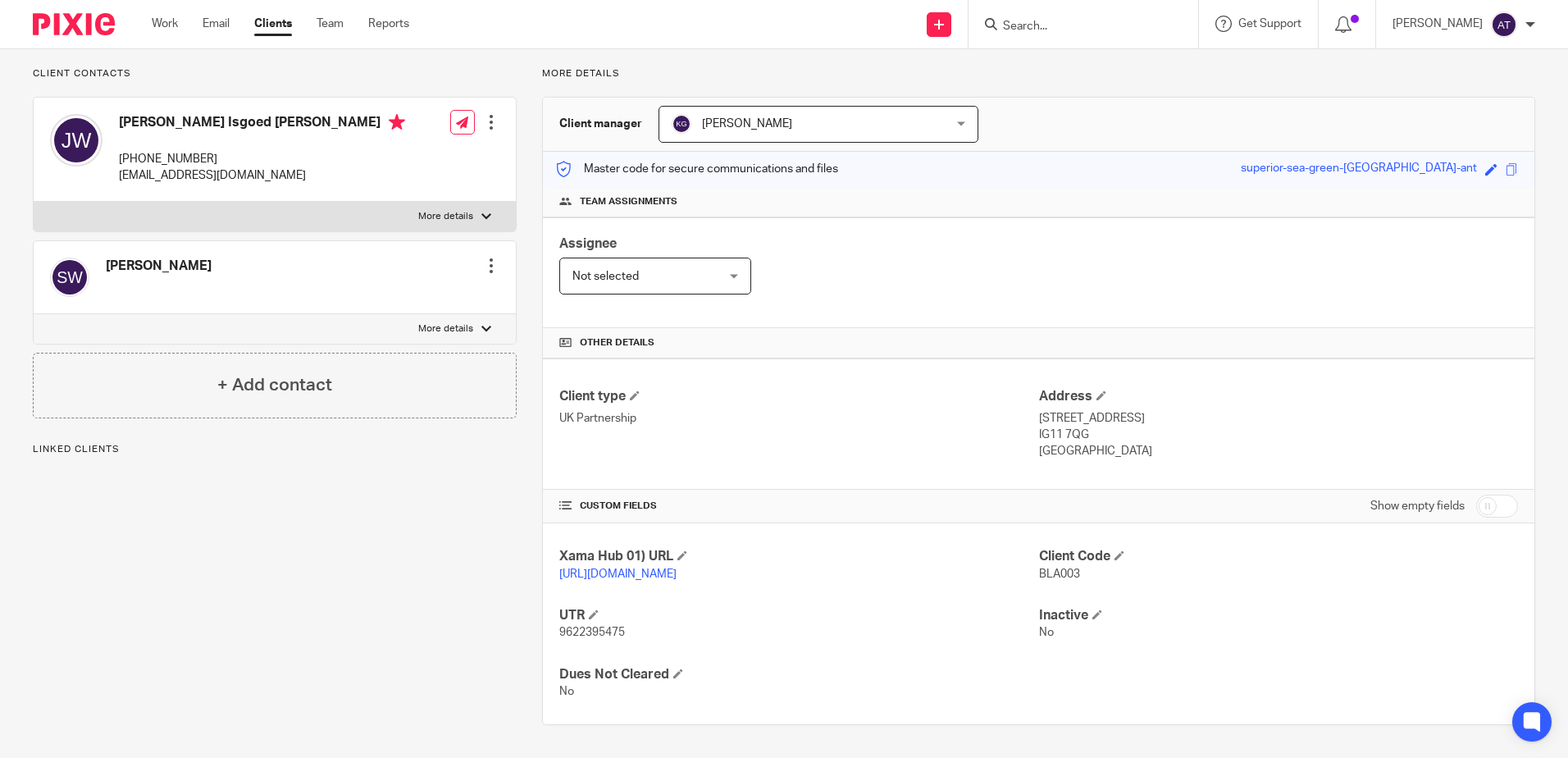
click at [611, 624] on p "9622395475" at bounding box center [799, 632] width 479 height 16
click at [616, 628] on span "9622395475" at bounding box center [593, 632] width 66 height 11
copy span "9622395475"
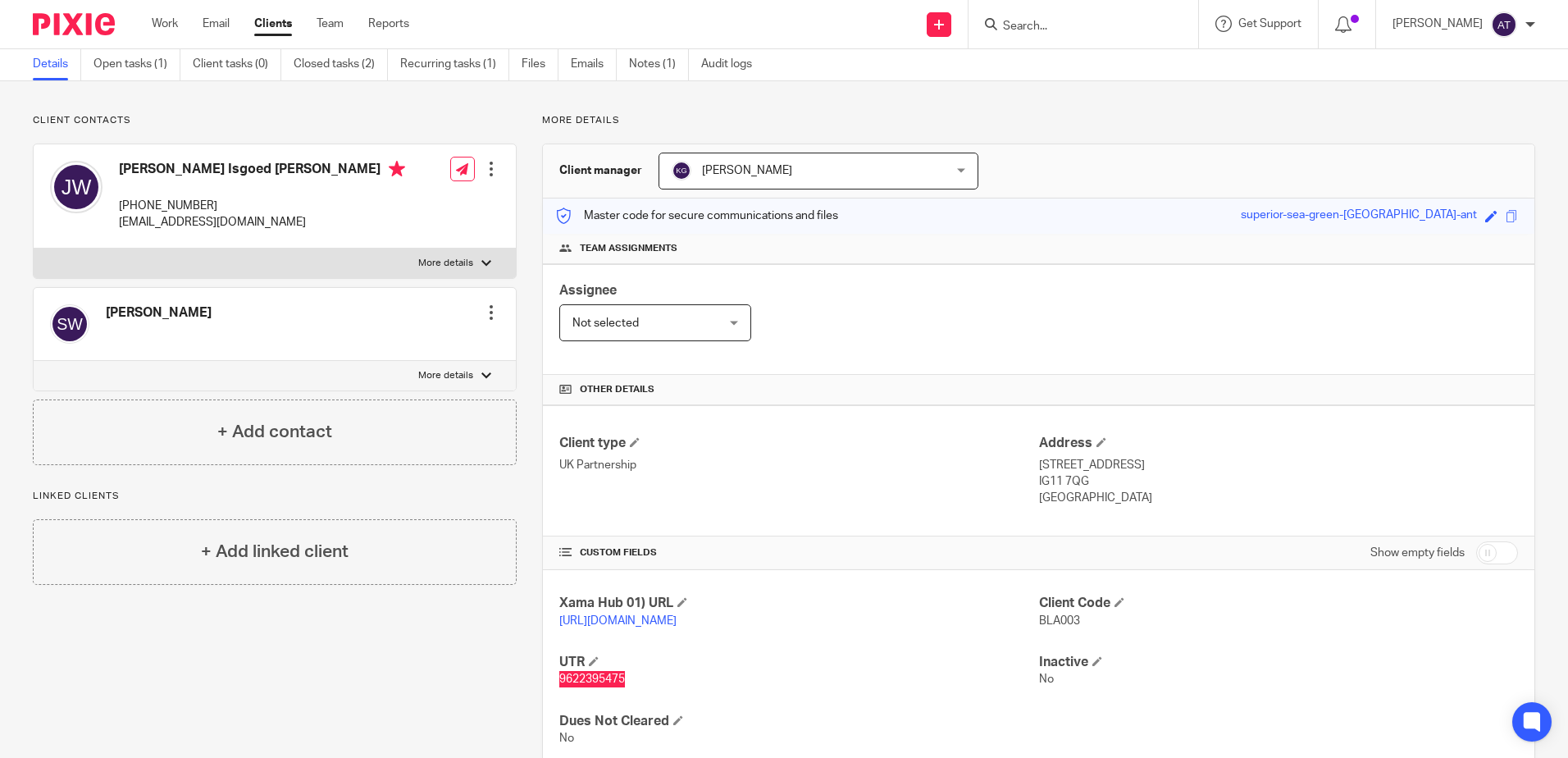
scroll to position [0, 0]
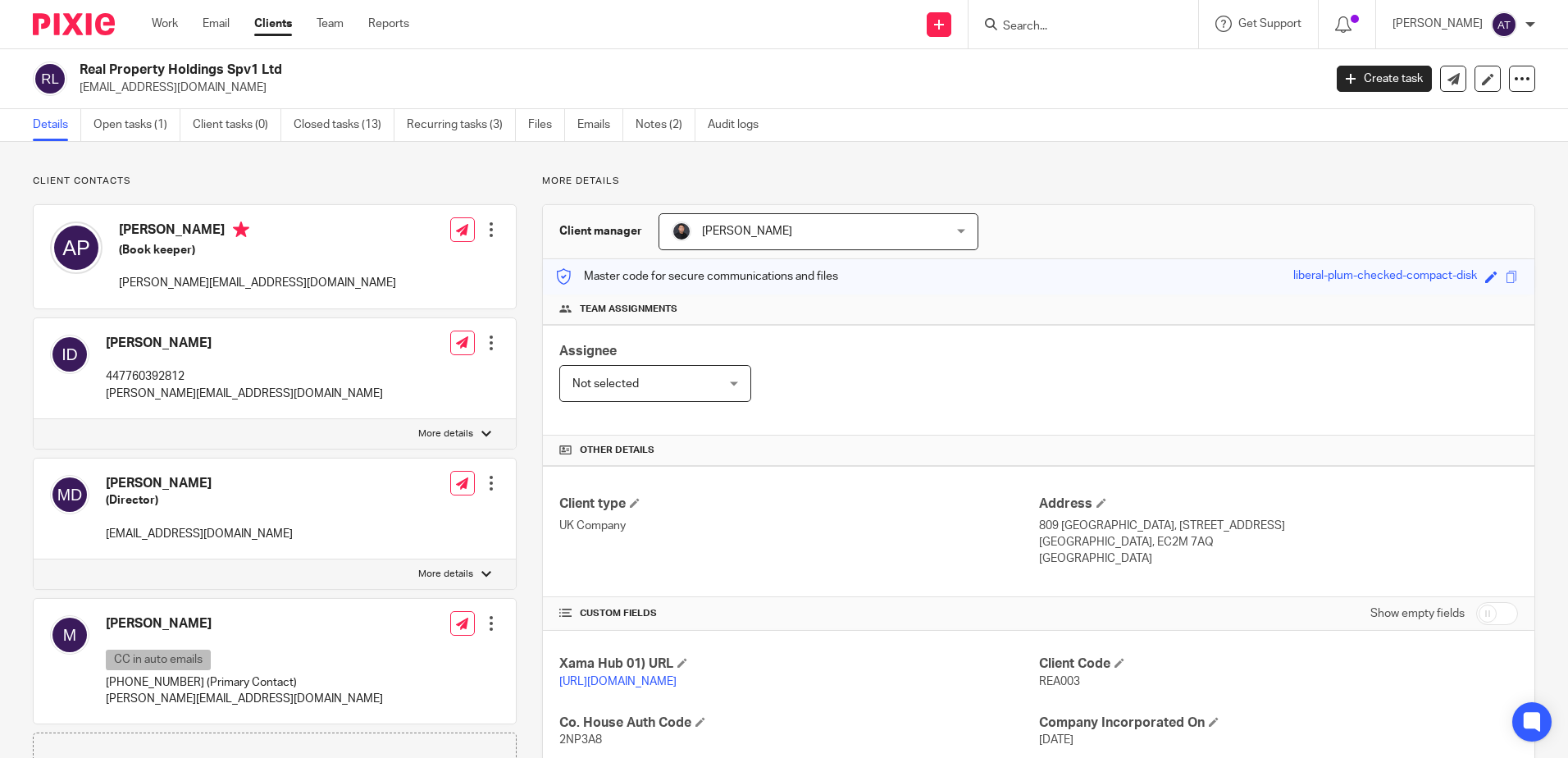
click at [527, 70] on h2 "Real Property Holdings Spv1 Ltd" at bounding box center [573, 70] width 986 height 17
click at [344, 129] on link "Closed tasks (13)" at bounding box center [344, 125] width 101 height 32
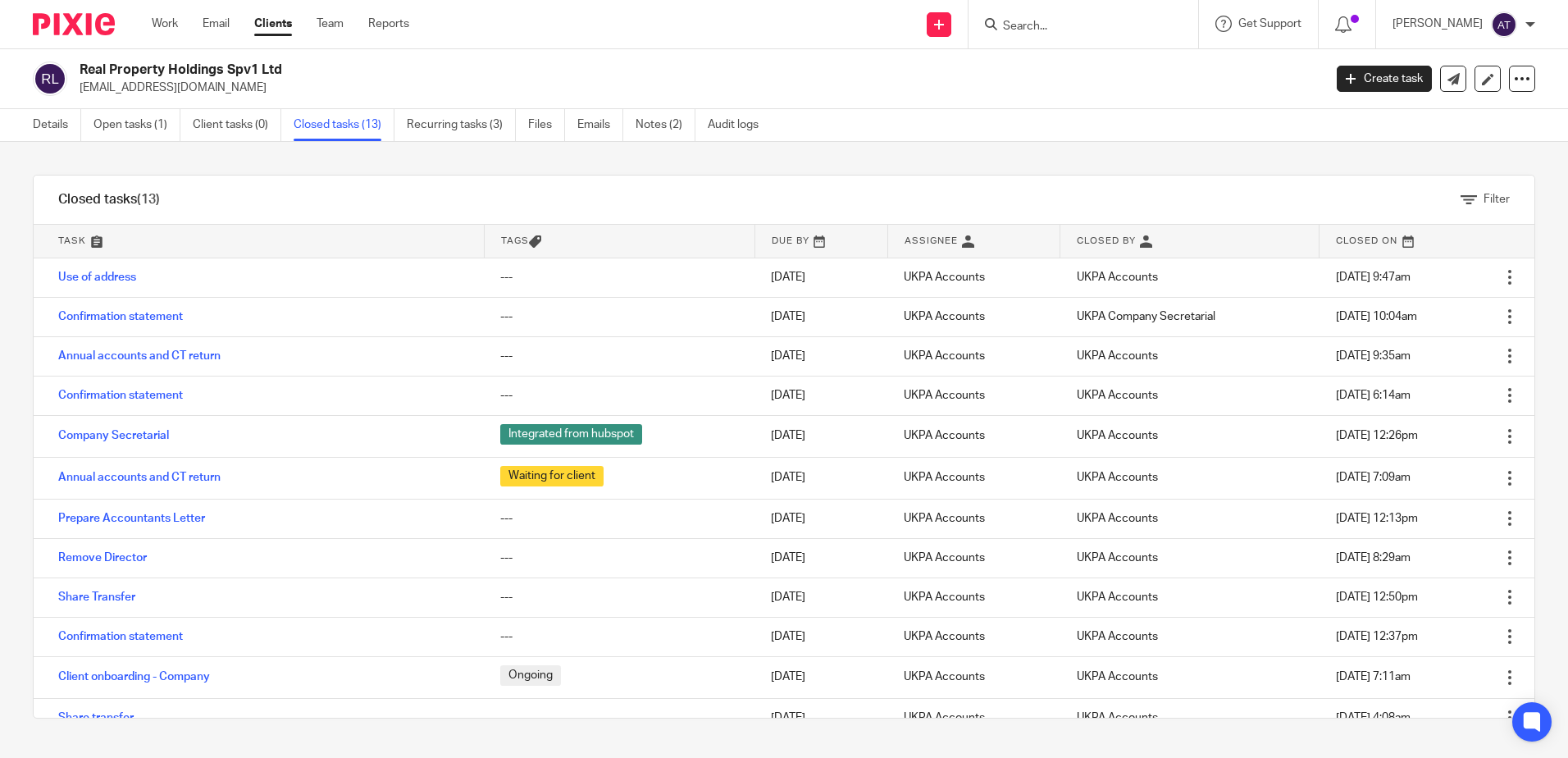
click at [912, 97] on div "Real Property Holdings Spv1 Ltd [EMAIL_ADDRESS][DOMAIN_NAME] Create task Update…" at bounding box center [784, 79] width 1568 height 60
